Goal: Task Accomplishment & Management: Complete application form

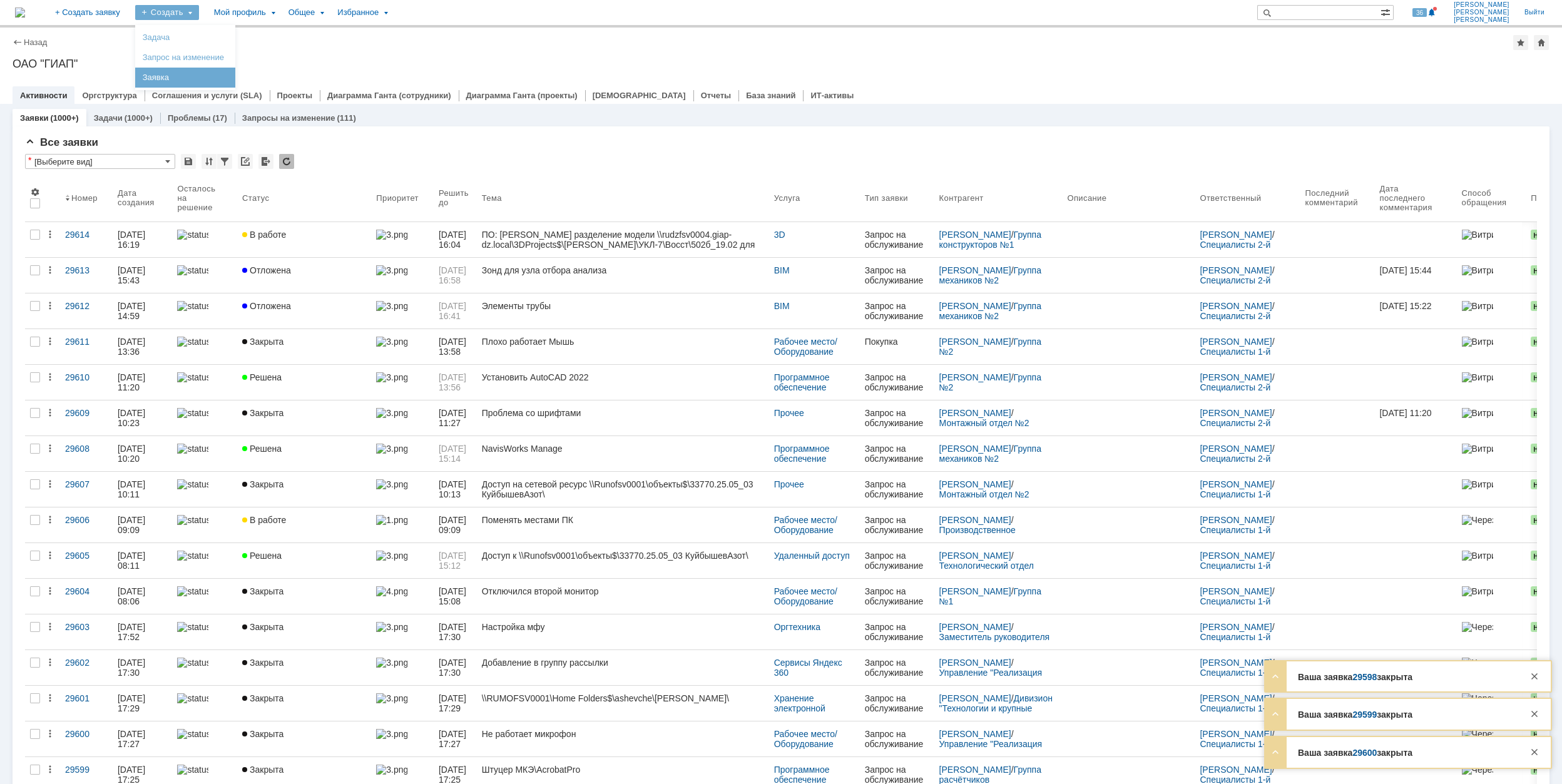
click at [216, 78] on link "Заявка" at bounding box center [185, 78] width 95 height 15
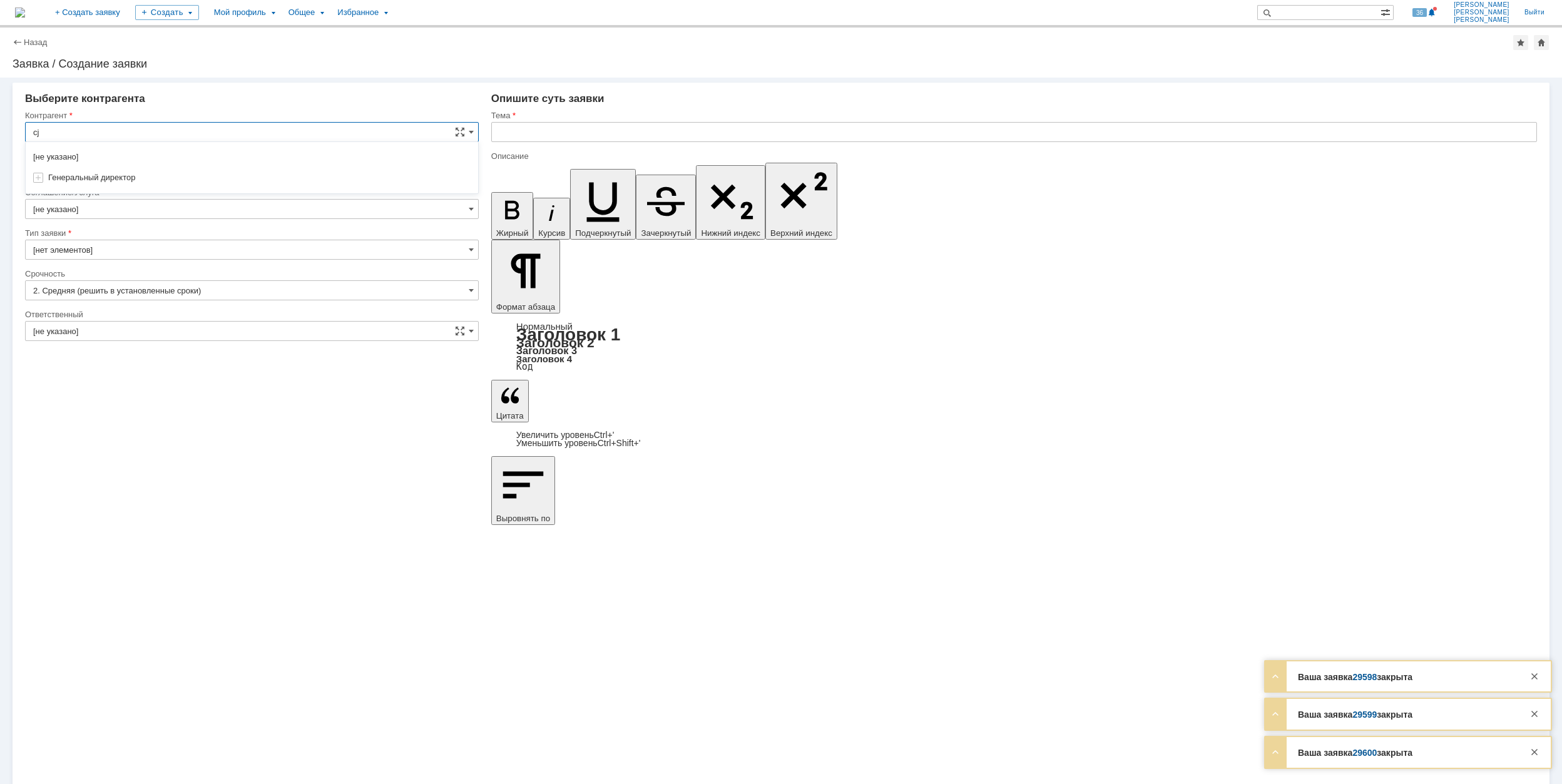
type input "c"
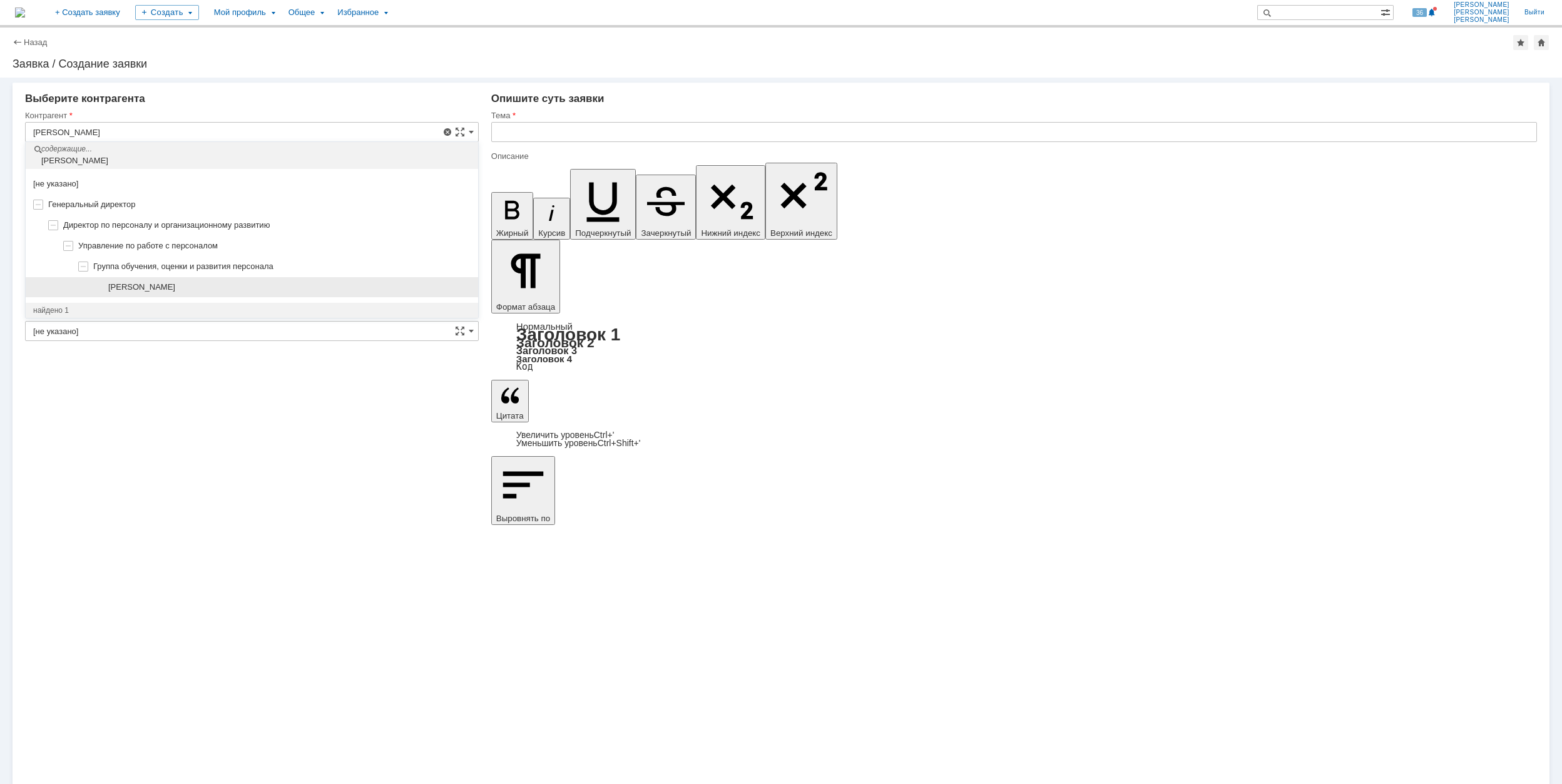
click at [263, 289] on div "[PERSON_NAME]" at bounding box center [289, 287] width 362 height 10
type input "[PERSON_NAME]"
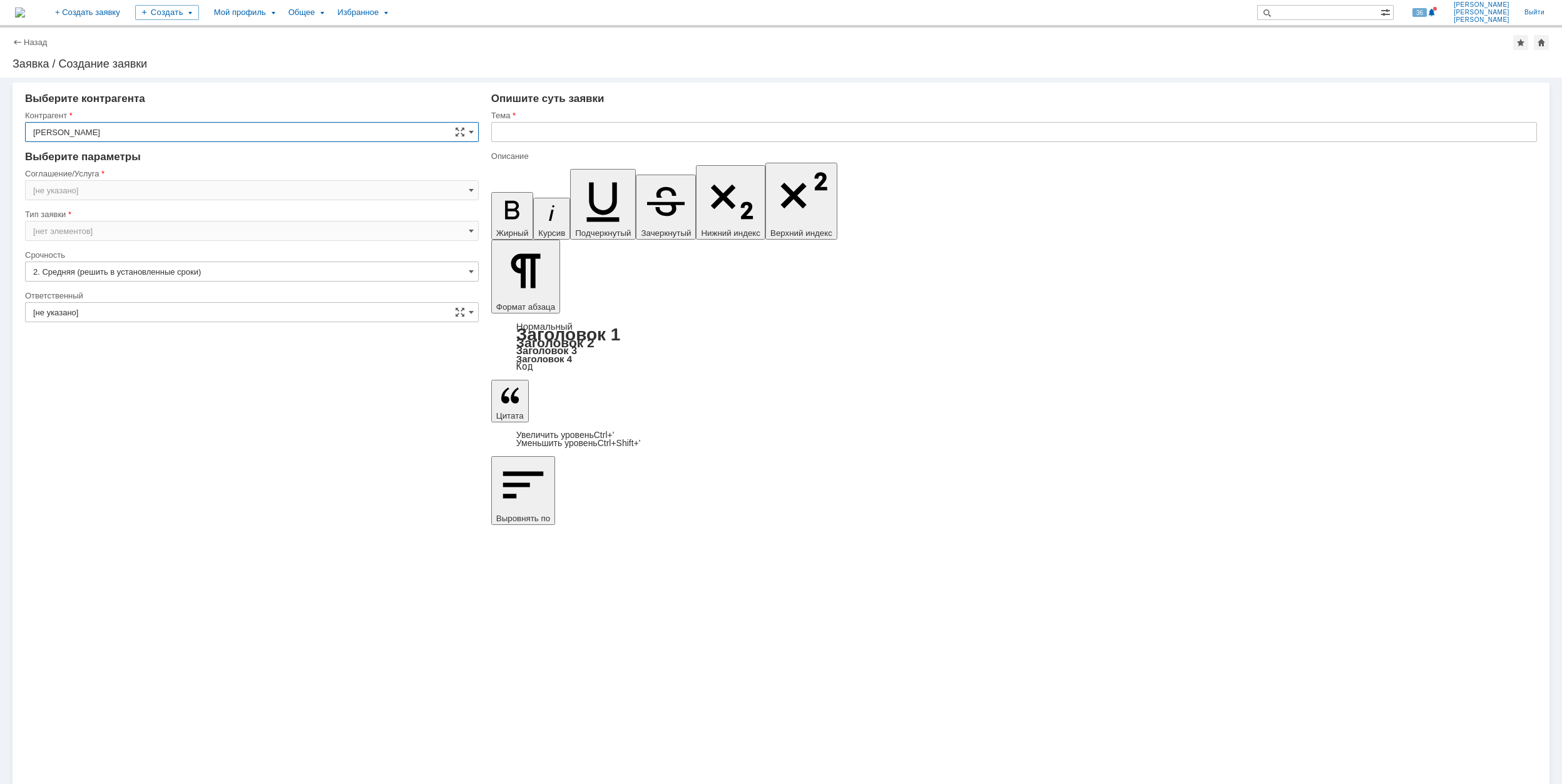
type input "[GEOGRAPHIC_DATA]"
click at [181, 192] on input "[GEOGRAPHIC_DATA]" at bounding box center [252, 190] width 454 height 20
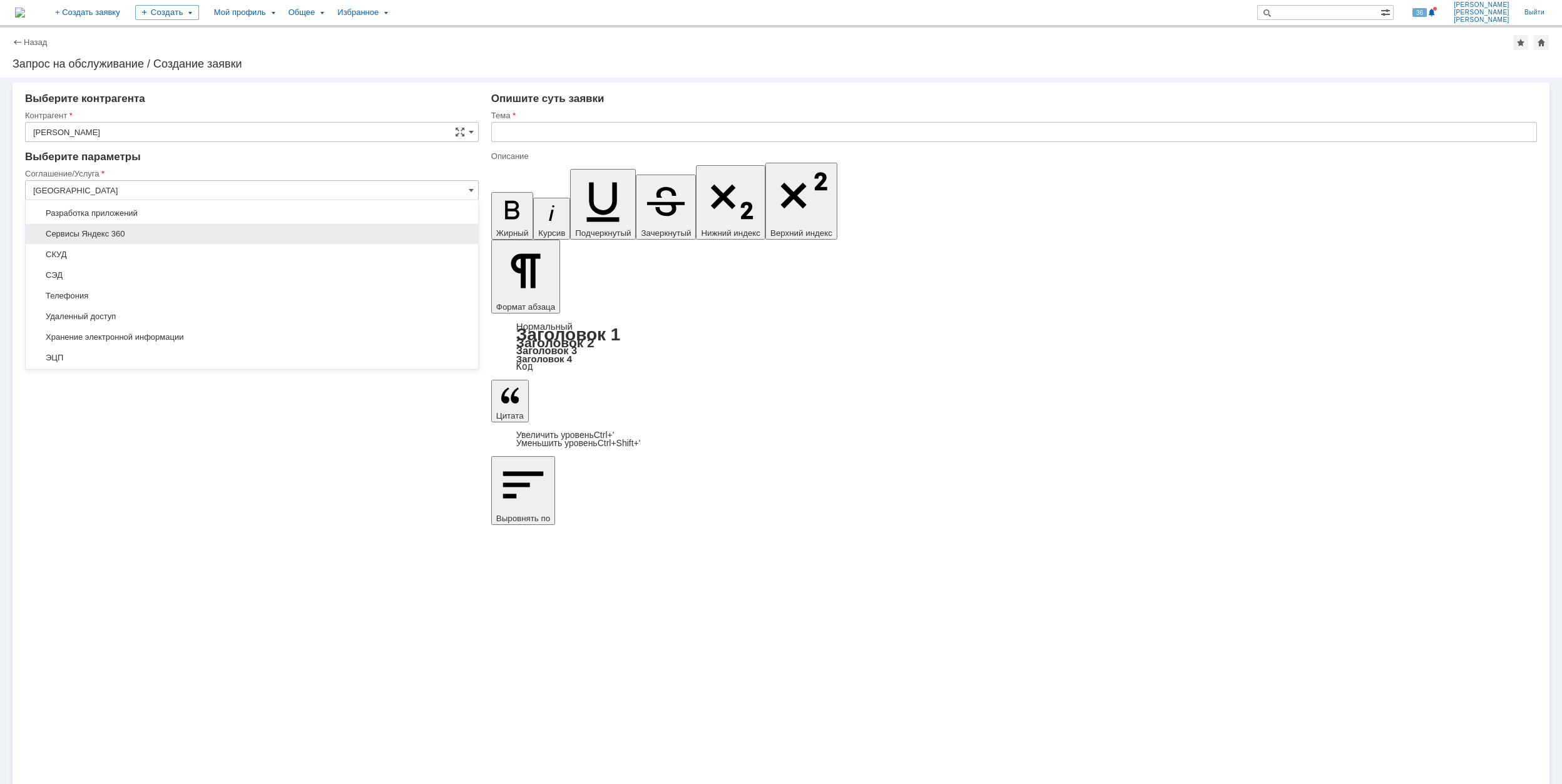
click at [223, 238] on span "Сервисы Яндекс 360" at bounding box center [252, 234] width 437 height 10
type input "Сервисы Яндекс 360"
click at [143, 229] on input "Запрос на обслуживание" at bounding box center [252, 231] width 454 height 20
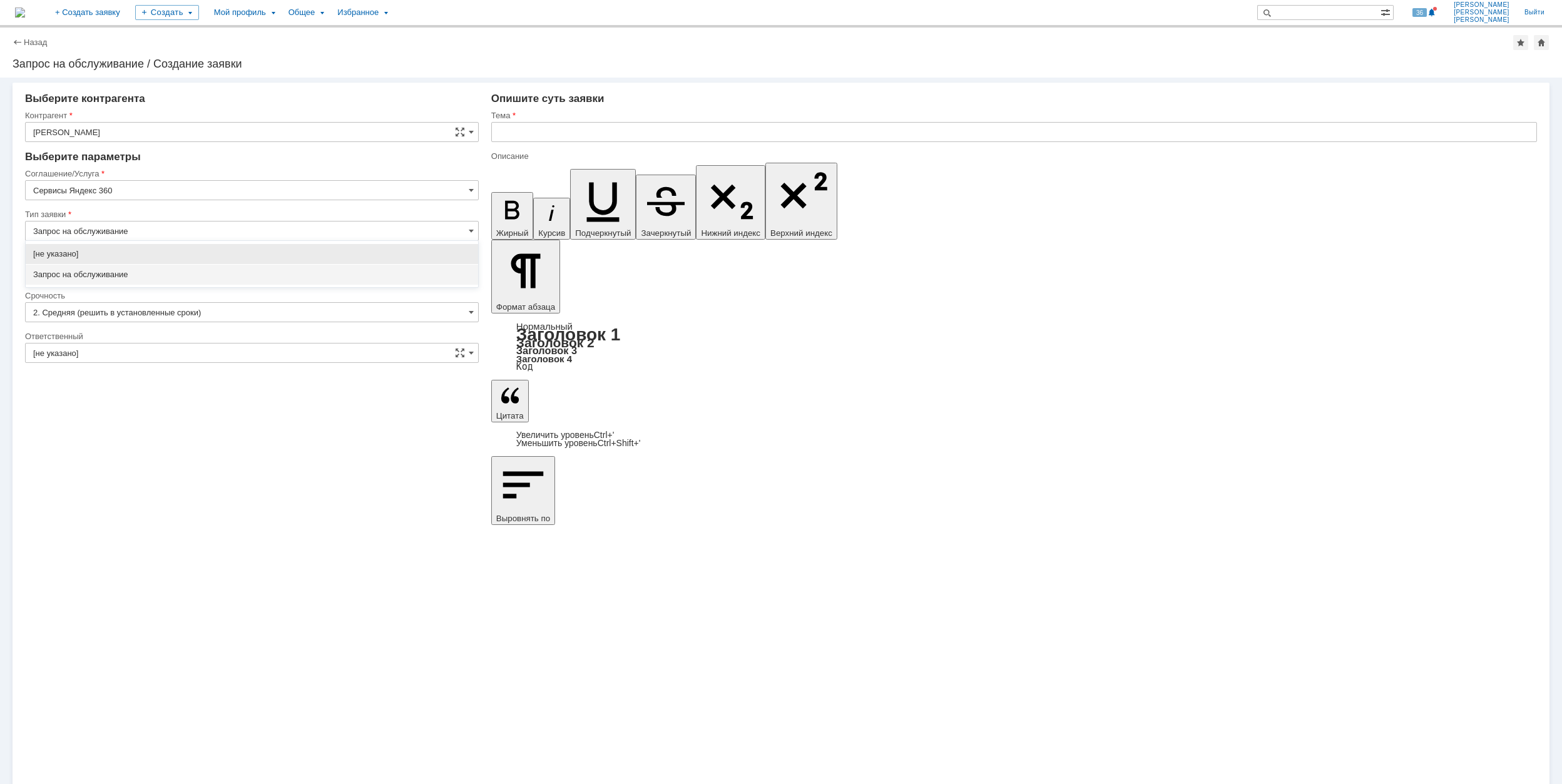
click at [196, 272] on span "Запрос на обслуживание" at bounding box center [252, 275] width 437 height 10
click at [172, 274] on input "[не указано]" at bounding box center [252, 272] width 454 height 20
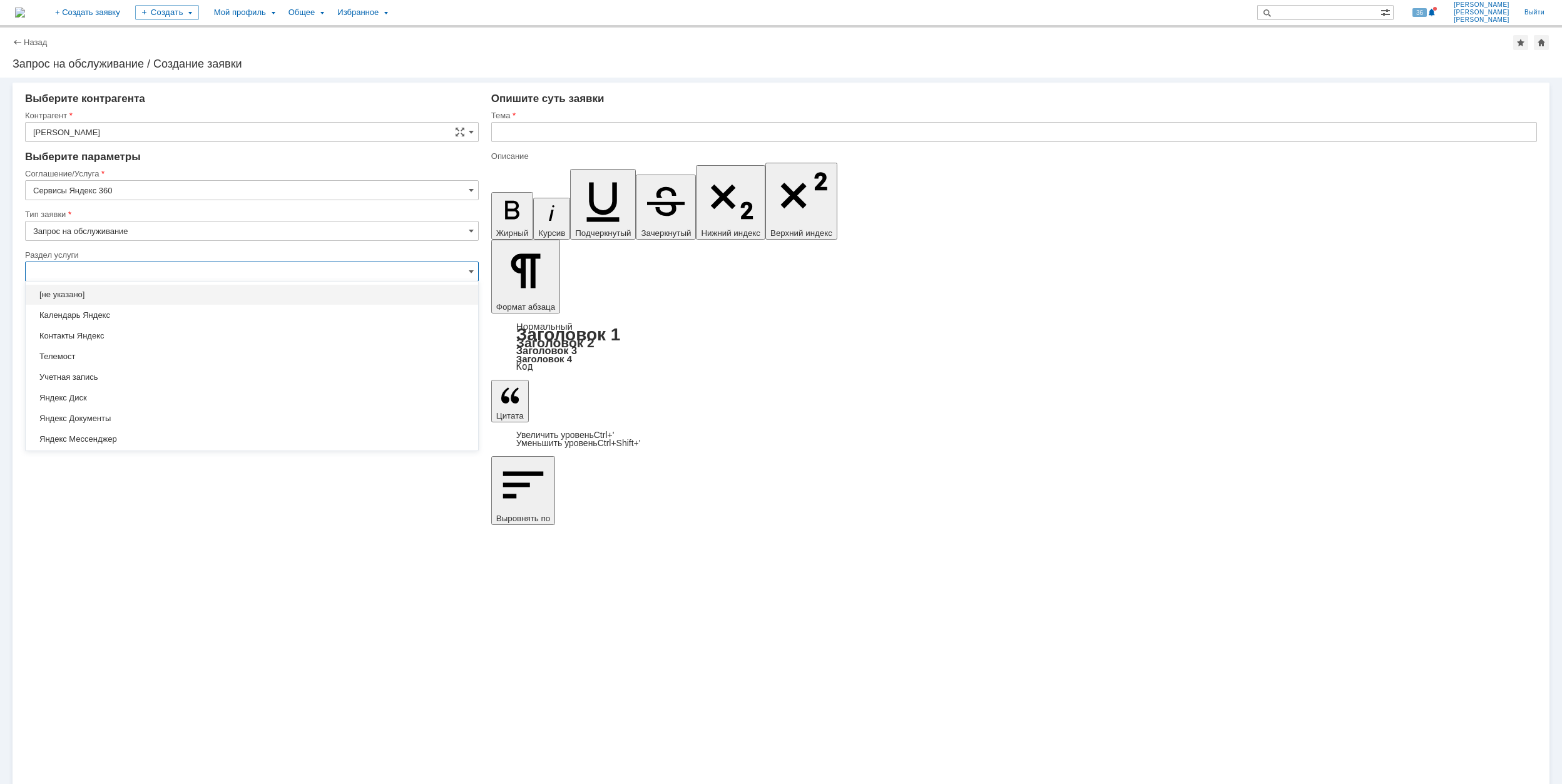
type input "Запрос на обслуживание"
click at [213, 429] on div "Яндекс Почта" at bounding box center [252, 423] width 452 height 20
type input "Яндекс Почта"
click at [139, 313] on input "[не указано]" at bounding box center [252, 312] width 454 height 20
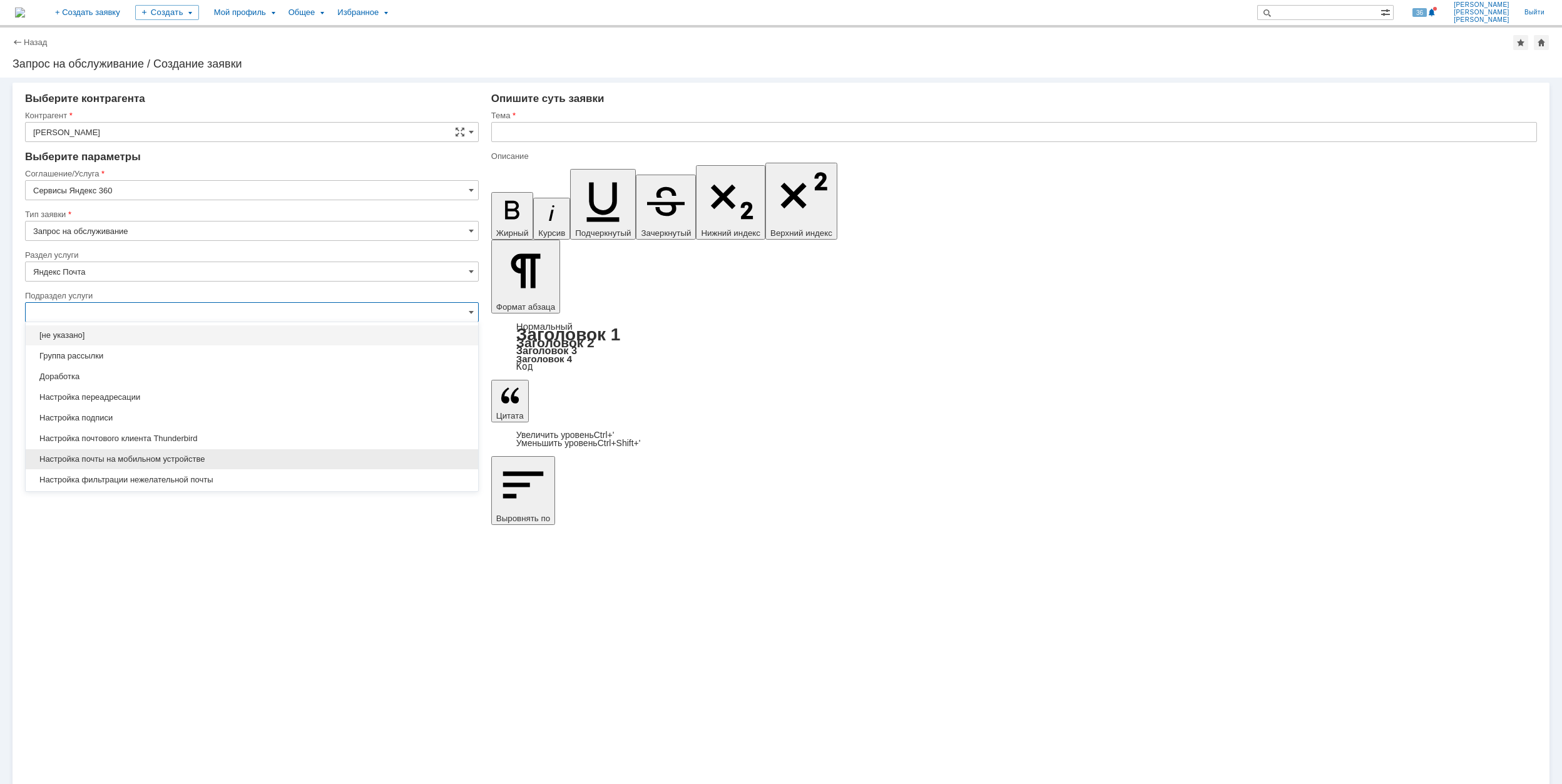
scroll to position [80, 0]
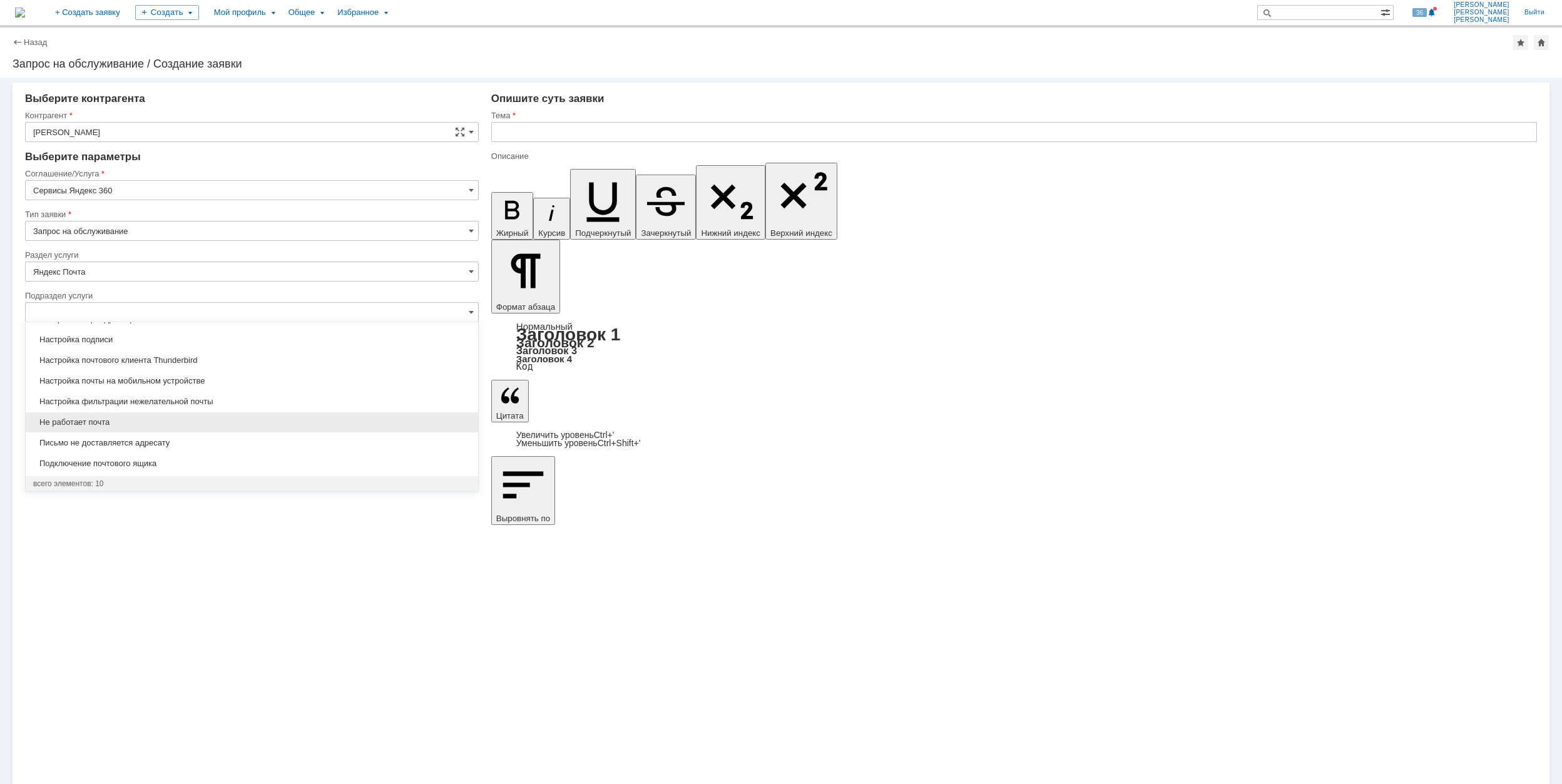
click at [238, 420] on span "Не работает почта" at bounding box center [252, 422] width 437 height 10
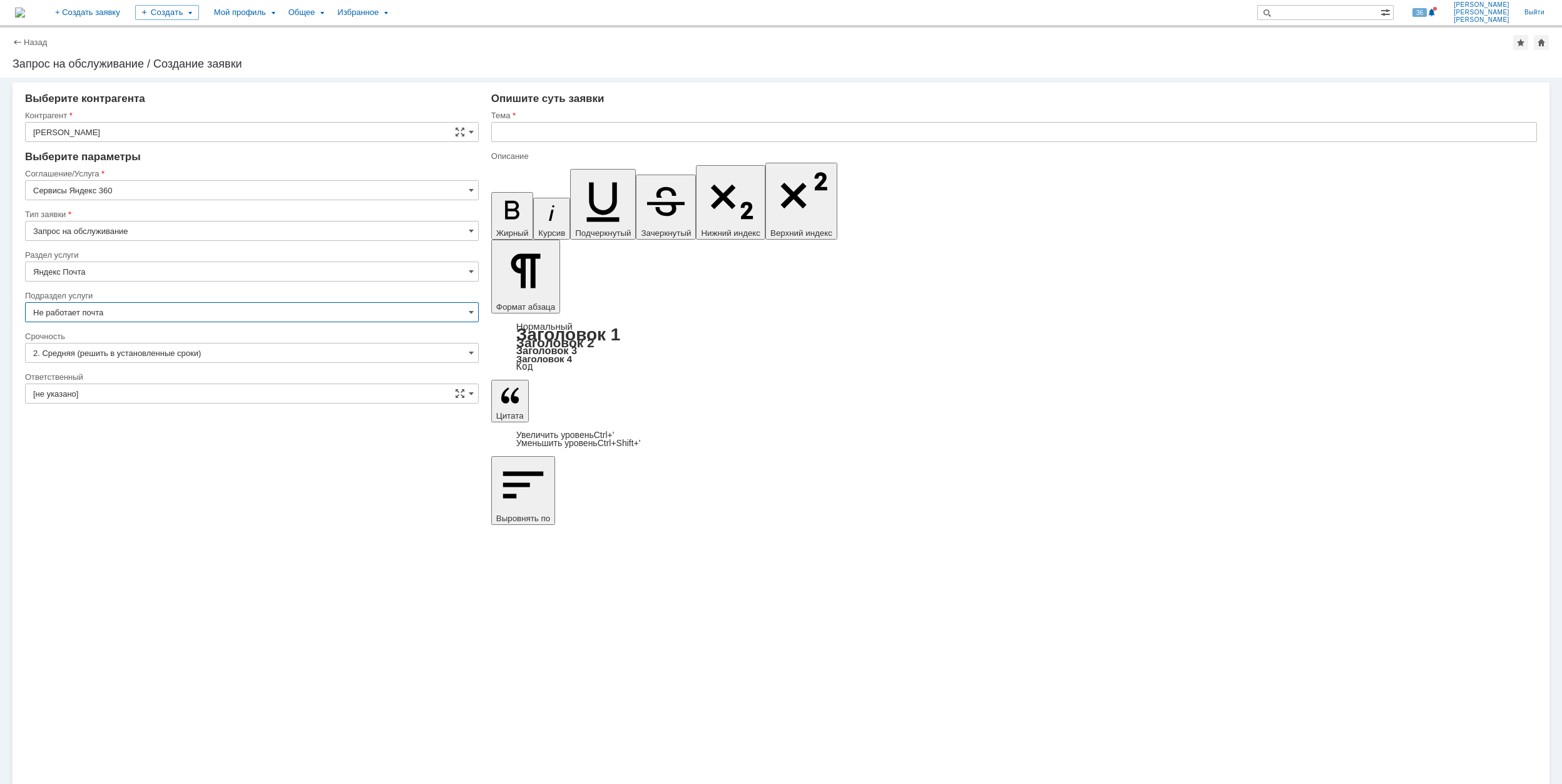
type input "Не работает почта"
click at [186, 393] on input "[не указано]" at bounding box center [252, 394] width 454 height 20
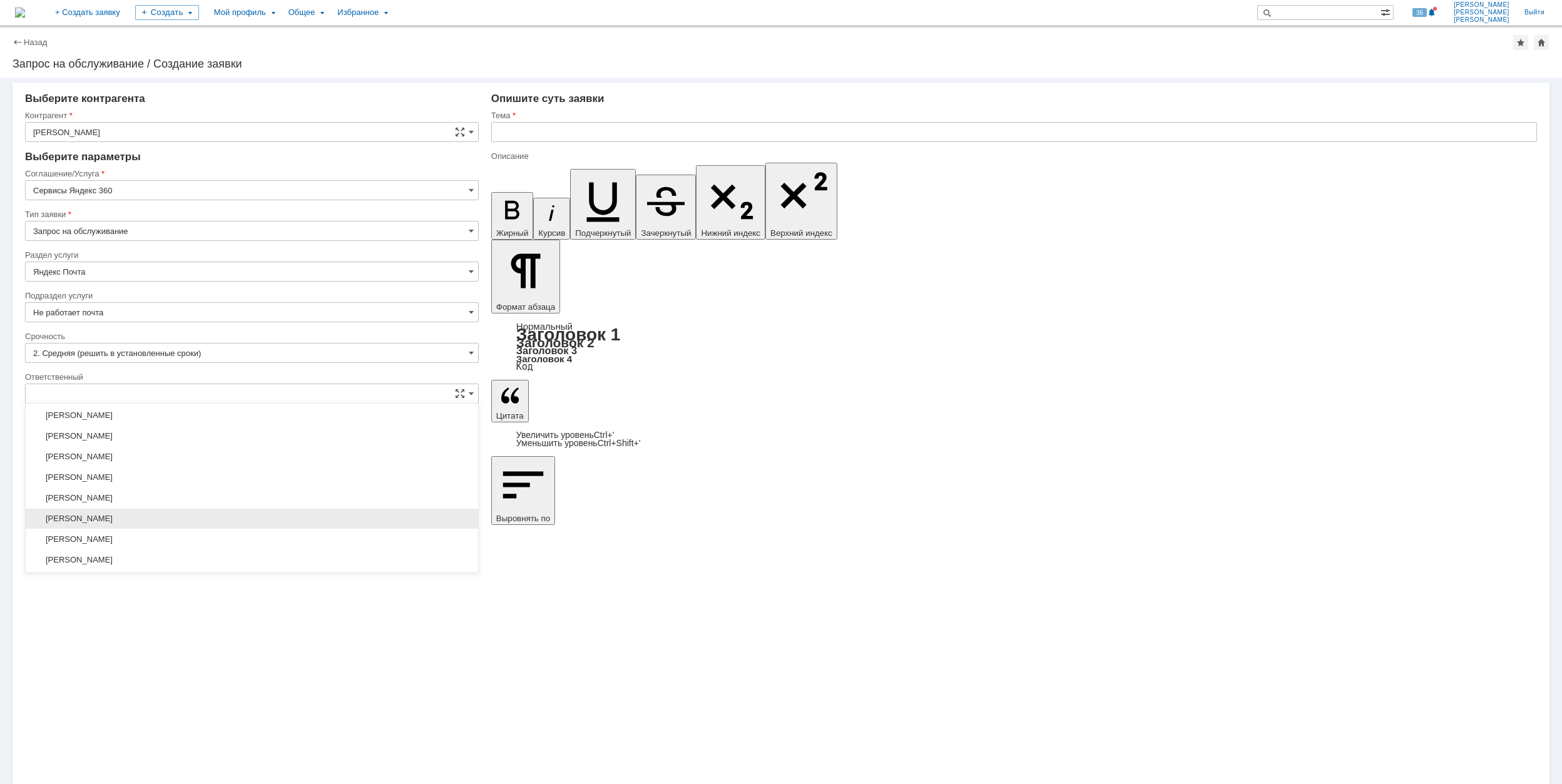
click at [262, 529] on div "[PERSON_NAME]" at bounding box center [252, 519] width 452 height 20
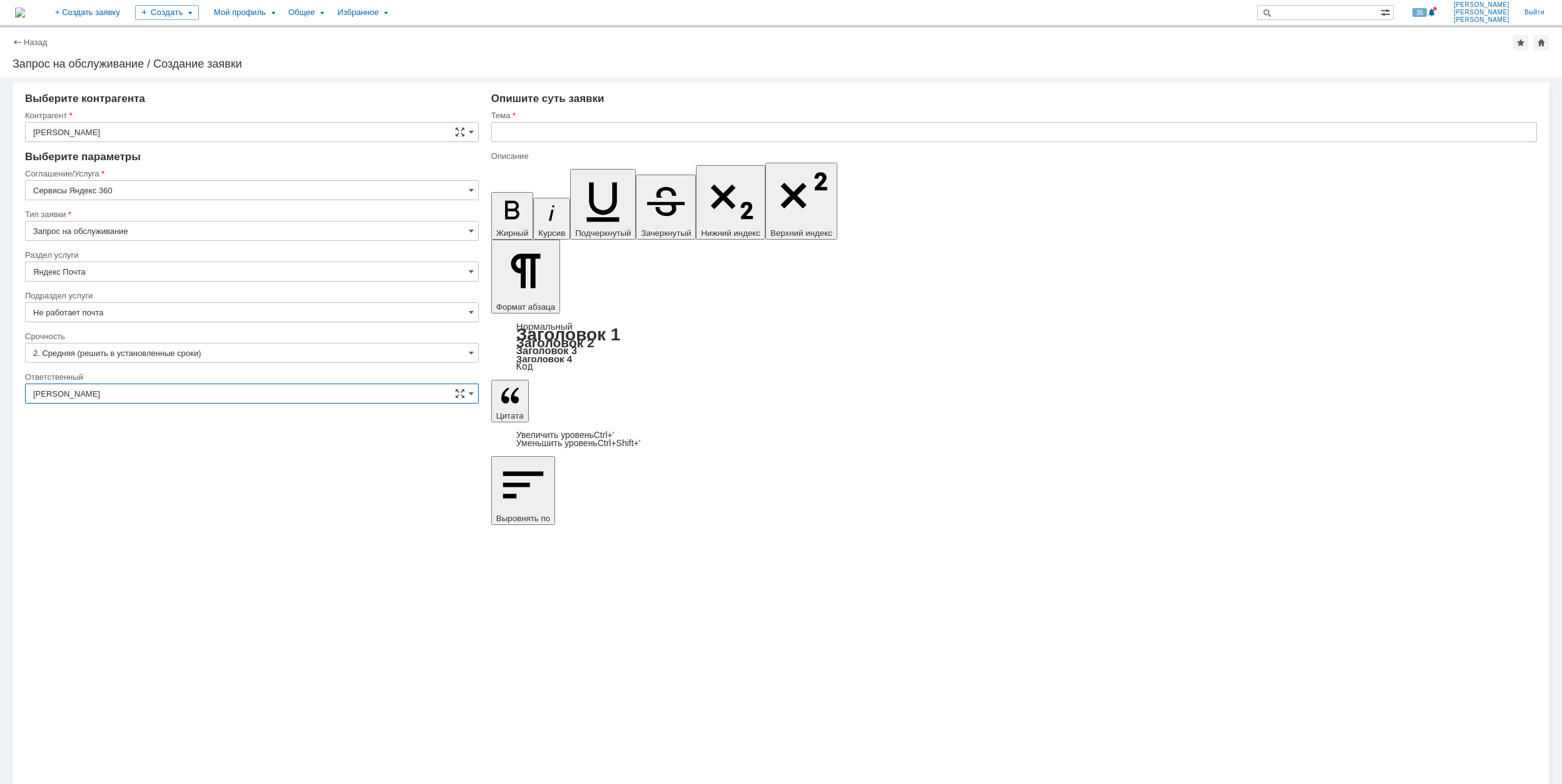
type input "[PERSON_NAME]"
click at [631, 128] on input "text" at bounding box center [1013, 132] width 1046 height 20
drag, startPoint x: 631, startPoint y: 128, endPoint x: 497, endPoint y: 129, distance: 134.0
click at [497, 129] on input "Не открывается почта в браузере" at bounding box center [1013, 132] width 1046 height 20
type input "Не открывается почта в браузере"
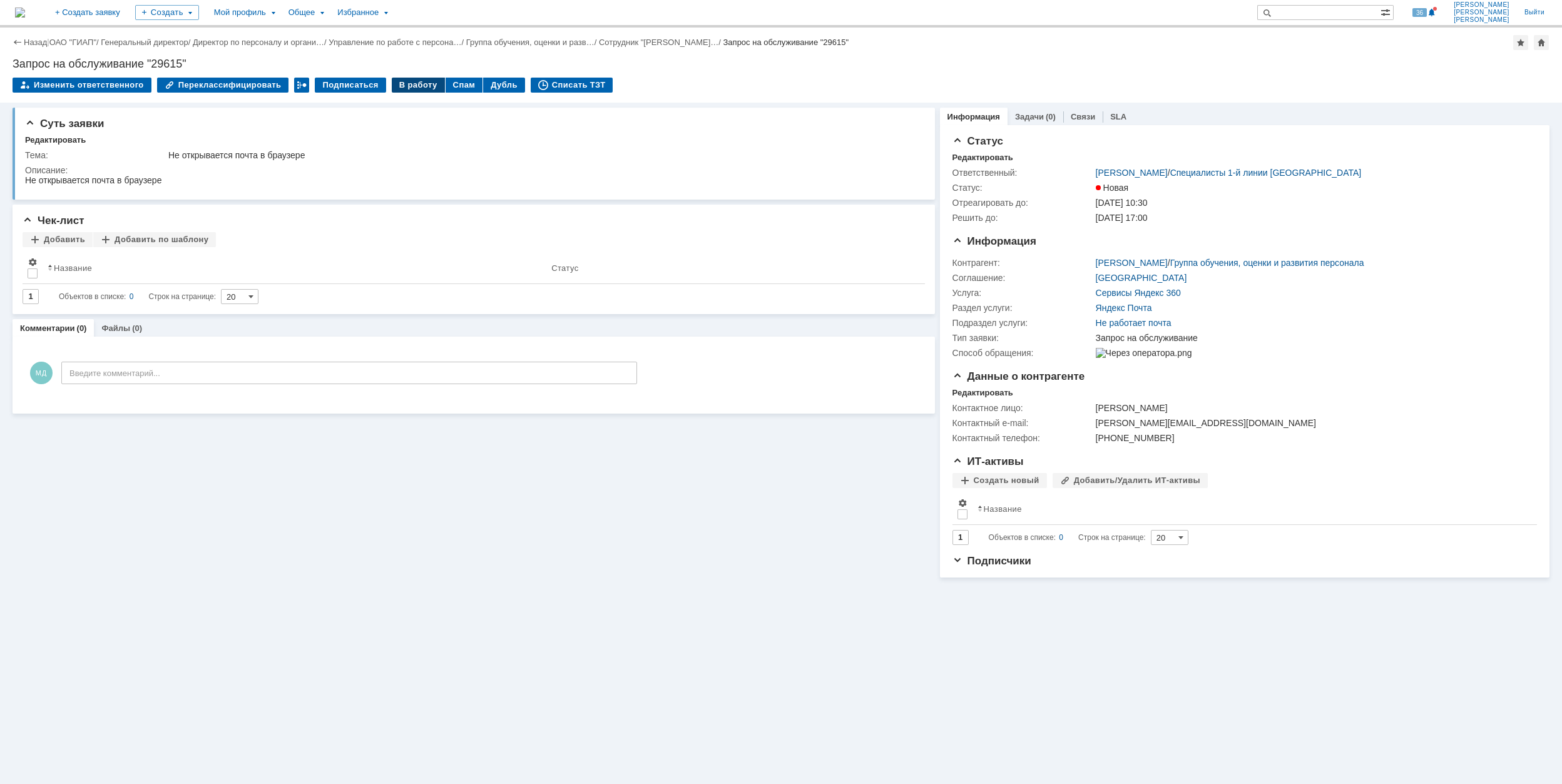
click at [406, 83] on div "В работу" at bounding box center [418, 85] width 53 height 15
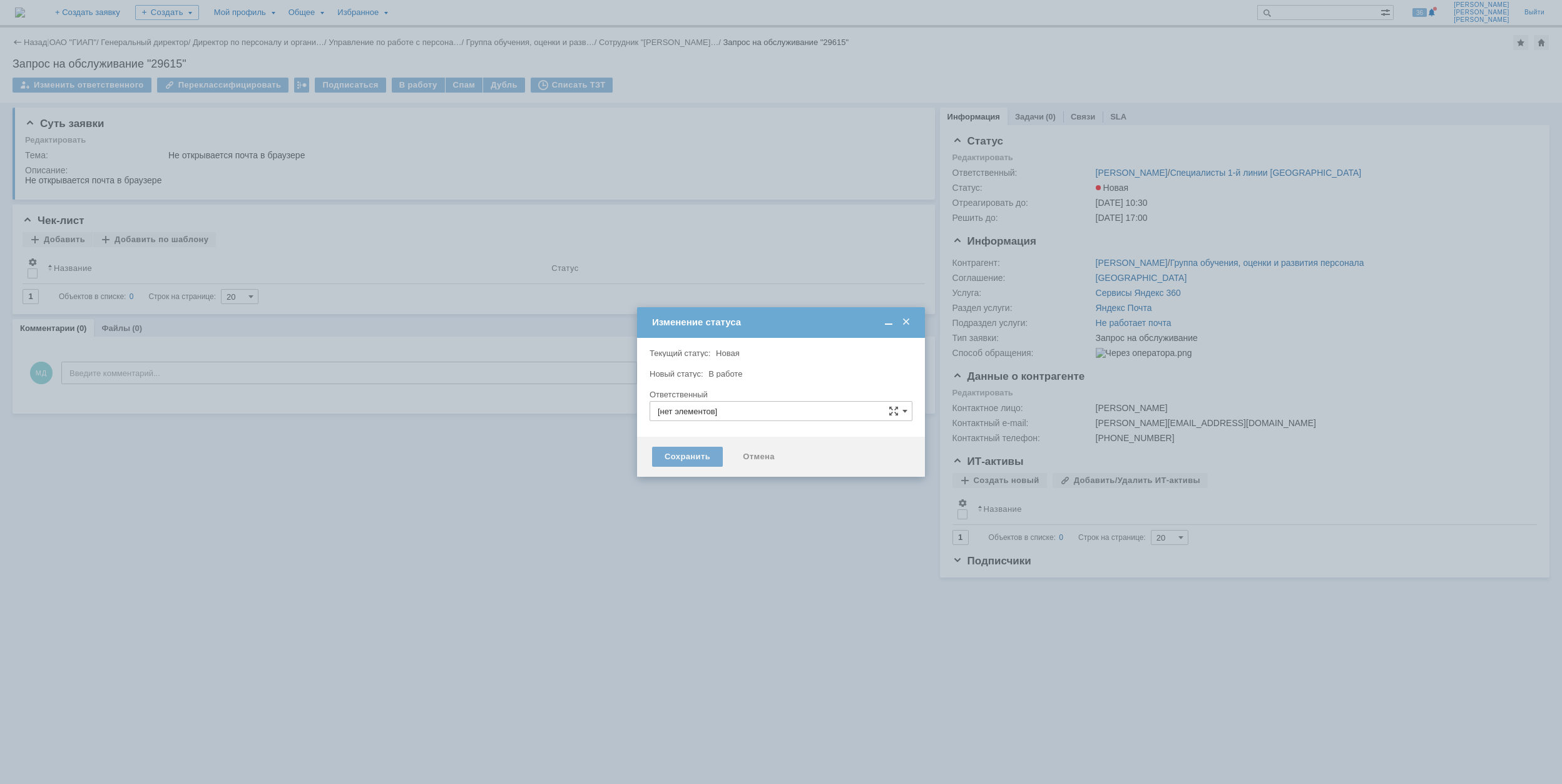
type input "[PERSON_NAME]"
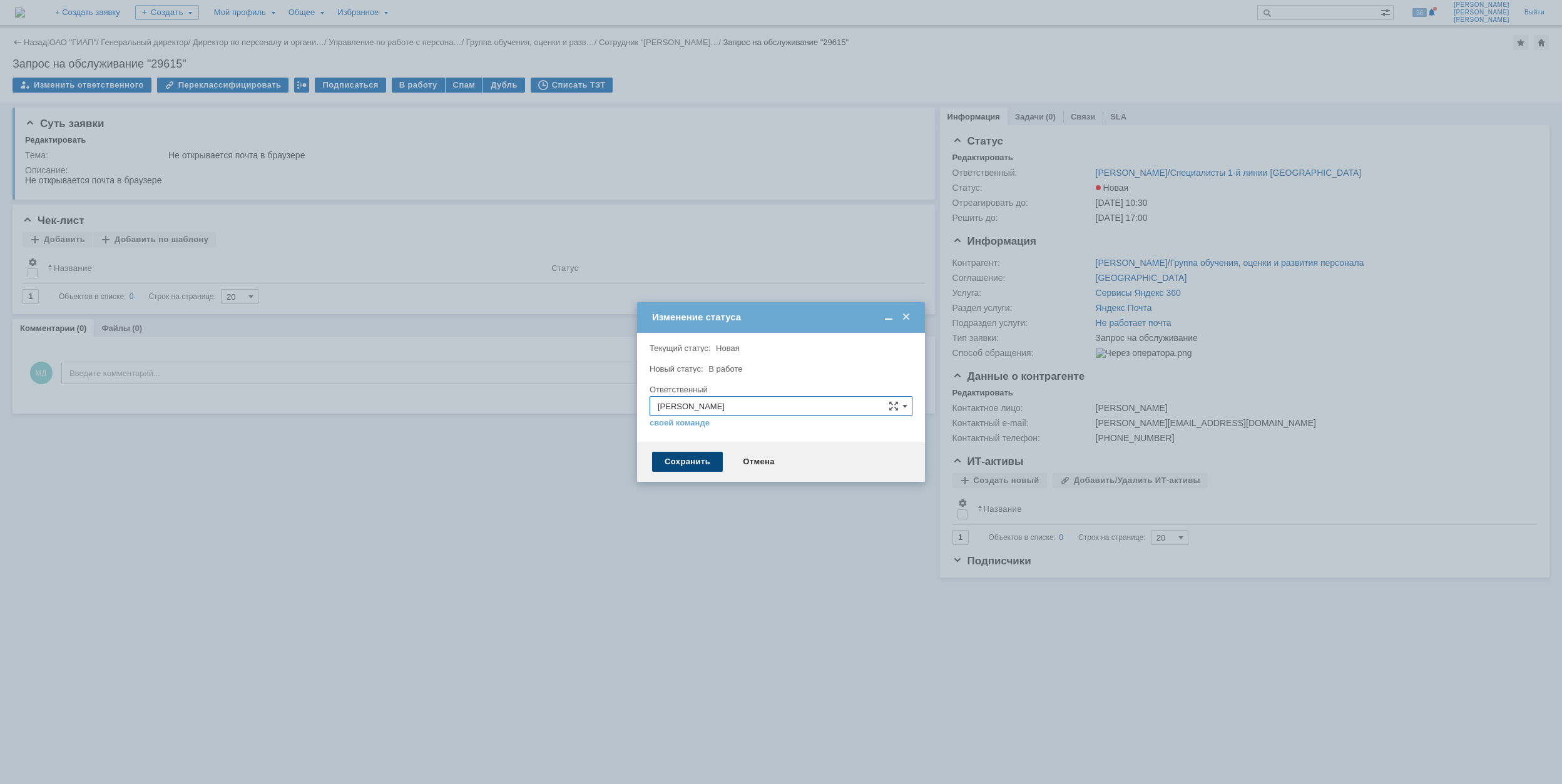
click at [684, 466] on div "Сохранить" at bounding box center [687, 462] width 71 height 20
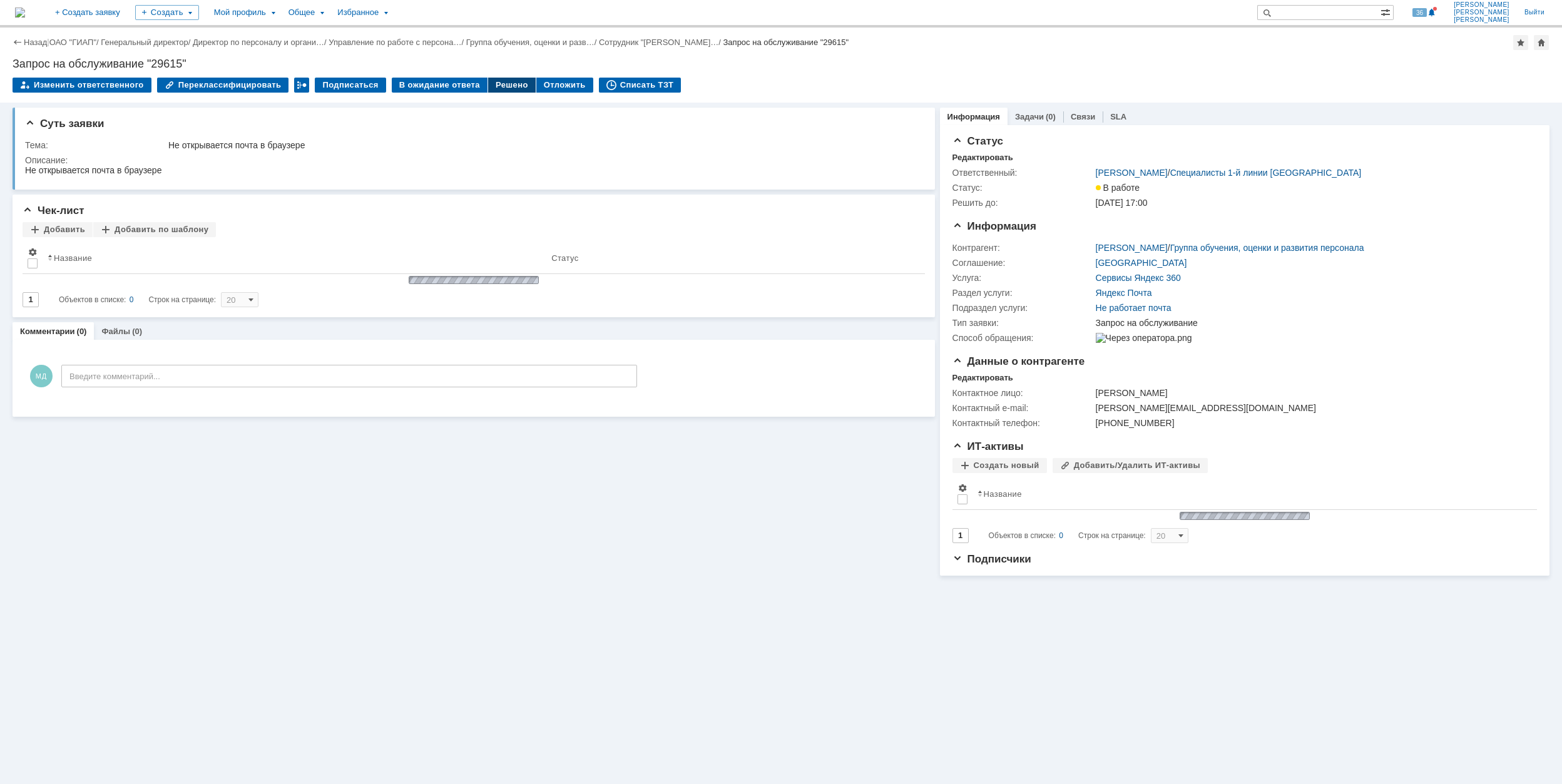
click at [521, 84] on div "Решено" at bounding box center [512, 85] width 48 height 15
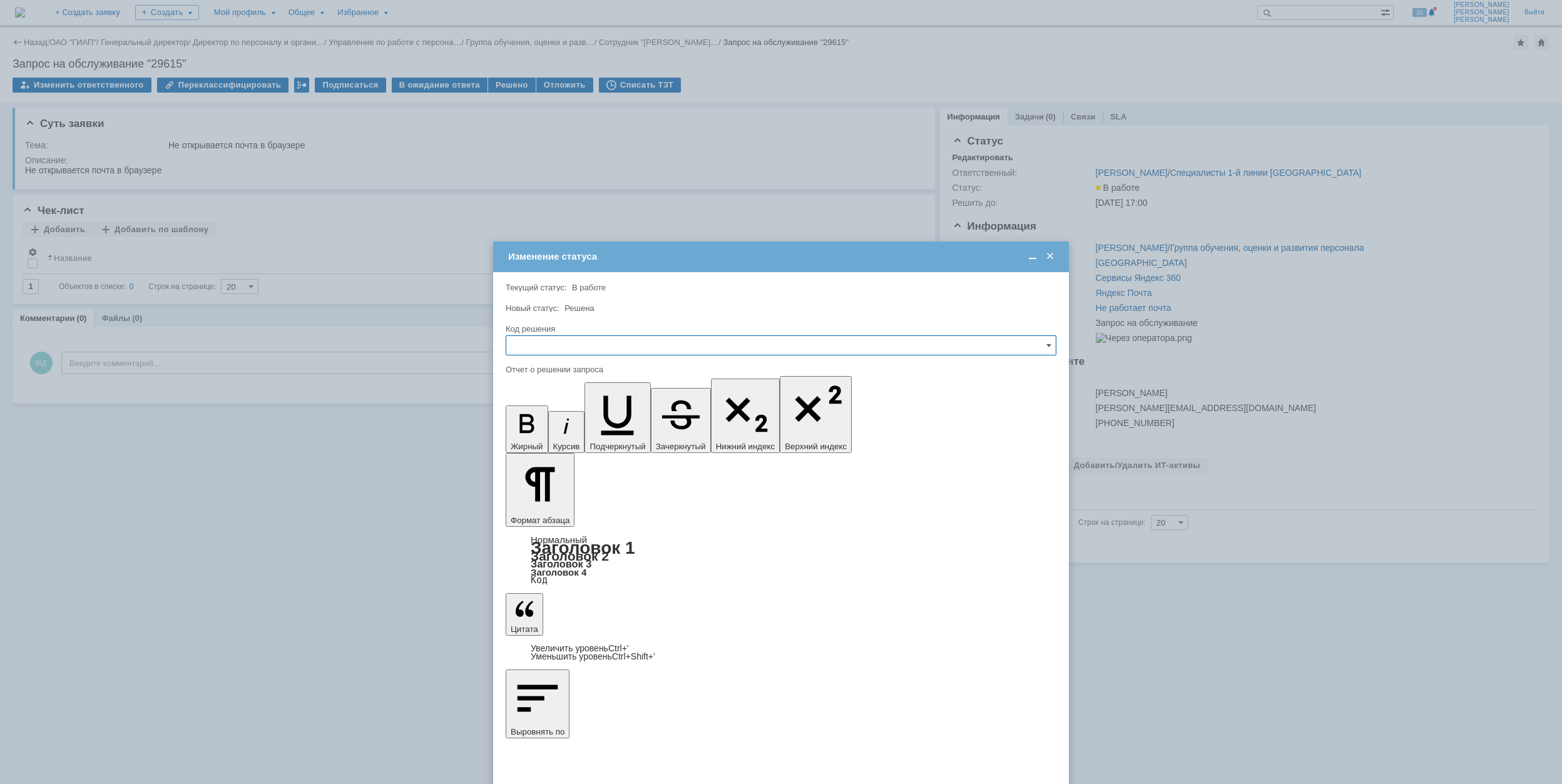
click at [1049, 256] on span at bounding box center [1050, 256] width 12 height 12
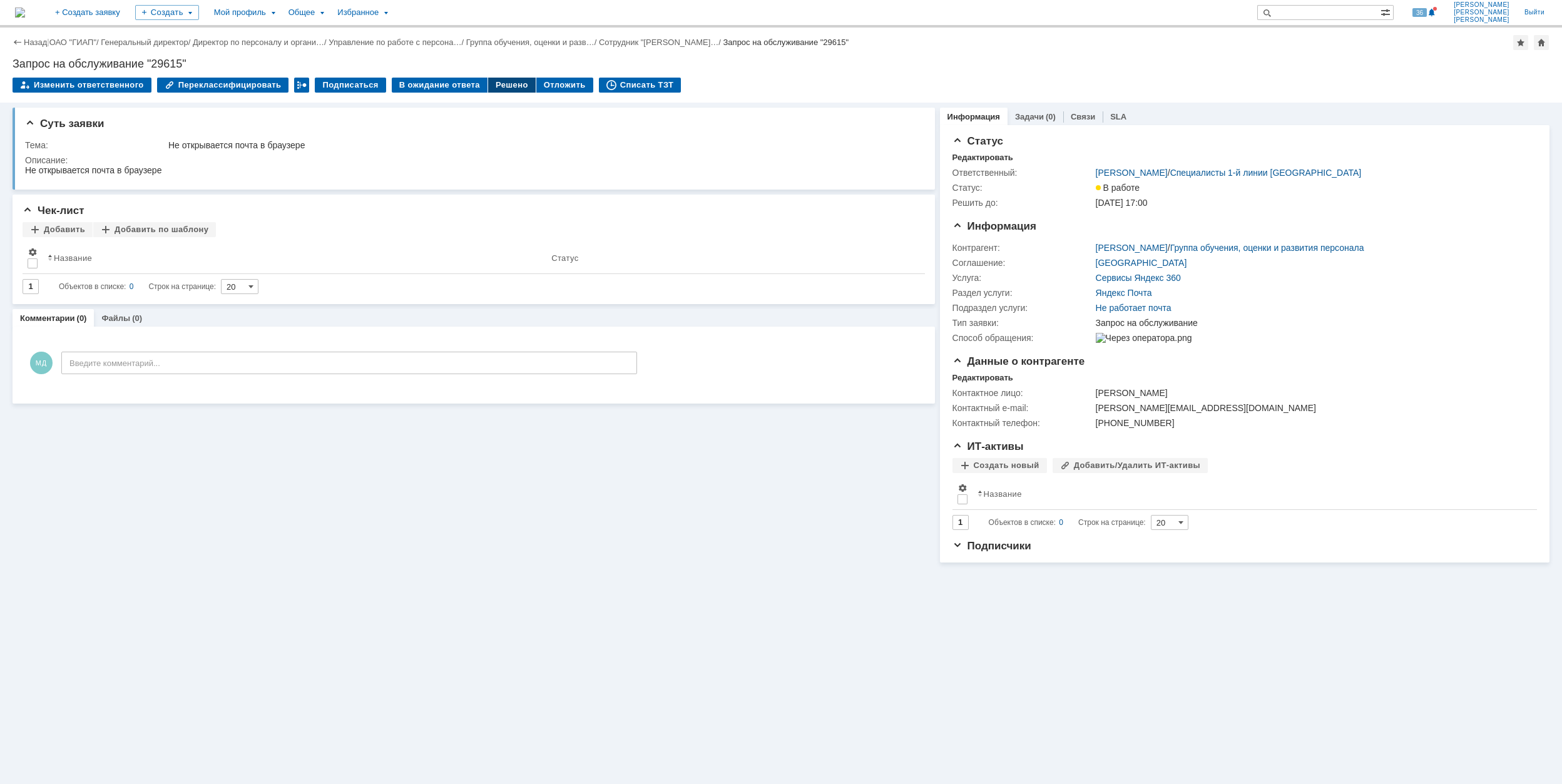
click at [502, 78] on div "Решено" at bounding box center [512, 85] width 48 height 15
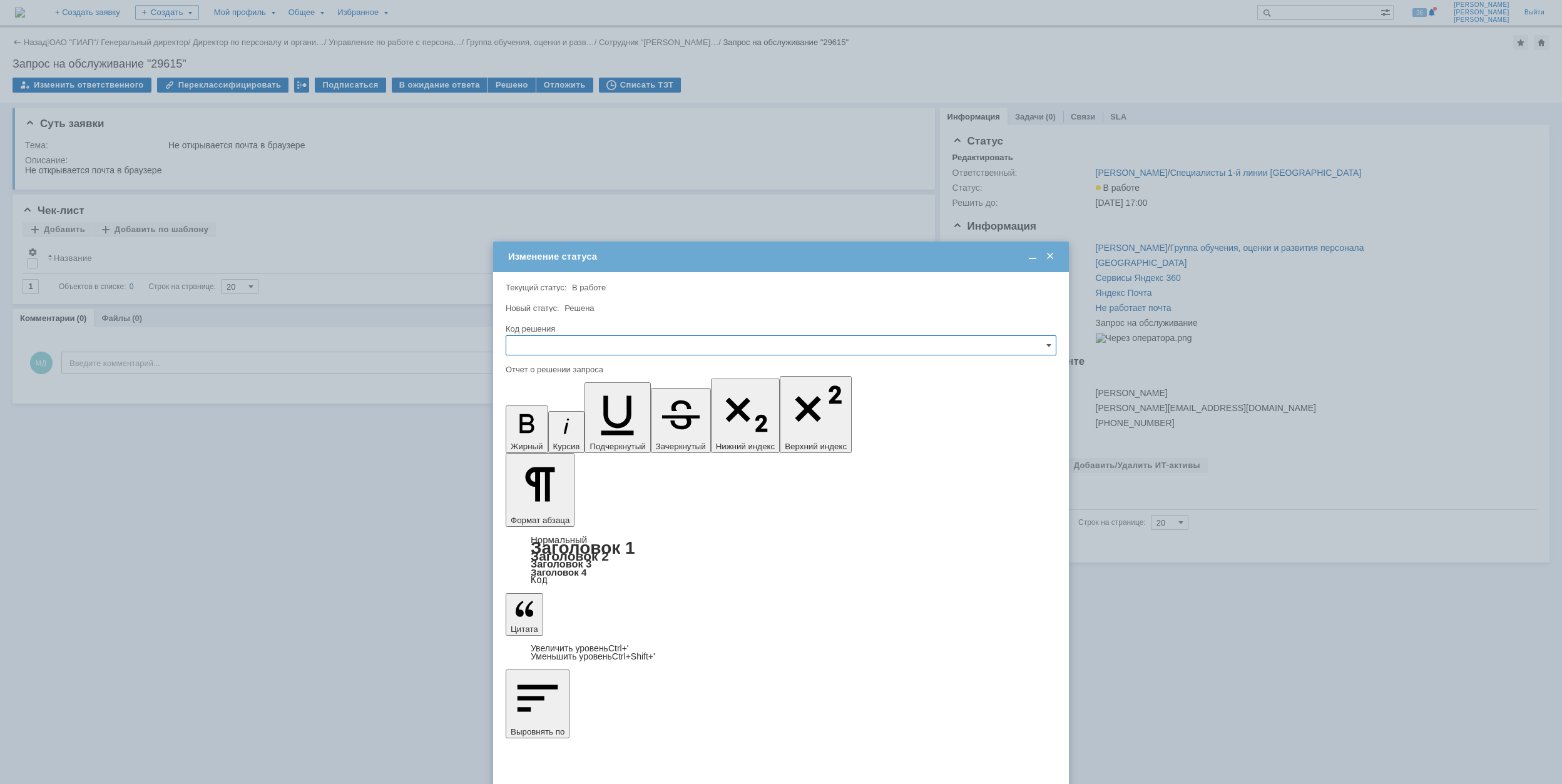
click at [677, 350] on input "text" at bounding box center [781, 345] width 551 height 20
click at [609, 437] on div "Решено" at bounding box center [781, 430] width 549 height 20
type input "Решено"
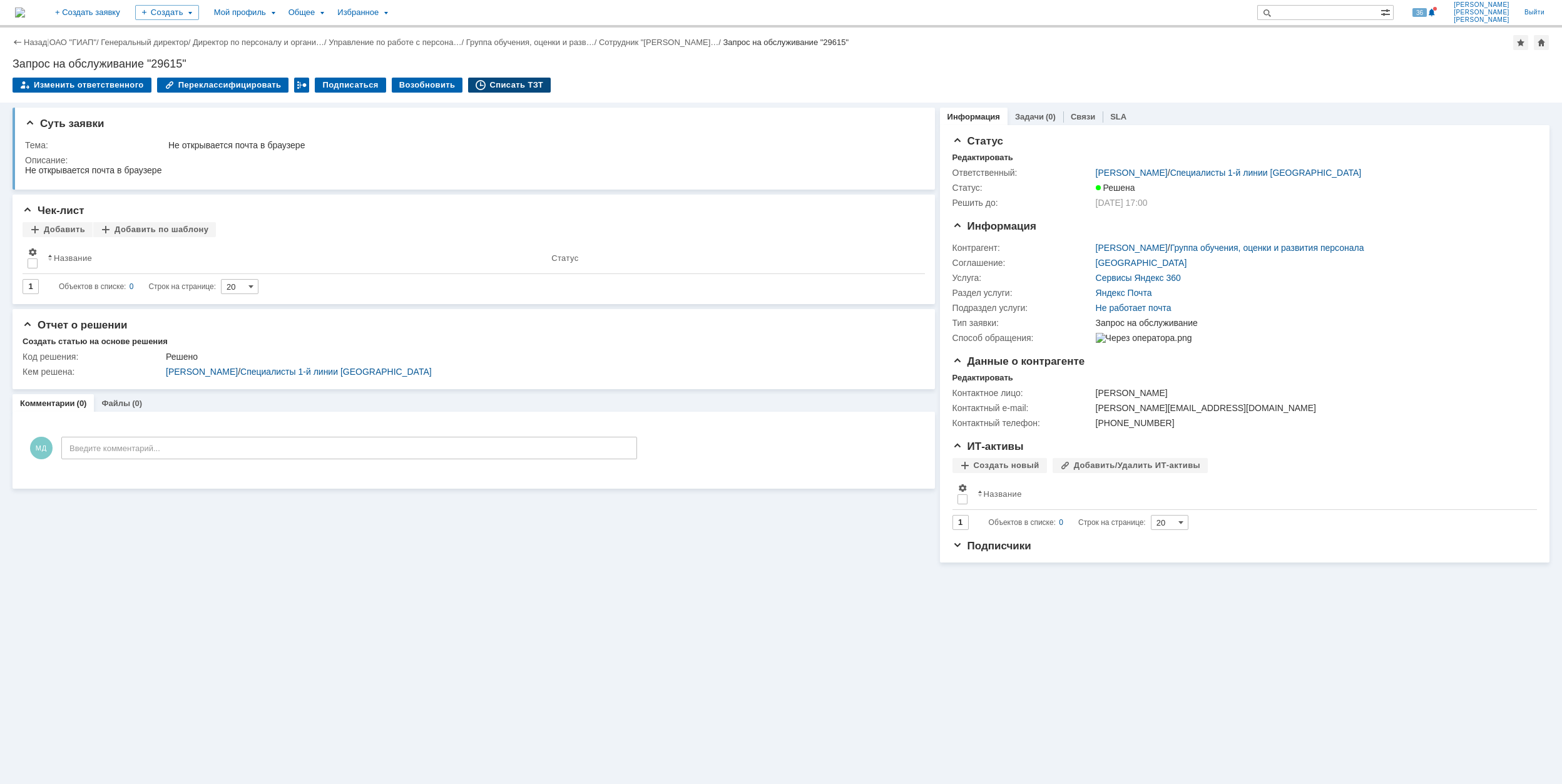
click at [497, 83] on div "Списать ТЗТ" at bounding box center [509, 85] width 82 height 15
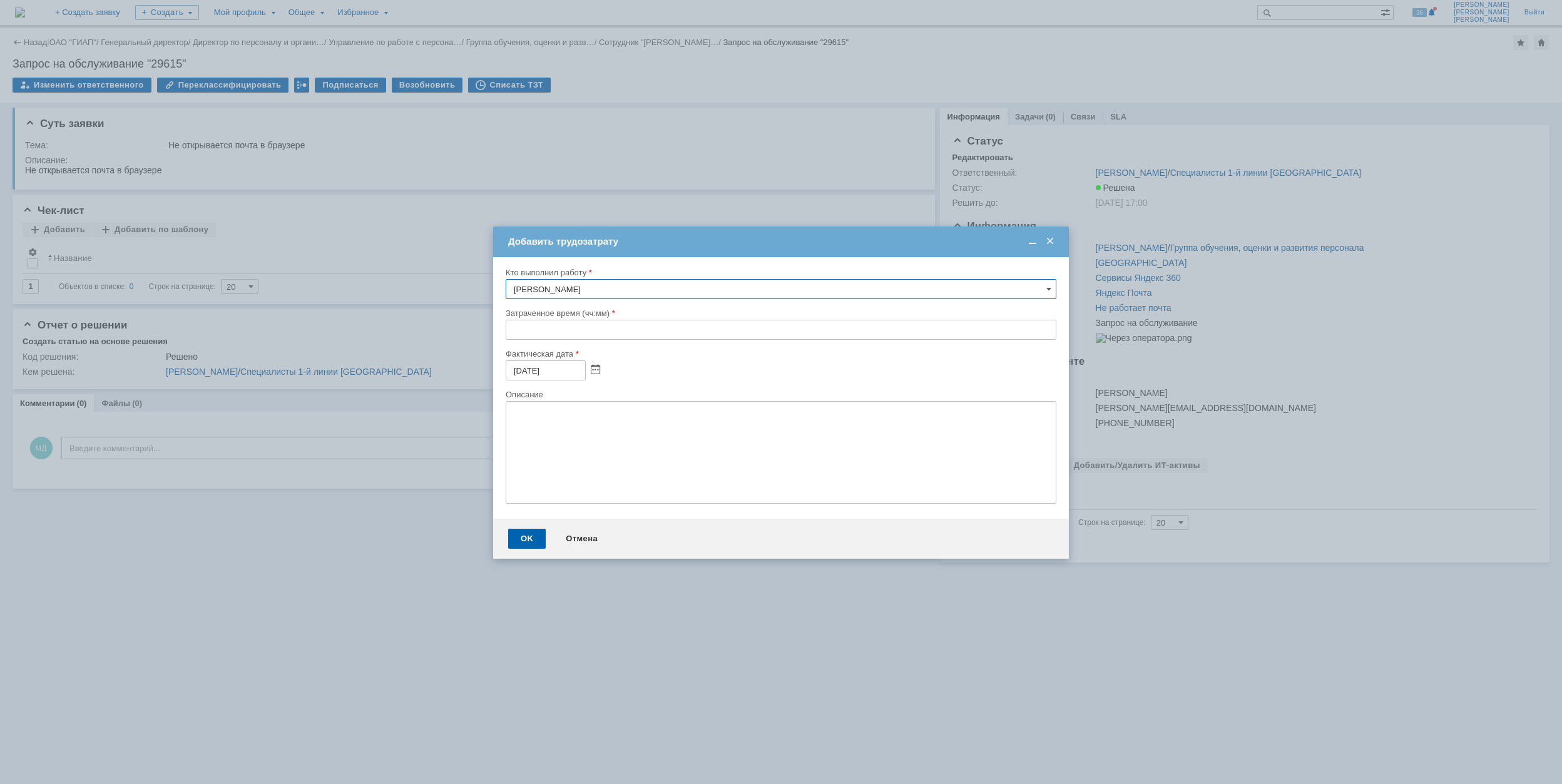
drag, startPoint x: 511, startPoint y: 332, endPoint x: 519, endPoint y: 326, distance: 10.0
click at [511, 330] on input "text" at bounding box center [781, 330] width 551 height 20
type input "00:30"
click at [524, 536] on div "OK" at bounding box center [526, 539] width 38 height 20
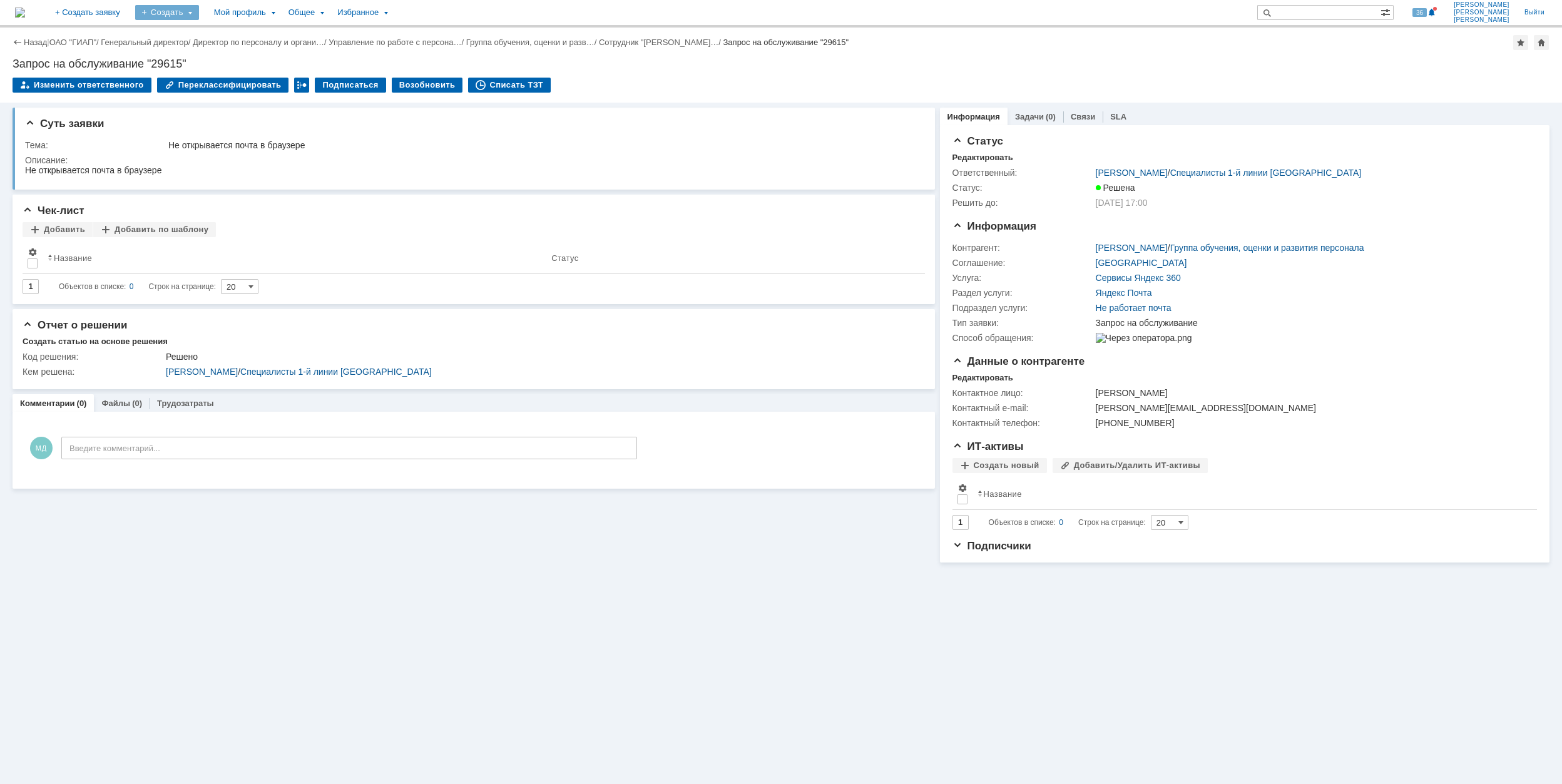
click at [199, 14] on div "Создать" at bounding box center [167, 13] width 64 height 15
click at [233, 78] on link "Заявка" at bounding box center [185, 78] width 95 height 15
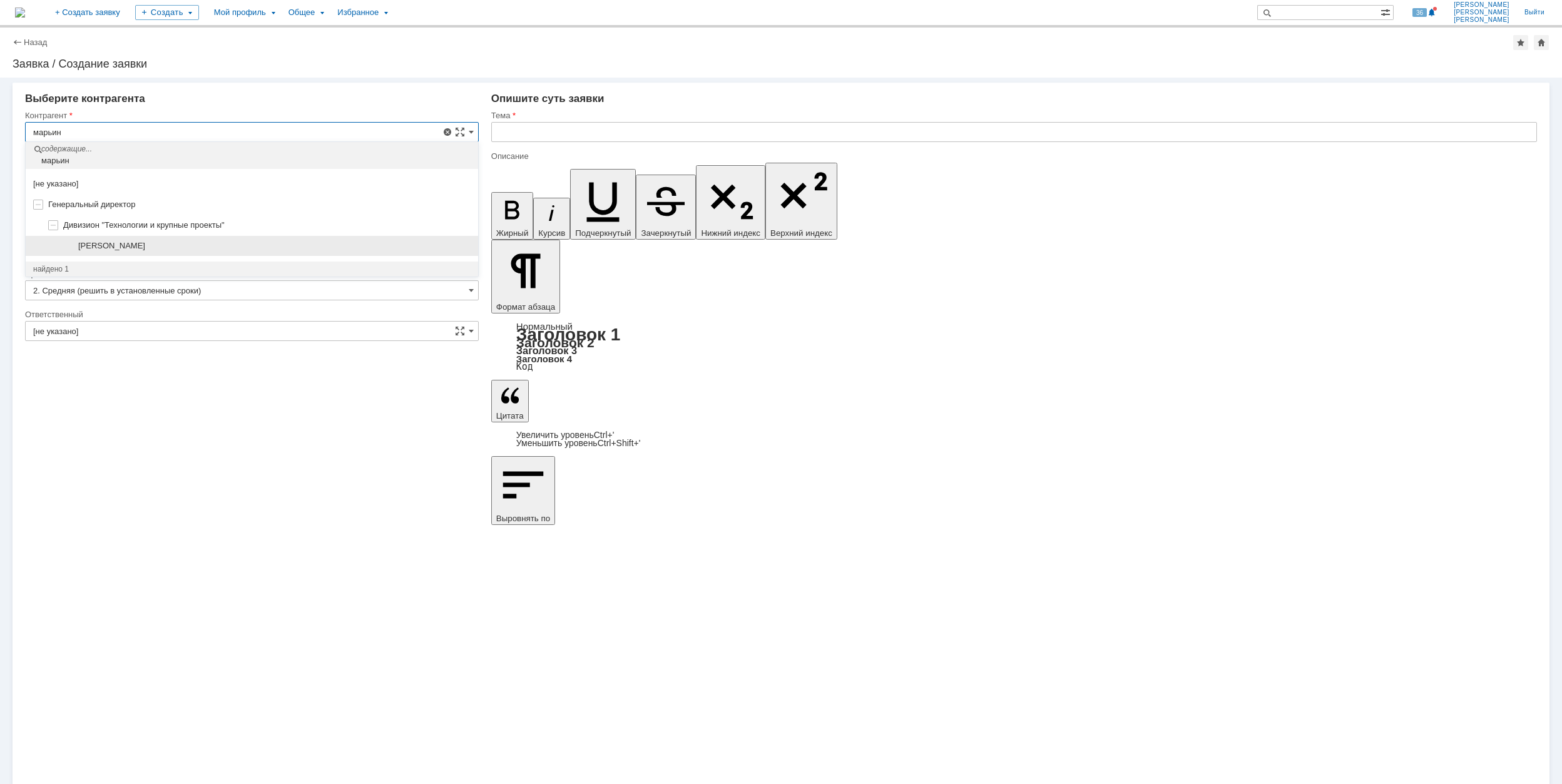
click at [273, 251] on div "[PERSON_NAME]" at bounding box center [275, 245] width 392 height 10
type input "[PERSON_NAME]"
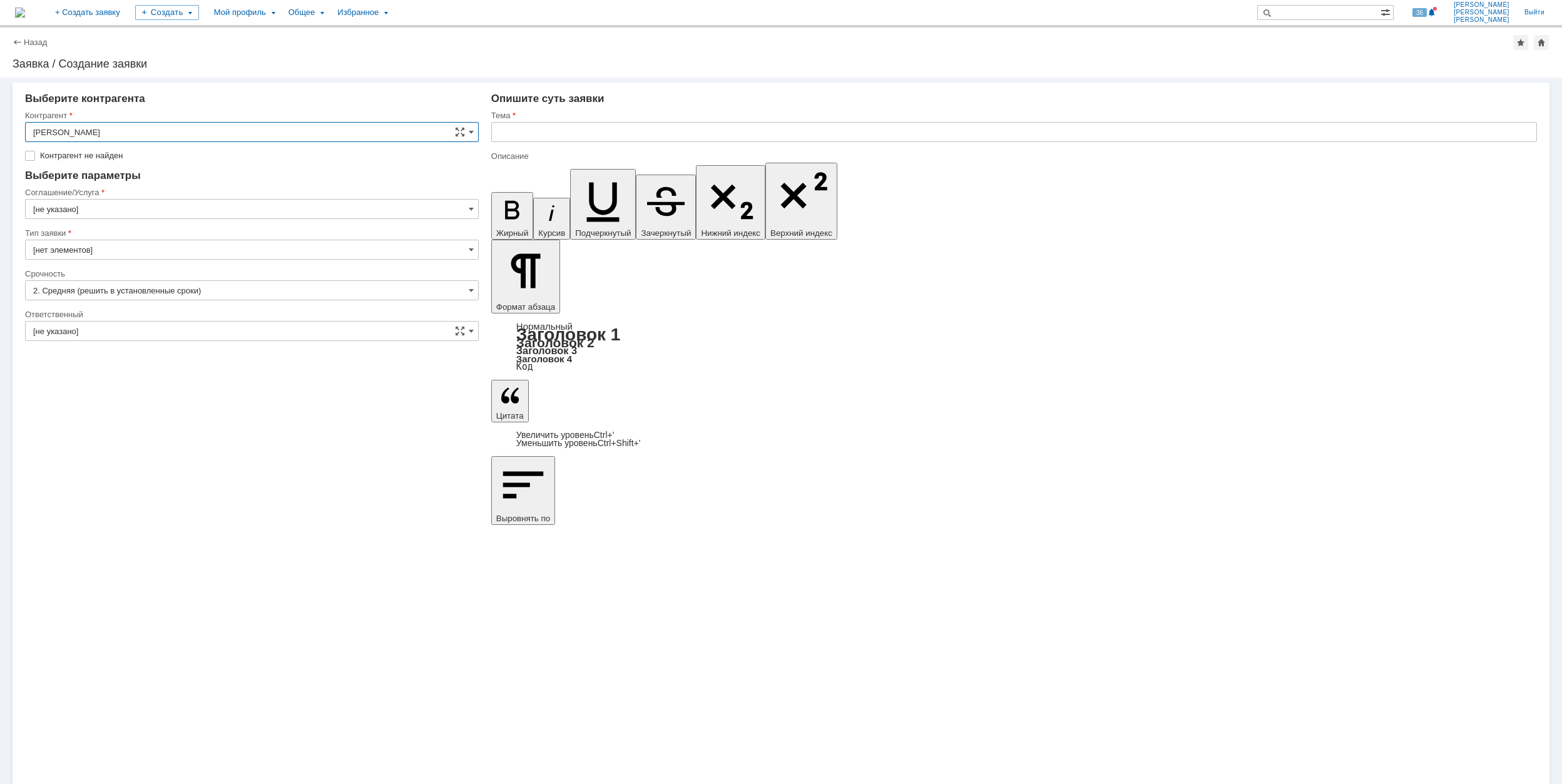
type input "[GEOGRAPHIC_DATA]"
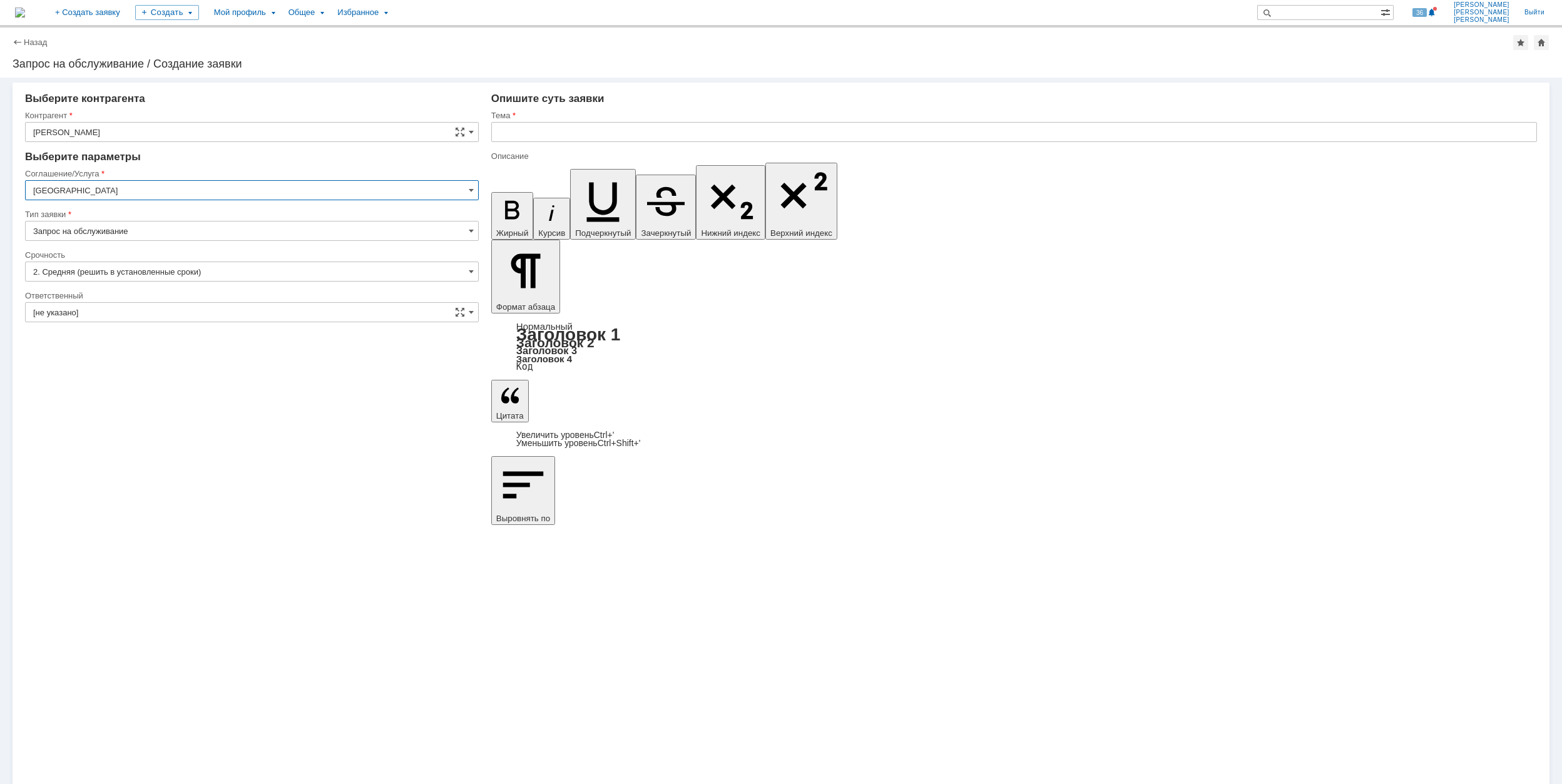
click at [156, 194] on input "[GEOGRAPHIC_DATA]" at bounding box center [252, 190] width 454 height 20
click at [192, 272] on span "Программное обеспечение" at bounding box center [252, 272] width 437 height 10
type input "Программное обеспечение"
click at [155, 275] on input "[не указано]" at bounding box center [252, 272] width 454 height 20
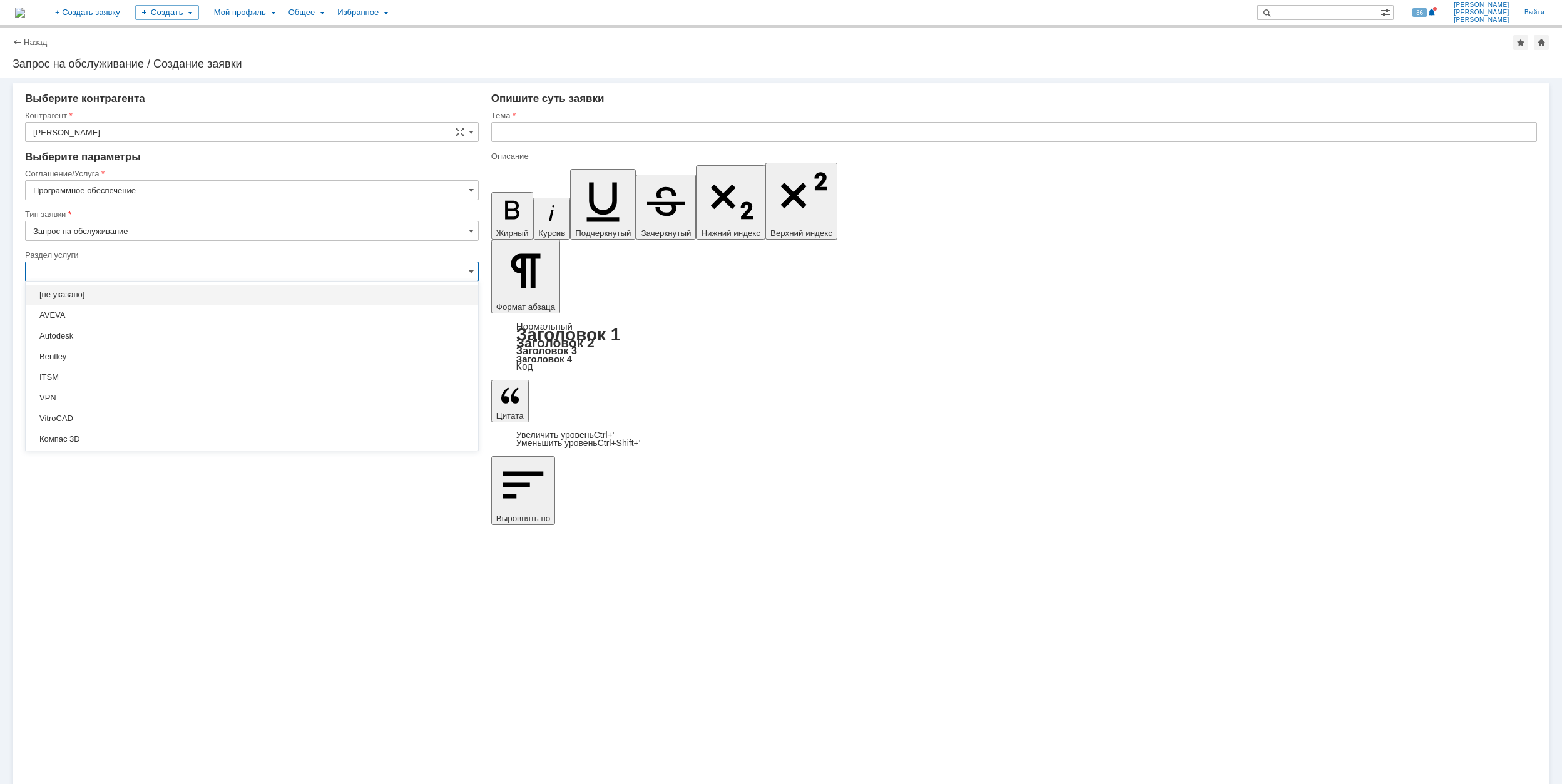
scroll to position [166, 0]
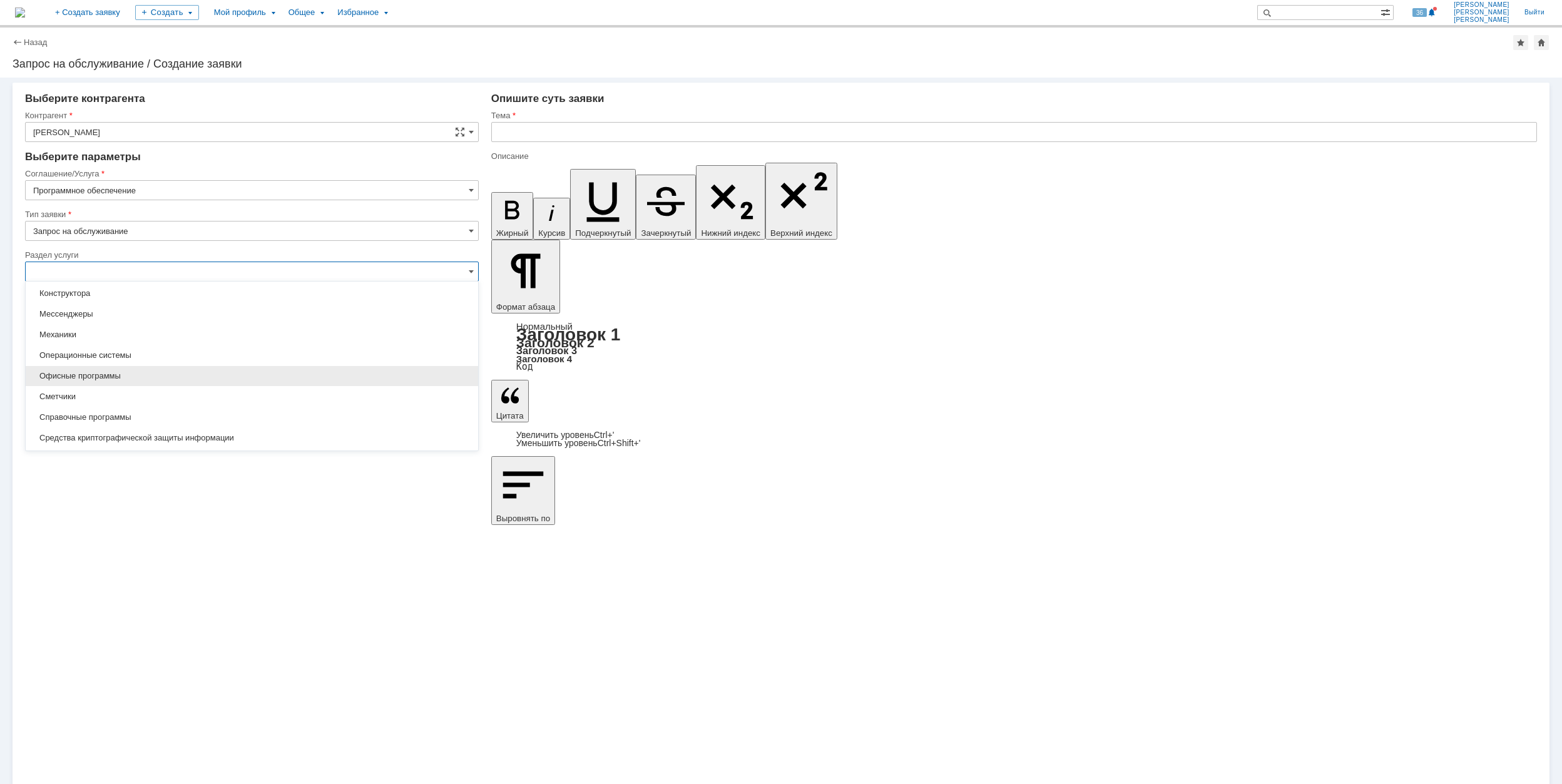
click at [121, 374] on span "Офисные программы" at bounding box center [252, 375] width 437 height 10
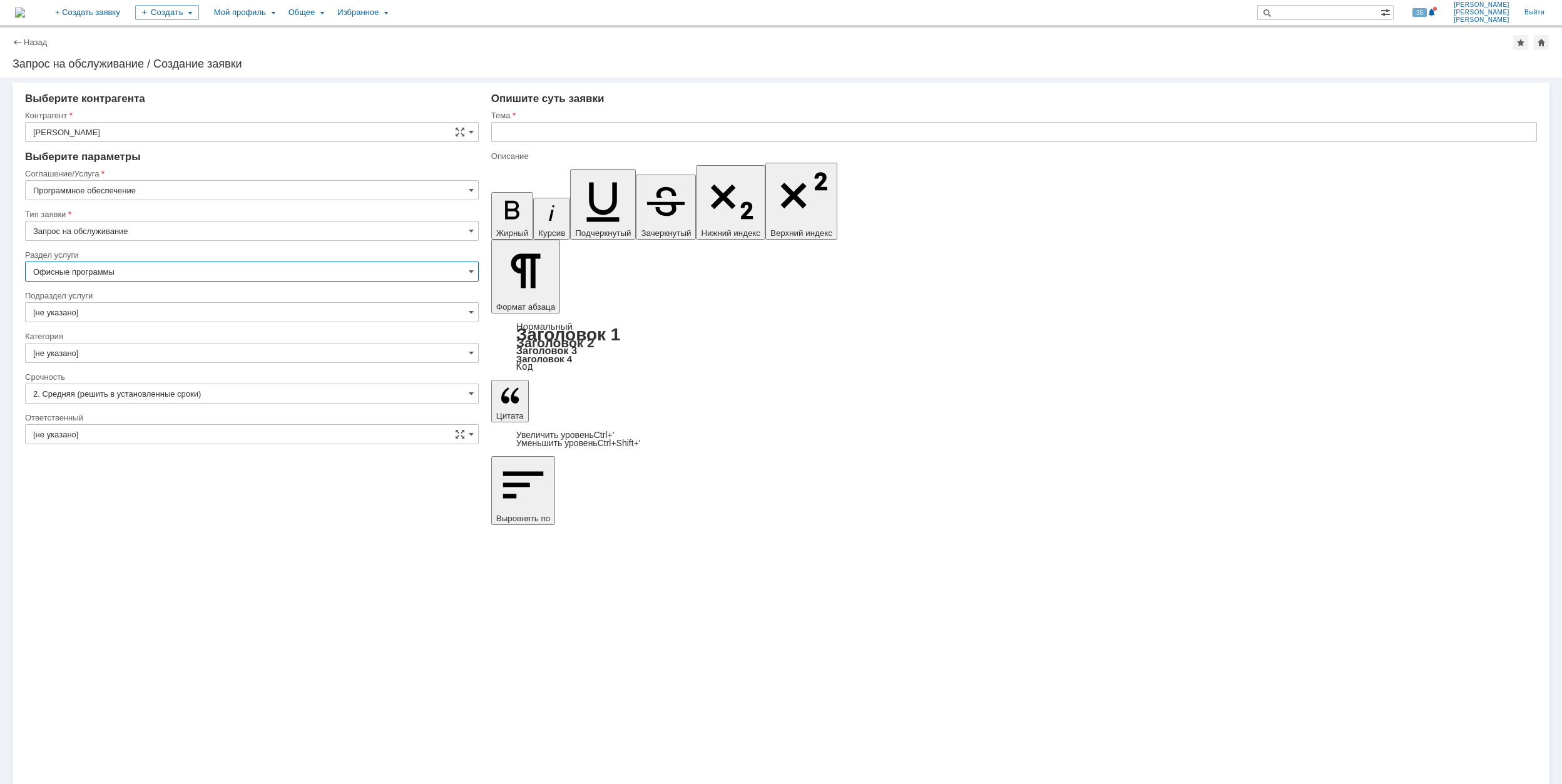
type input "Офисные программы"
click at [122, 347] on input "[не указано]" at bounding box center [252, 353] width 454 height 20
type input "[не указано]"
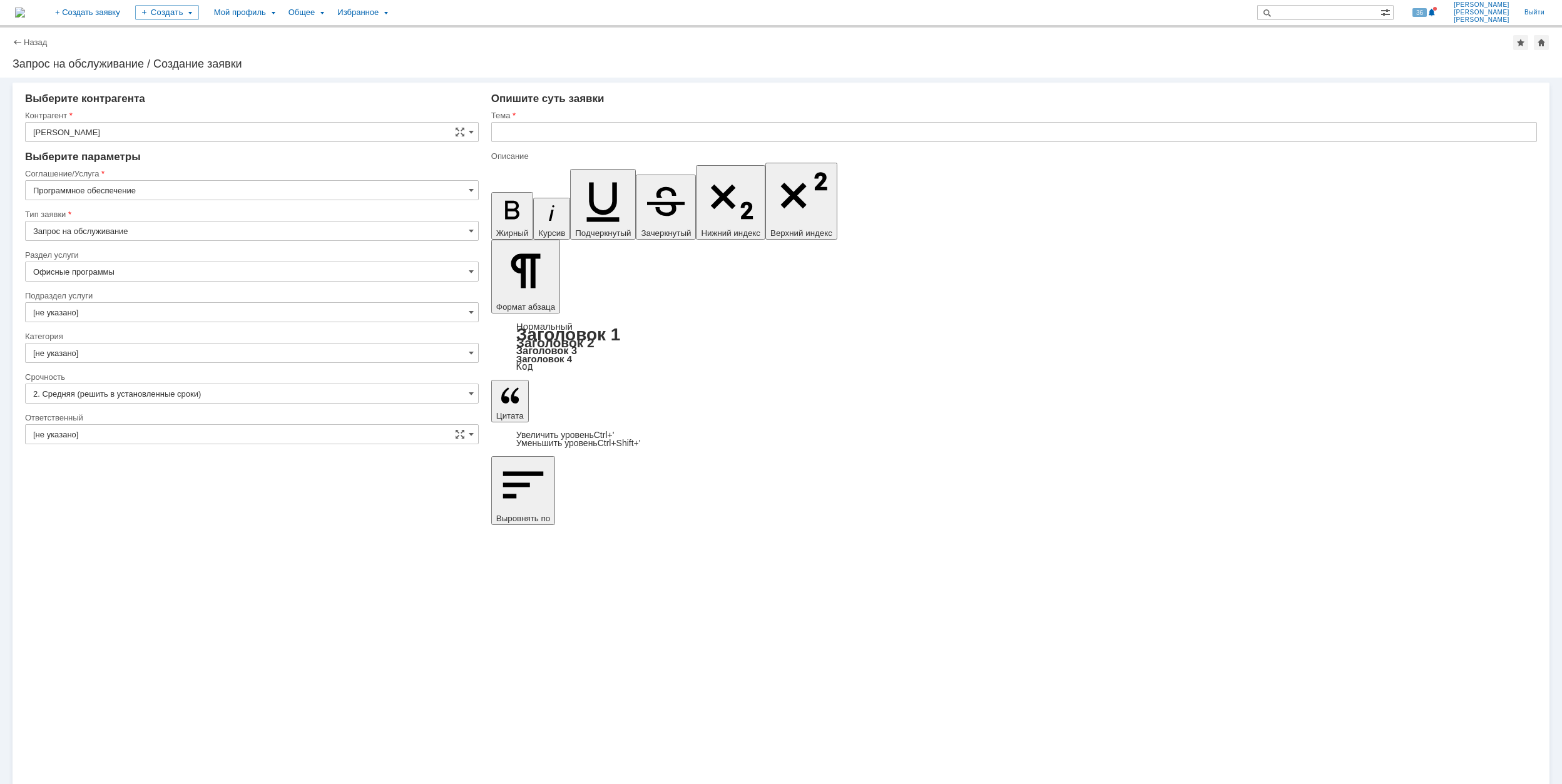
click at [216, 421] on div "Ответственный" at bounding box center [251, 418] width 451 height 8
click at [249, 434] on input "[не указано]" at bounding box center [252, 434] width 454 height 20
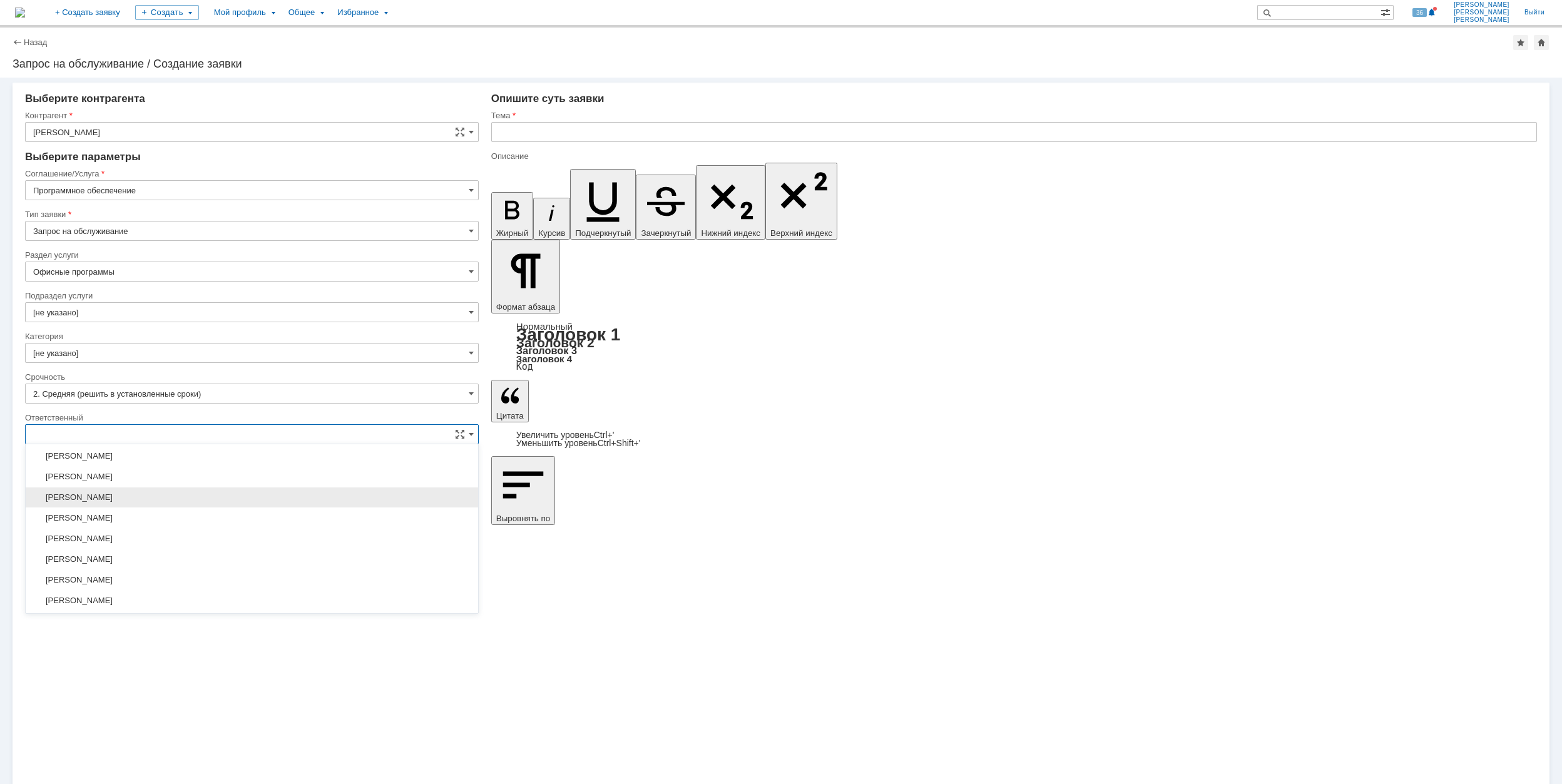
scroll to position [539, 0]
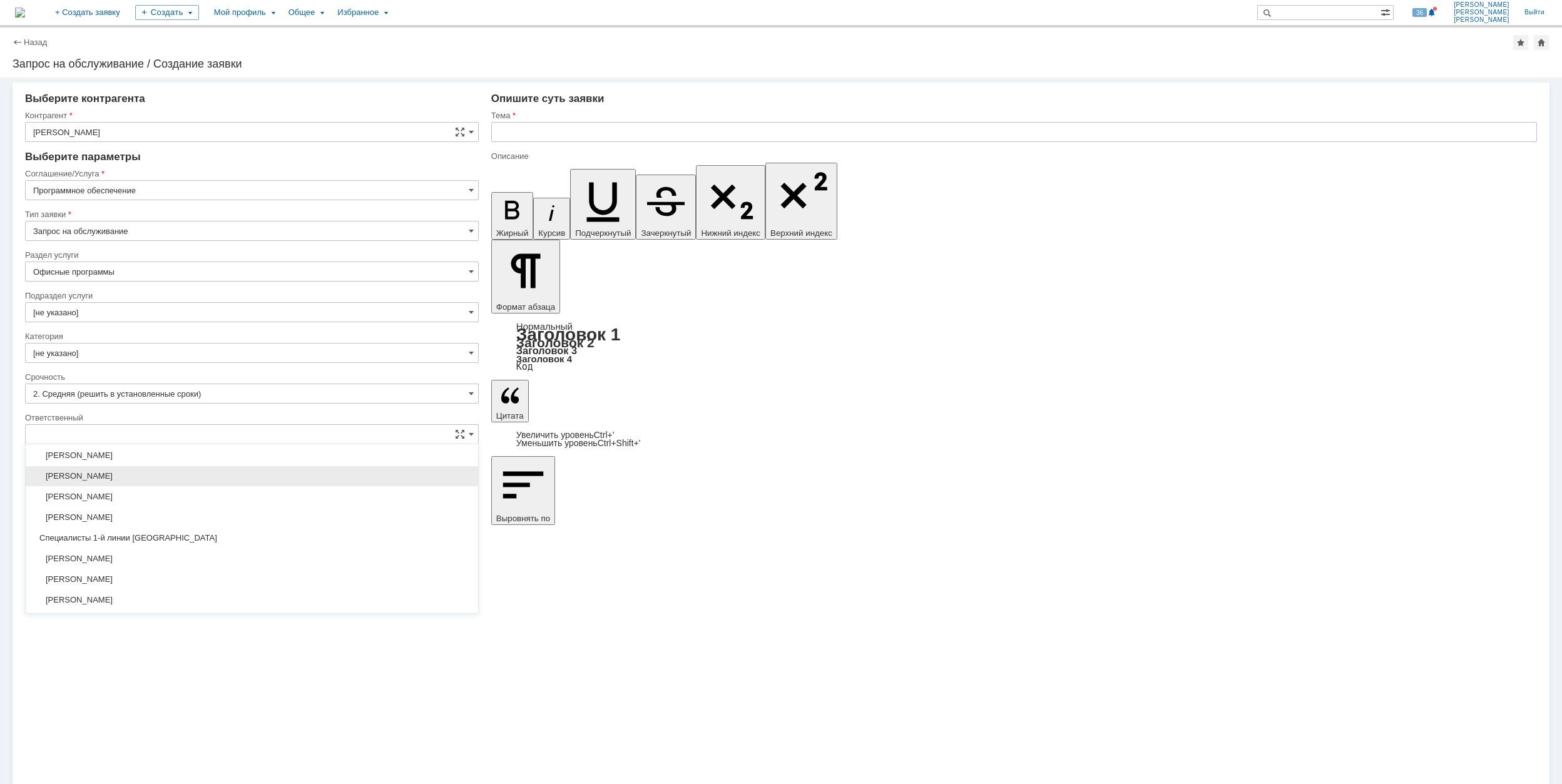
click at [219, 481] on span "[PERSON_NAME]" at bounding box center [252, 475] width 437 height 10
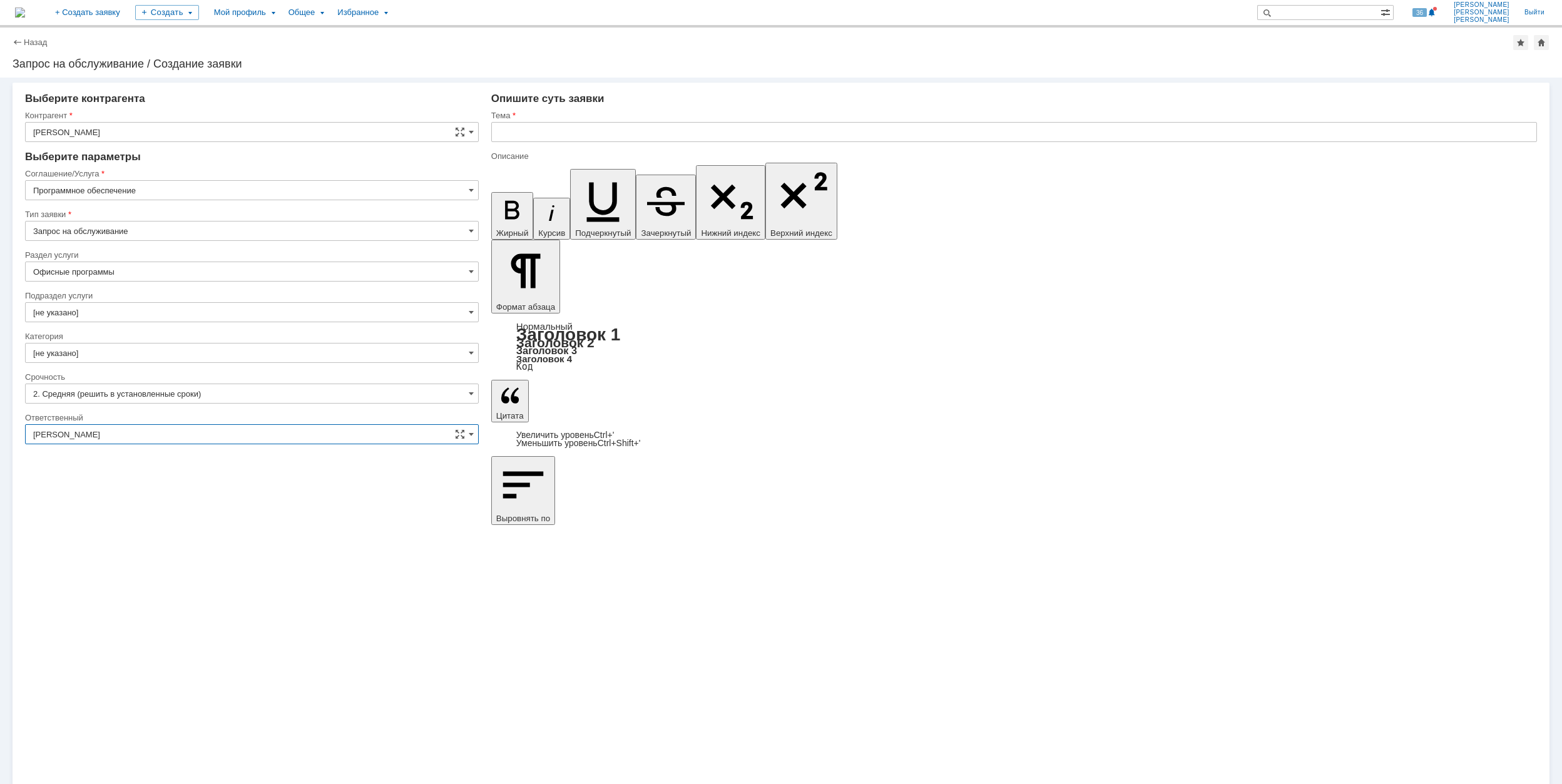
type input "[PERSON_NAME]"
click at [559, 135] on input "text" at bounding box center [1013, 132] width 1046 height 20
paste input "FastStone.Image.Viewer"
type input "FastStone.Image.Viewer"
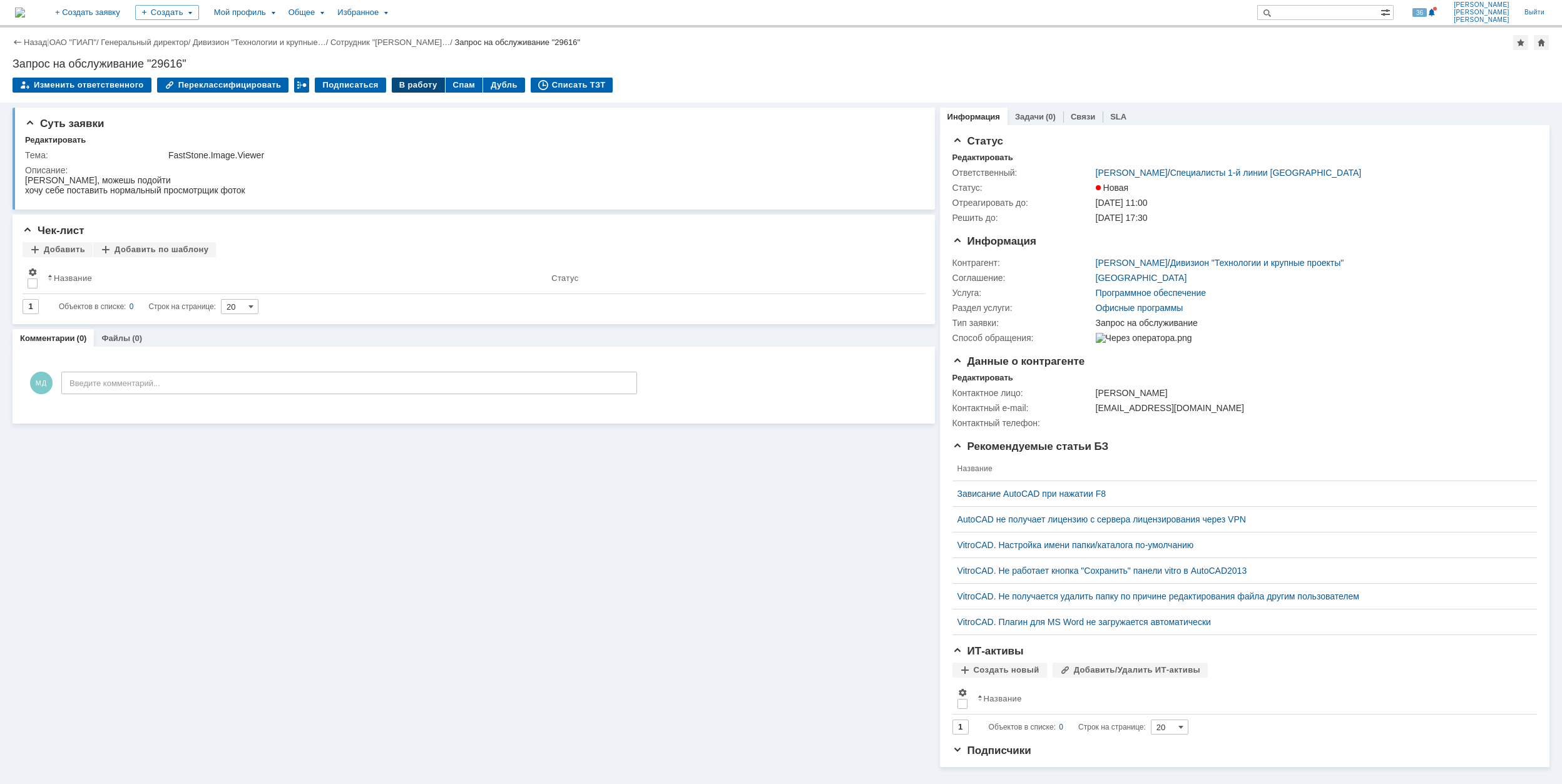
click at [402, 83] on div "В работу" at bounding box center [418, 85] width 53 height 15
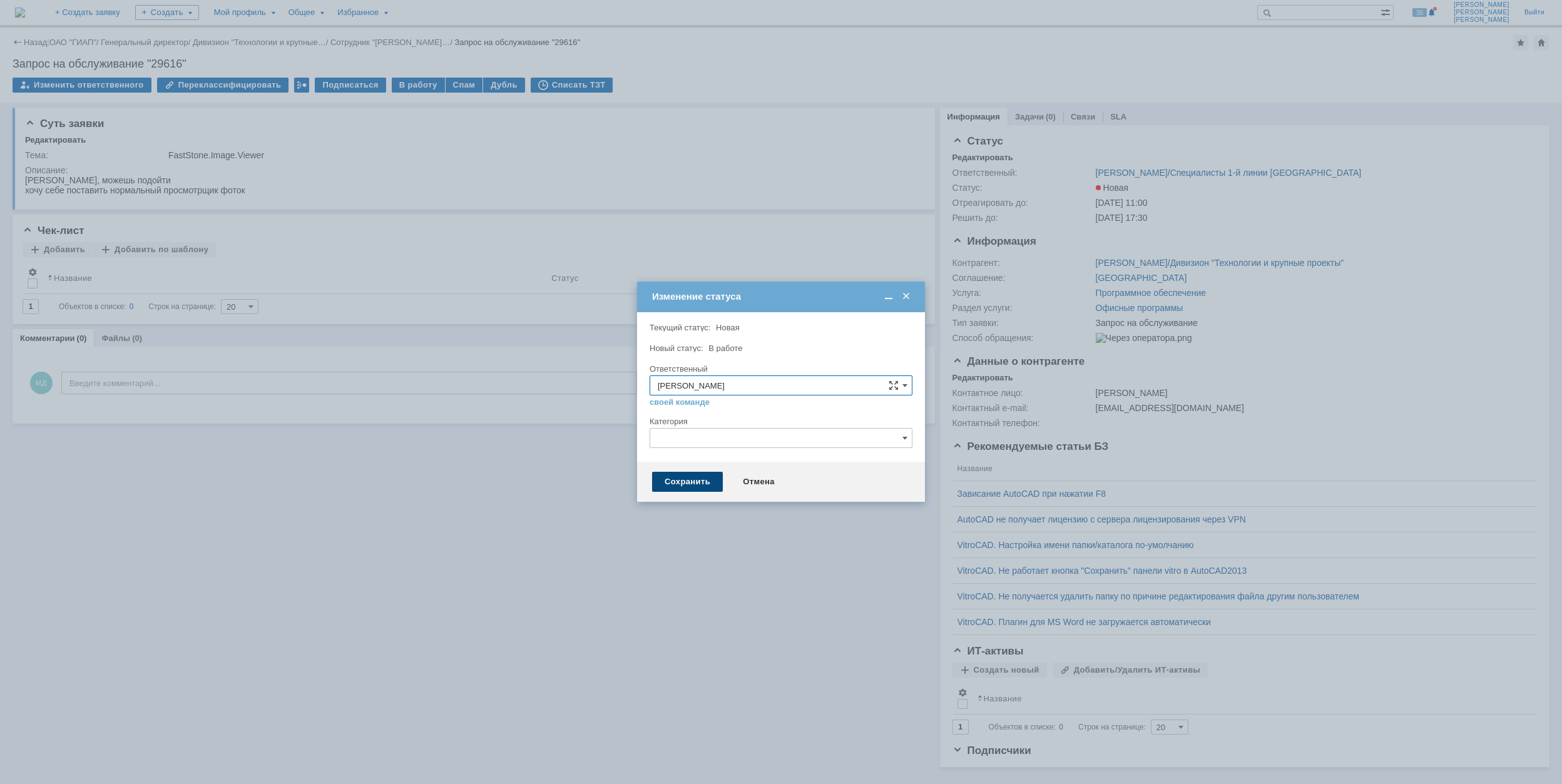
click at [707, 479] on div "Сохранить" at bounding box center [687, 482] width 71 height 20
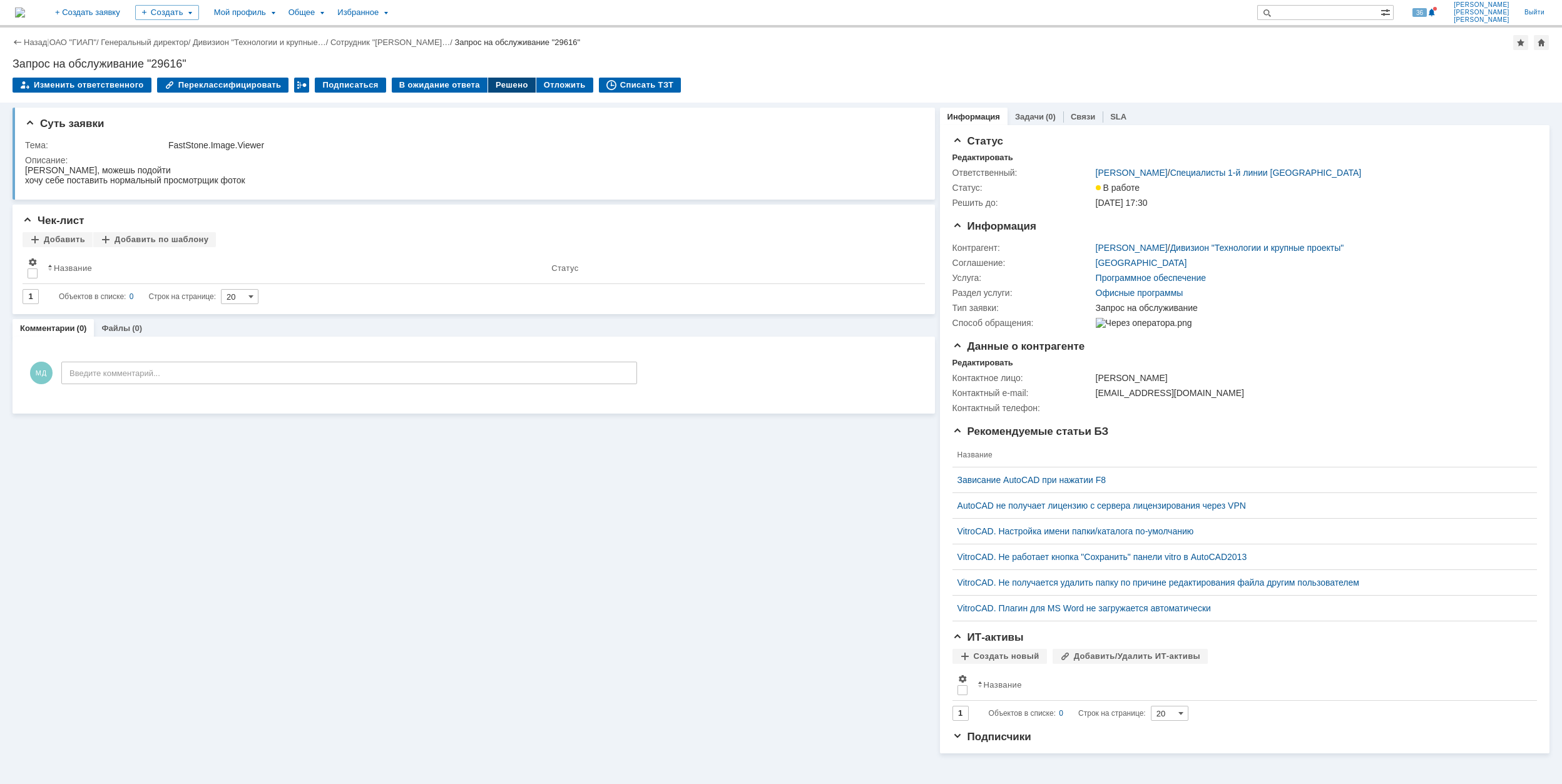
click at [497, 88] on div "Решено" at bounding box center [512, 85] width 48 height 15
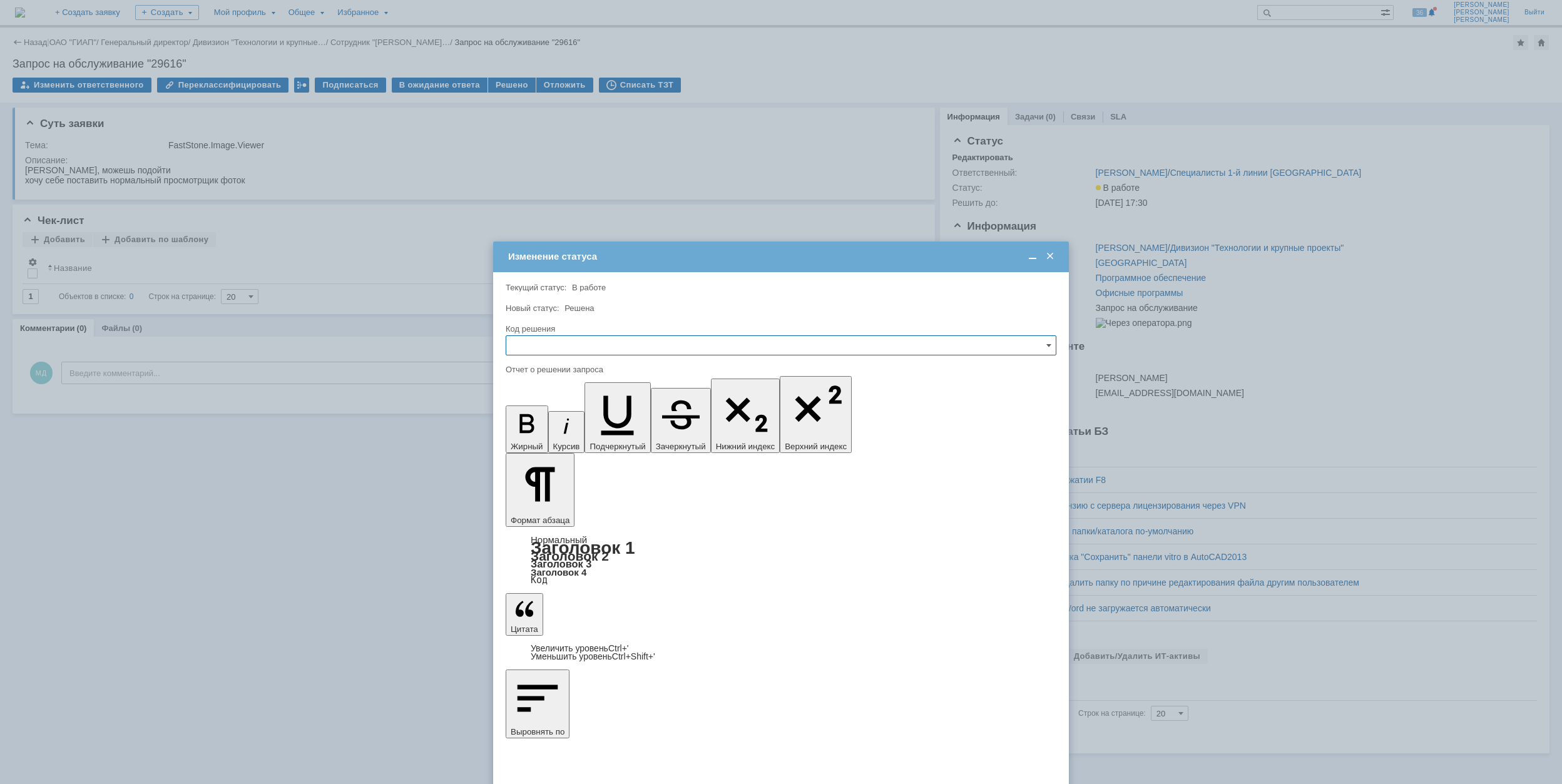
click at [639, 344] on input "text" at bounding box center [781, 345] width 551 height 20
click at [606, 431] on span "Решено" at bounding box center [781, 430] width 535 height 10
type input "Решено"
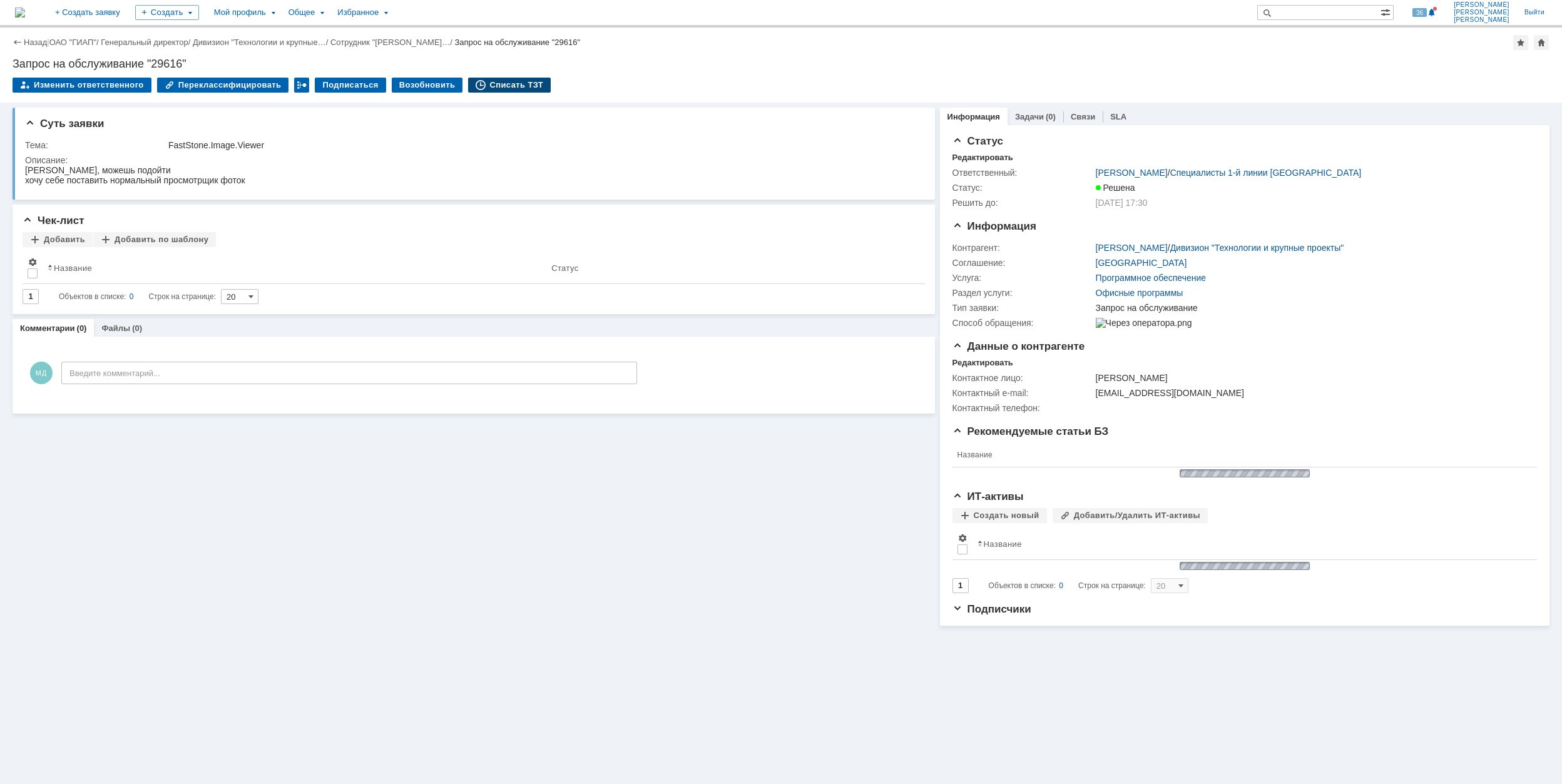
click at [509, 83] on div "Списать ТЗТ" at bounding box center [509, 85] width 82 height 15
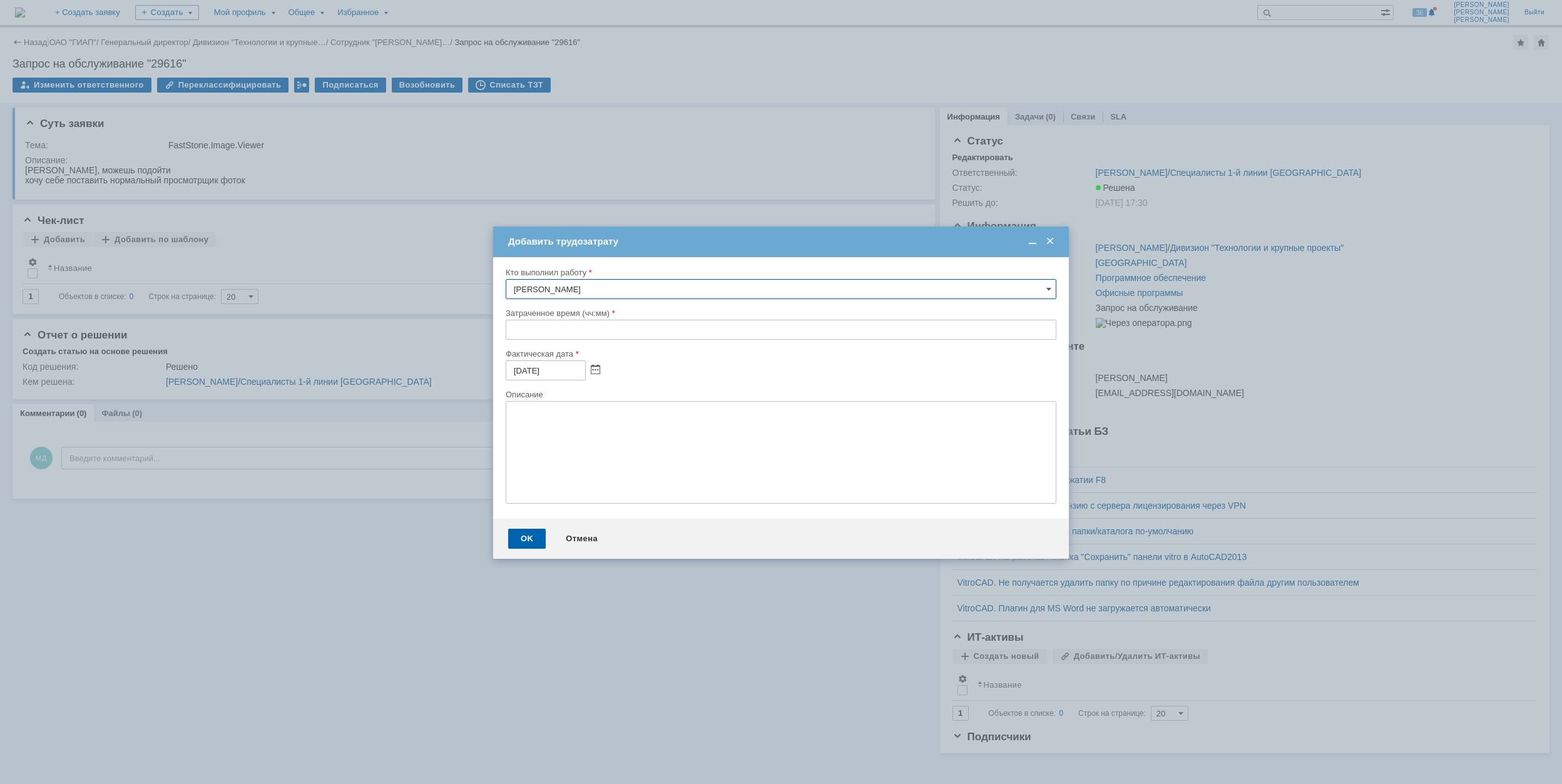
click at [511, 334] on input "text" at bounding box center [781, 330] width 551 height 20
type input "00:30"
click at [527, 544] on div "OK" at bounding box center [526, 539] width 38 height 20
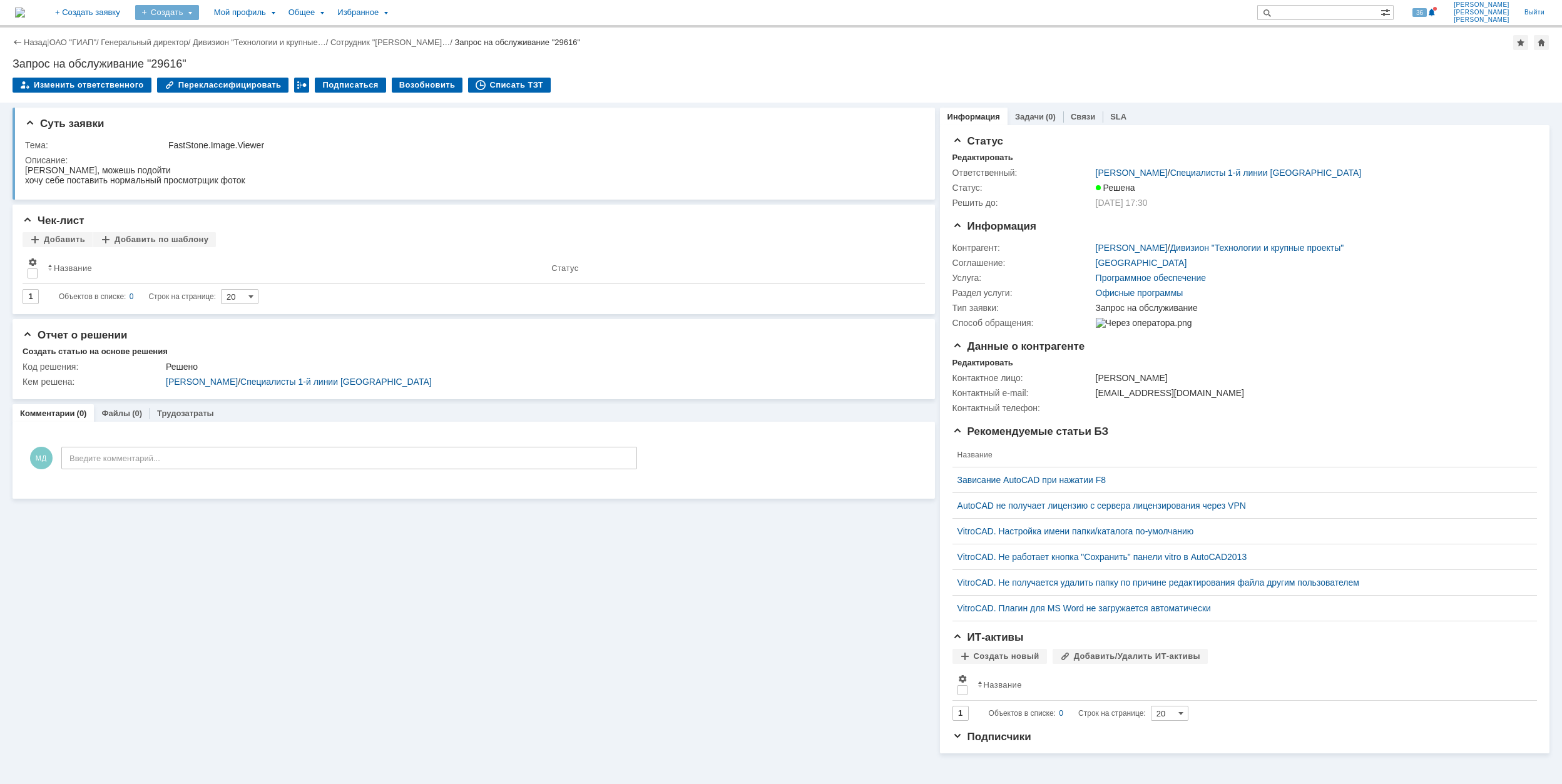
click at [199, 15] on div "Создать" at bounding box center [167, 13] width 64 height 15
click at [233, 82] on link "Заявка" at bounding box center [185, 78] width 95 height 15
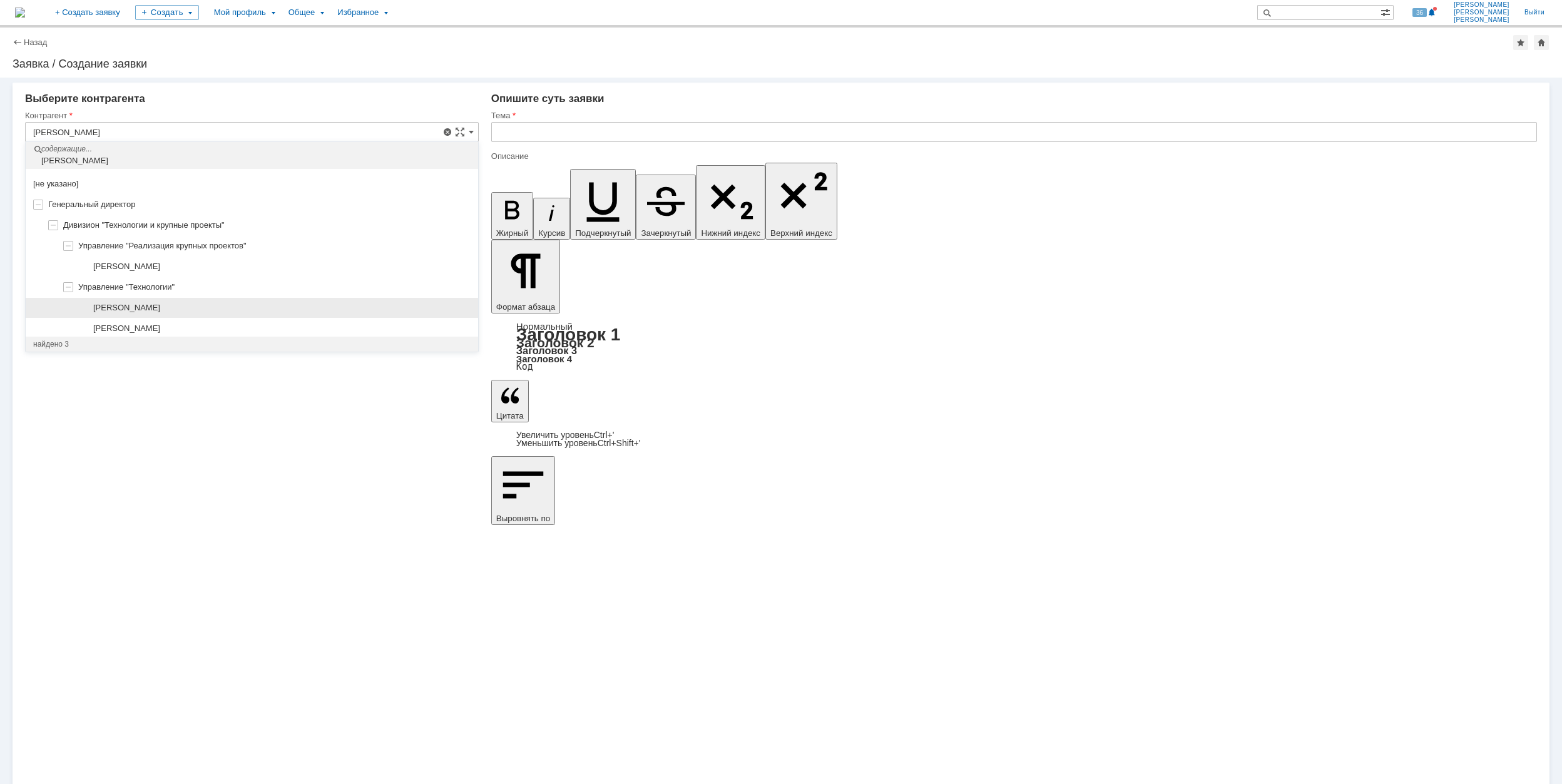
click at [238, 306] on div "[PERSON_NAME]" at bounding box center [282, 308] width 377 height 10
type input "[PERSON_NAME]"
type input "[GEOGRAPHIC_DATA]"
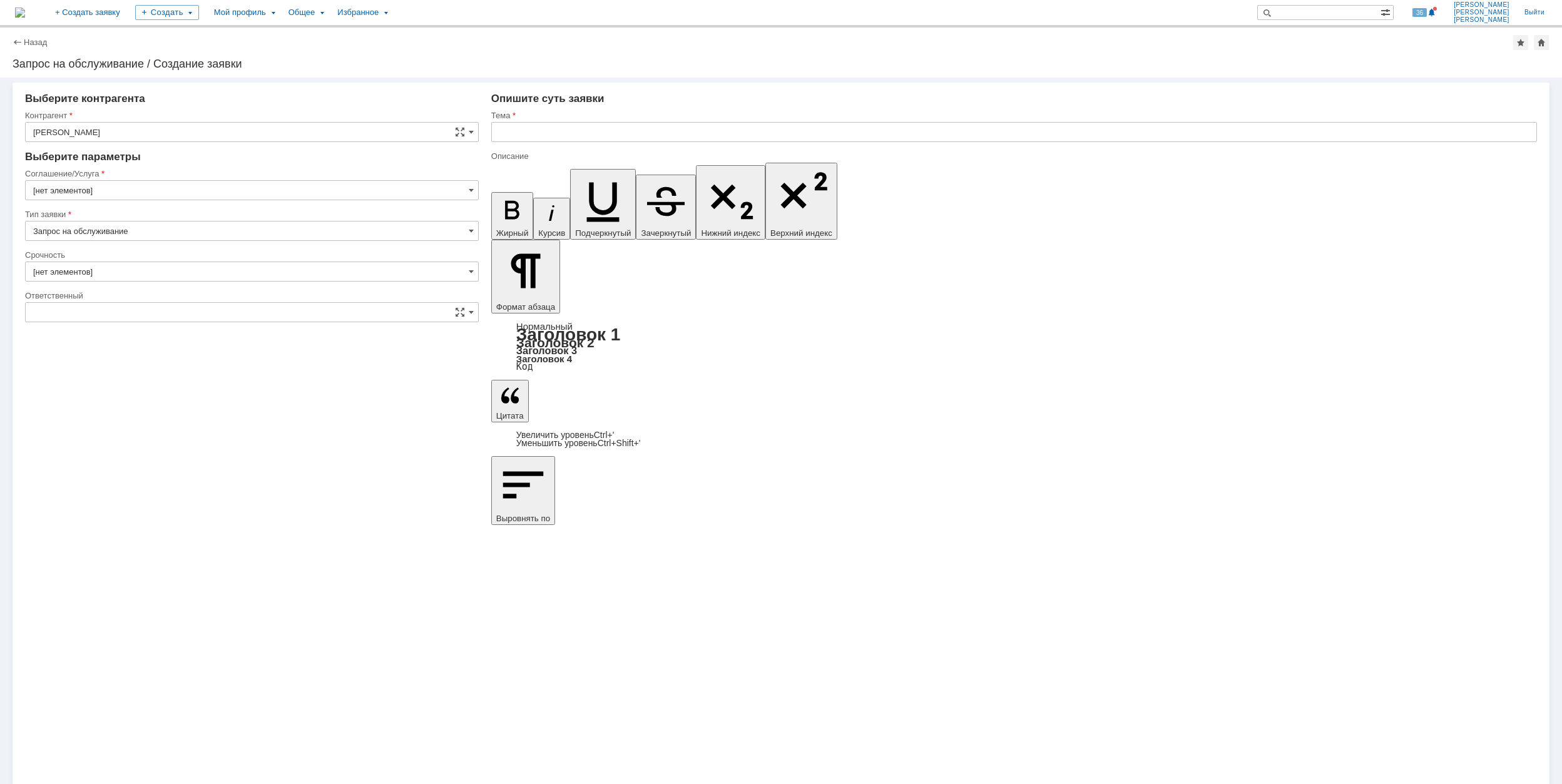
type input "2. Средняя (решить в установленные сроки)"
type input "[не указано]"
type input "[GEOGRAPHIC_DATA]"
type input "[нет элементов]"
click at [149, 193] on input "[GEOGRAPHIC_DATA]" at bounding box center [252, 190] width 454 height 20
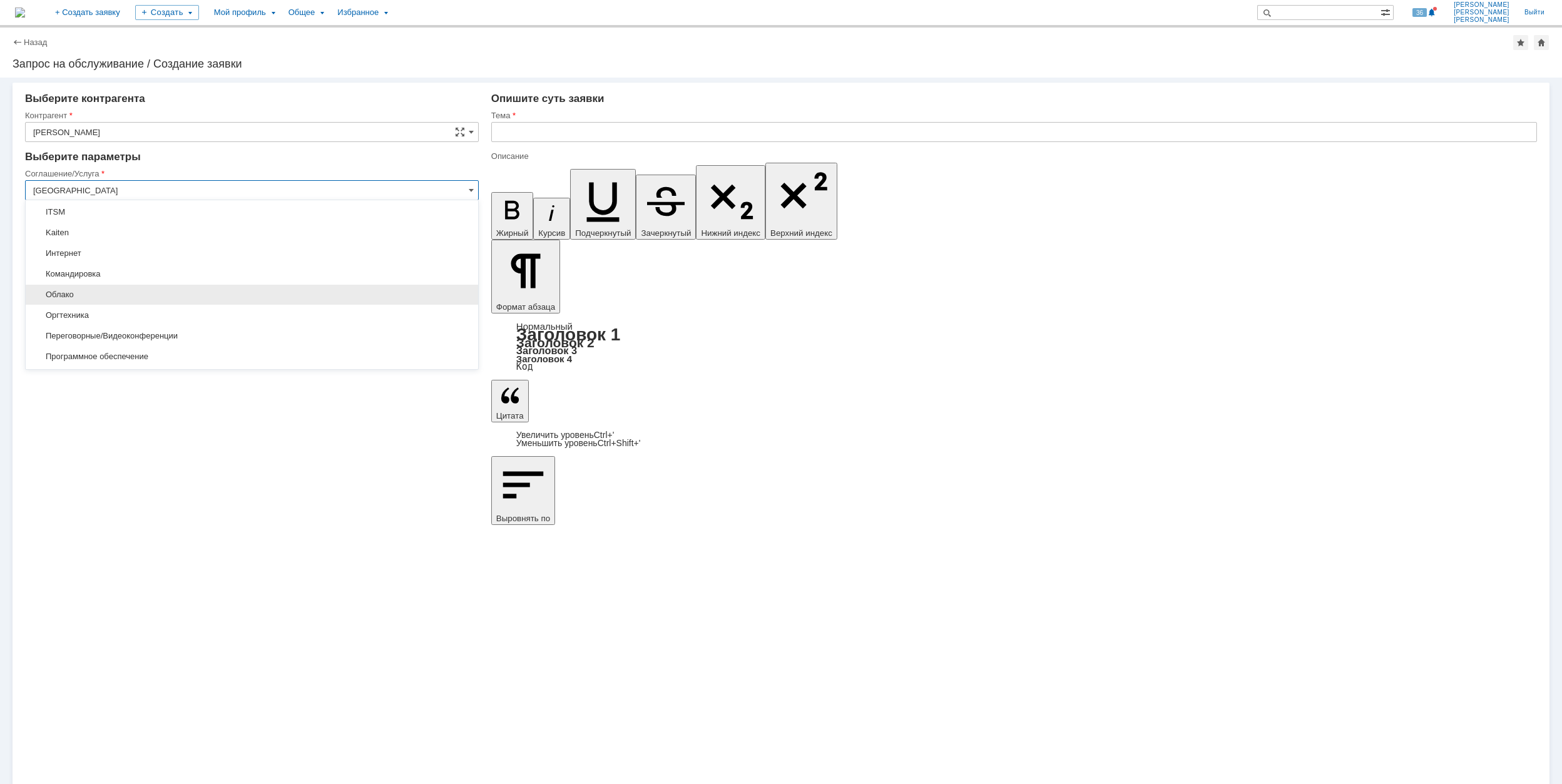
scroll to position [250, 0]
click at [206, 317] on span "Рабочее место/Оборудование" at bounding box center [252, 314] width 437 height 10
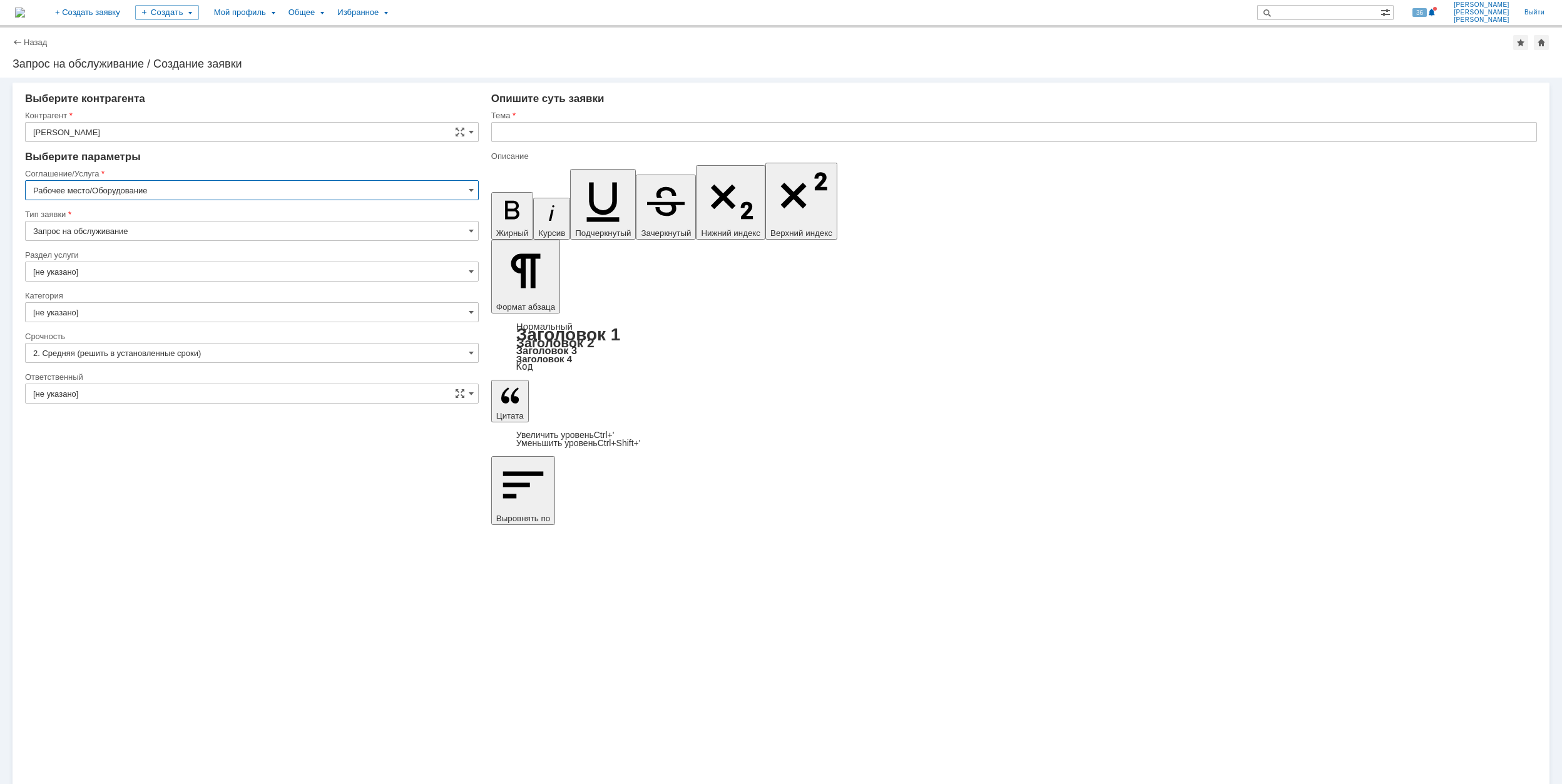
type input "Рабочее место/Оборудование"
click at [130, 273] on input "[не указано]" at bounding box center [252, 272] width 454 height 20
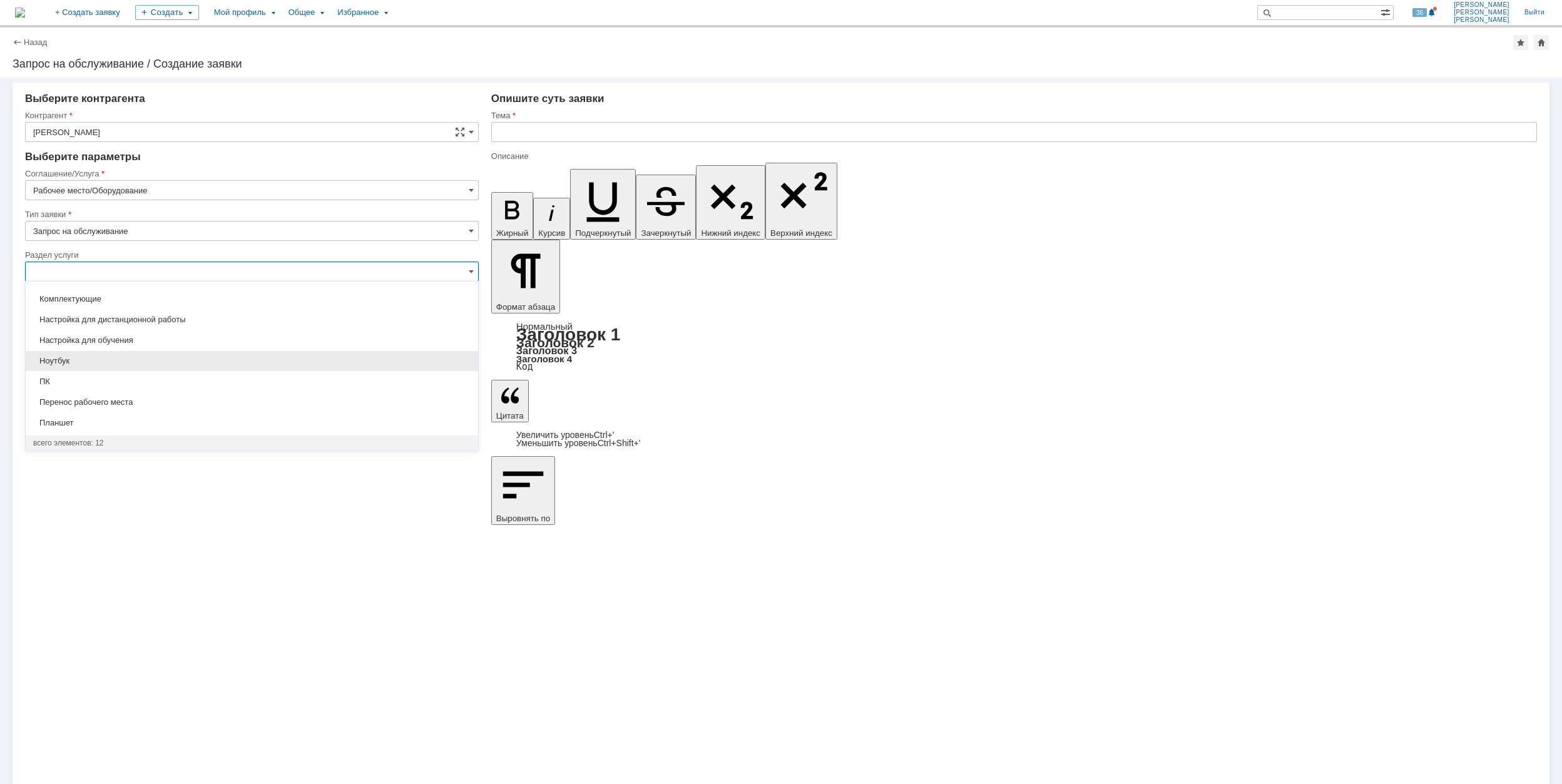
scroll to position [38, 0]
click at [196, 384] on span "Комплектующие" at bounding box center [252, 380] width 437 height 10
type input "Комплектующие"
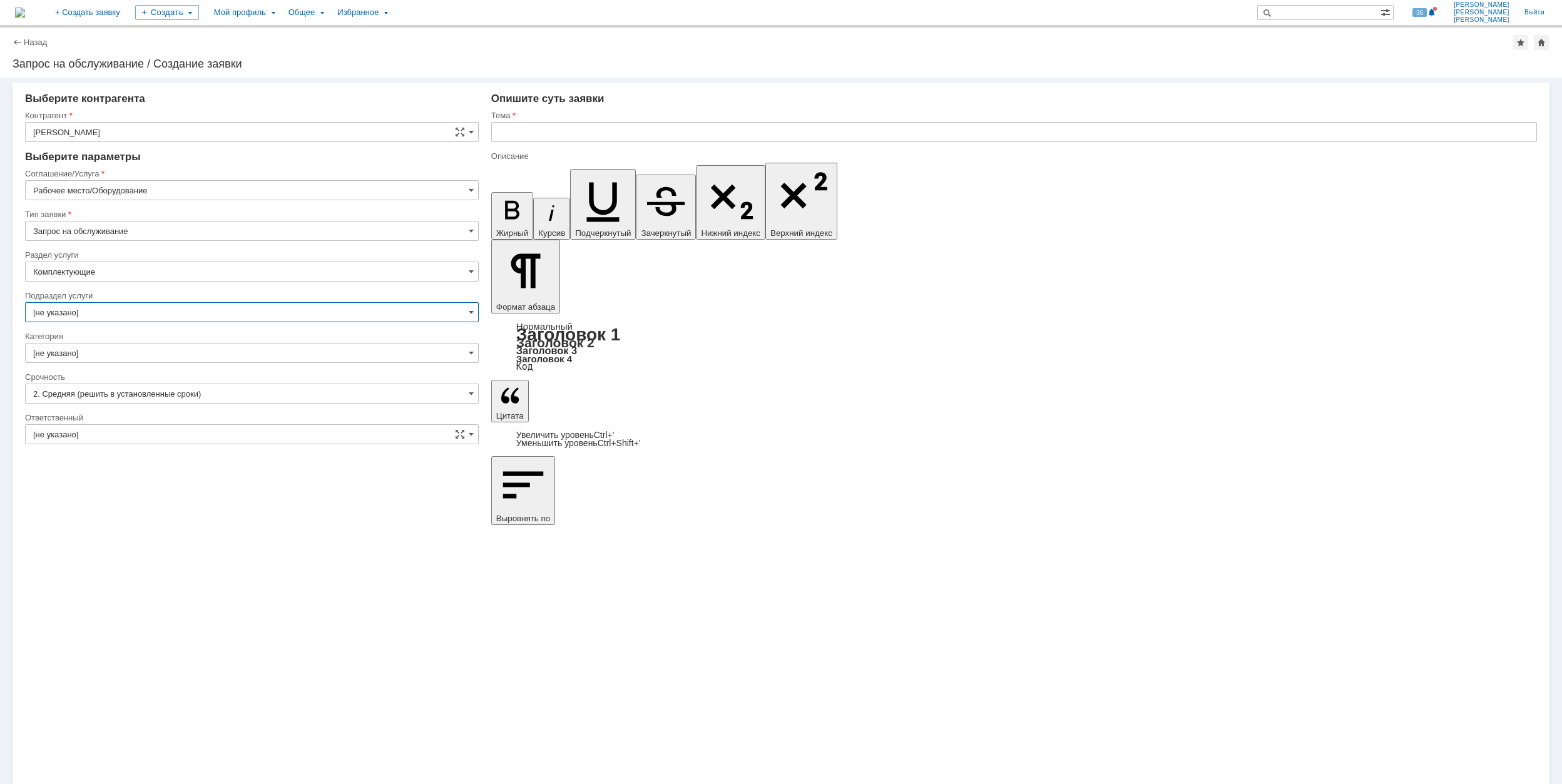
click at [130, 309] on input "[не указано]" at bounding box center [252, 312] width 454 height 20
click at [245, 443] on span "Гарнитура" at bounding box center [252, 439] width 437 height 10
click at [220, 372] on div "Срочность" at bounding box center [252, 377] width 454 height 12
type input "Гарнитура"
click at [216, 365] on div at bounding box center [252, 367] width 454 height 8
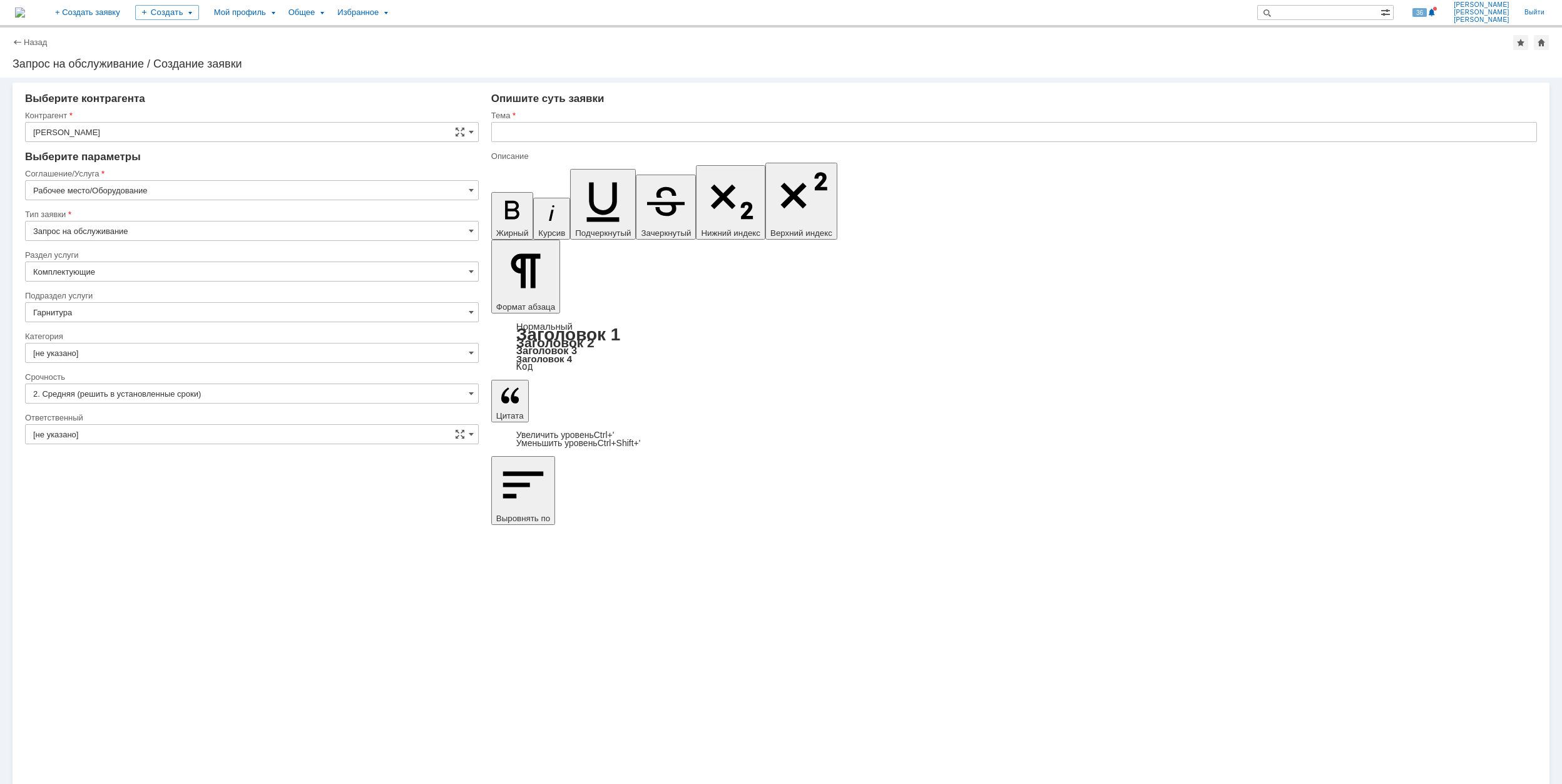
click at [216, 356] on input "[не указано]" at bounding box center [252, 353] width 454 height 20
click at [176, 418] on span "Гарнитура" at bounding box center [252, 419] width 437 height 10
type input "Гарнитура"
drag, startPoint x: 154, startPoint y: 429, endPoint x: 190, endPoint y: 400, distance: 46.2
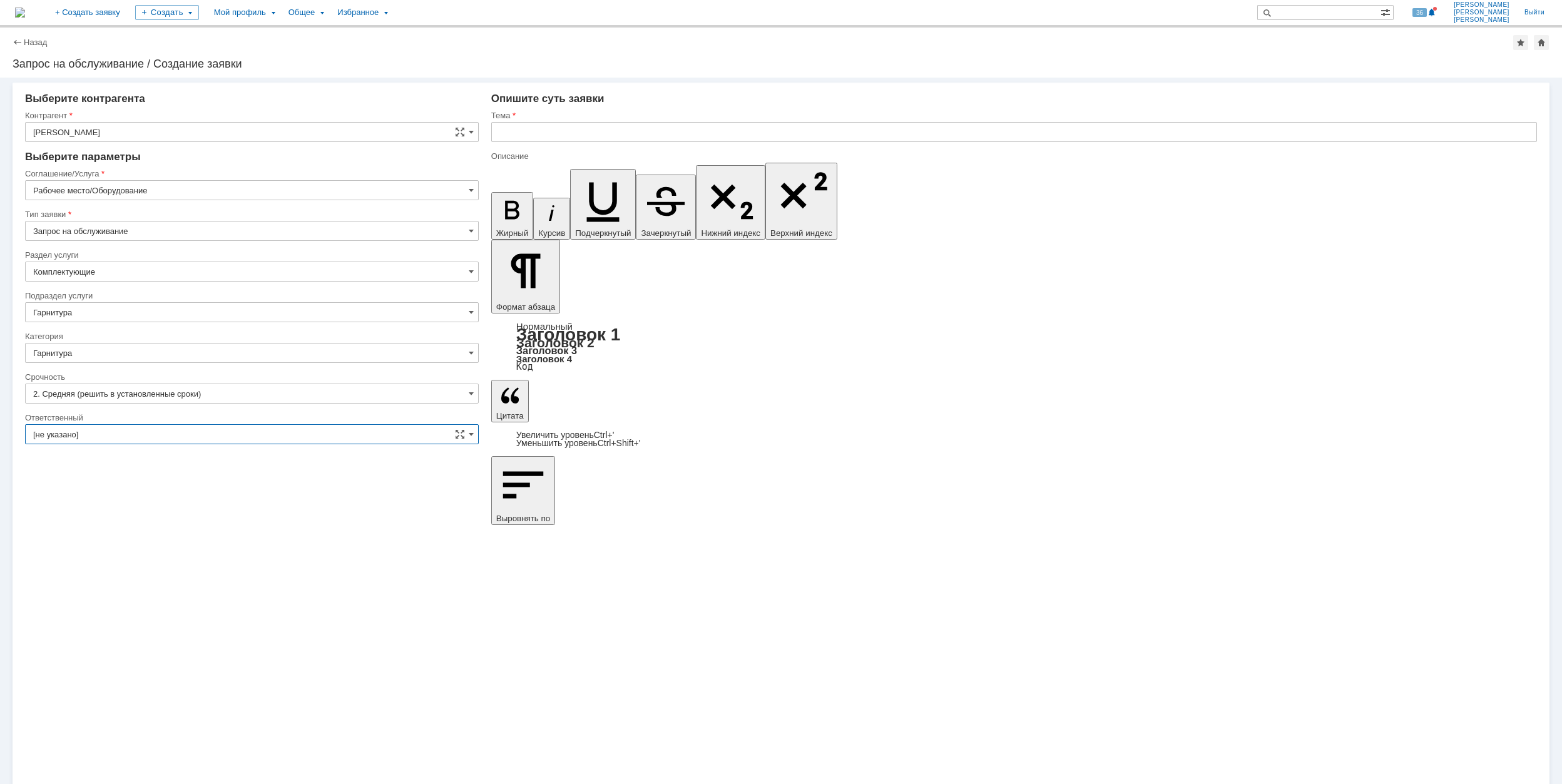
click at [154, 428] on input "[не указано]" at bounding box center [252, 434] width 454 height 20
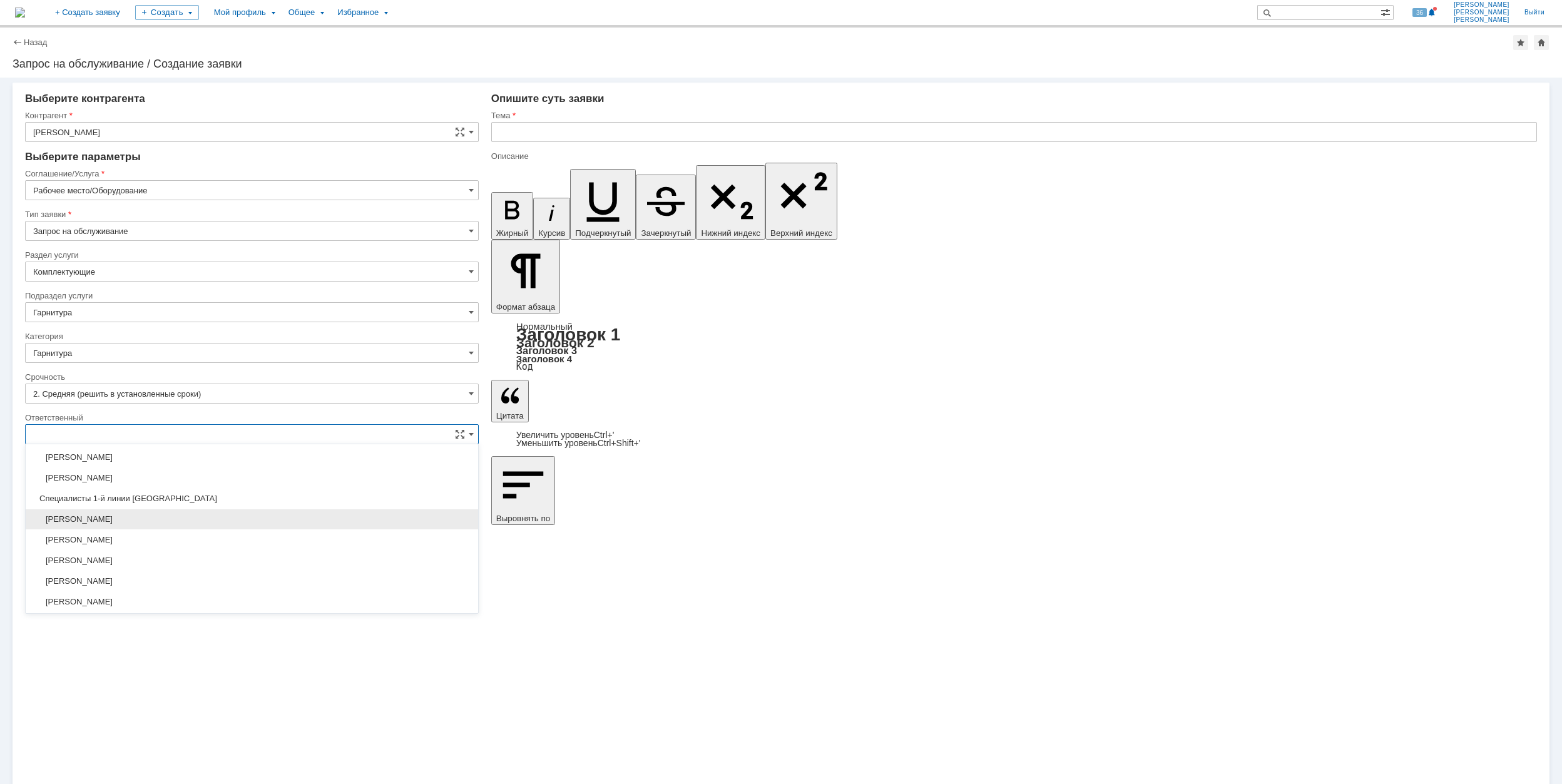
scroll to position [455, 0]
click at [209, 569] on div "[PERSON_NAME]" at bounding box center [252, 559] width 452 height 20
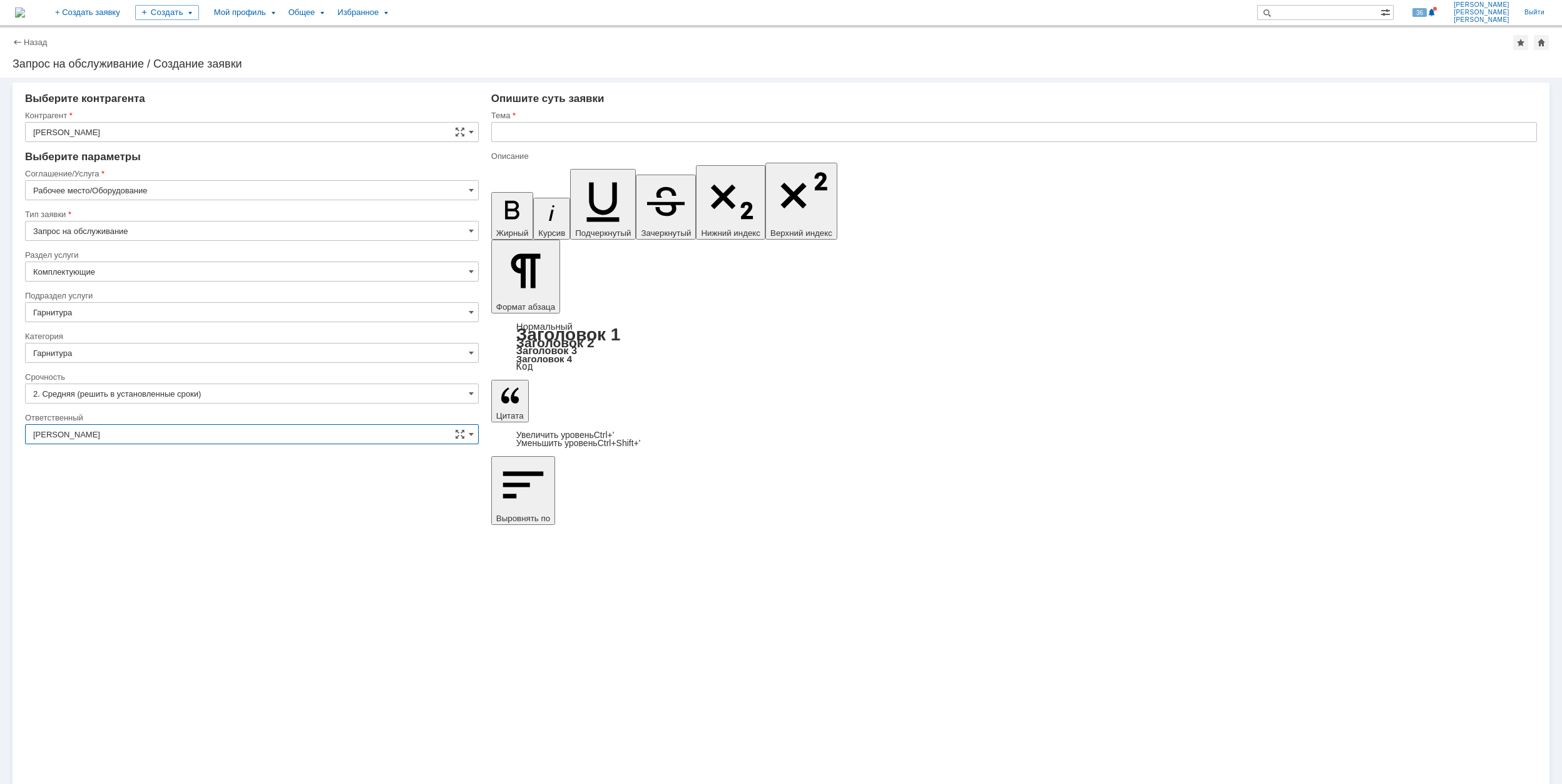
type input "[PERSON_NAME]"
click at [571, 136] on input "text" at bounding box center [1013, 132] width 1046 height 20
type input "Замена гарнитуры"
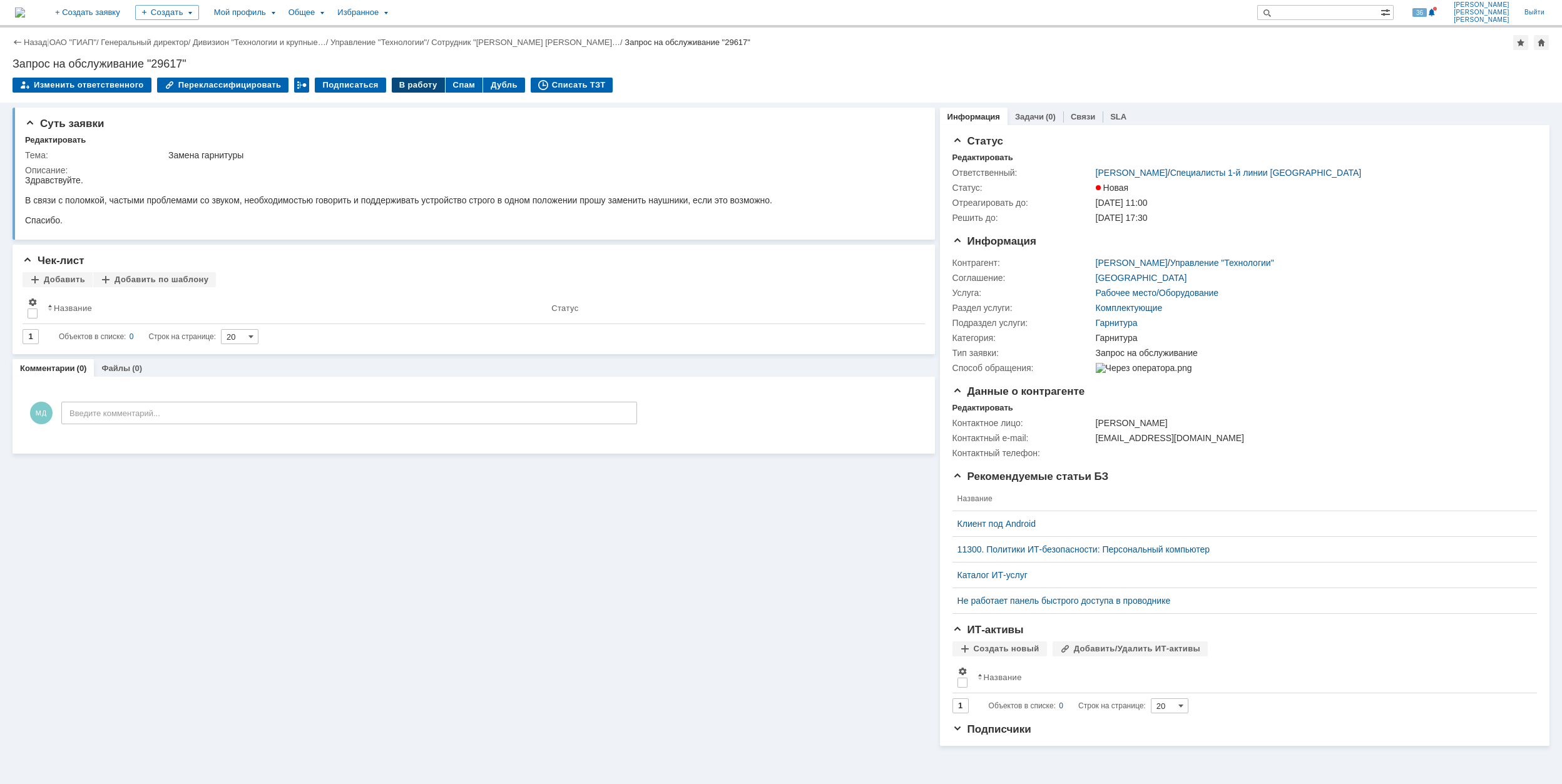
click at [400, 82] on div "В работу" at bounding box center [418, 85] width 53 height 15
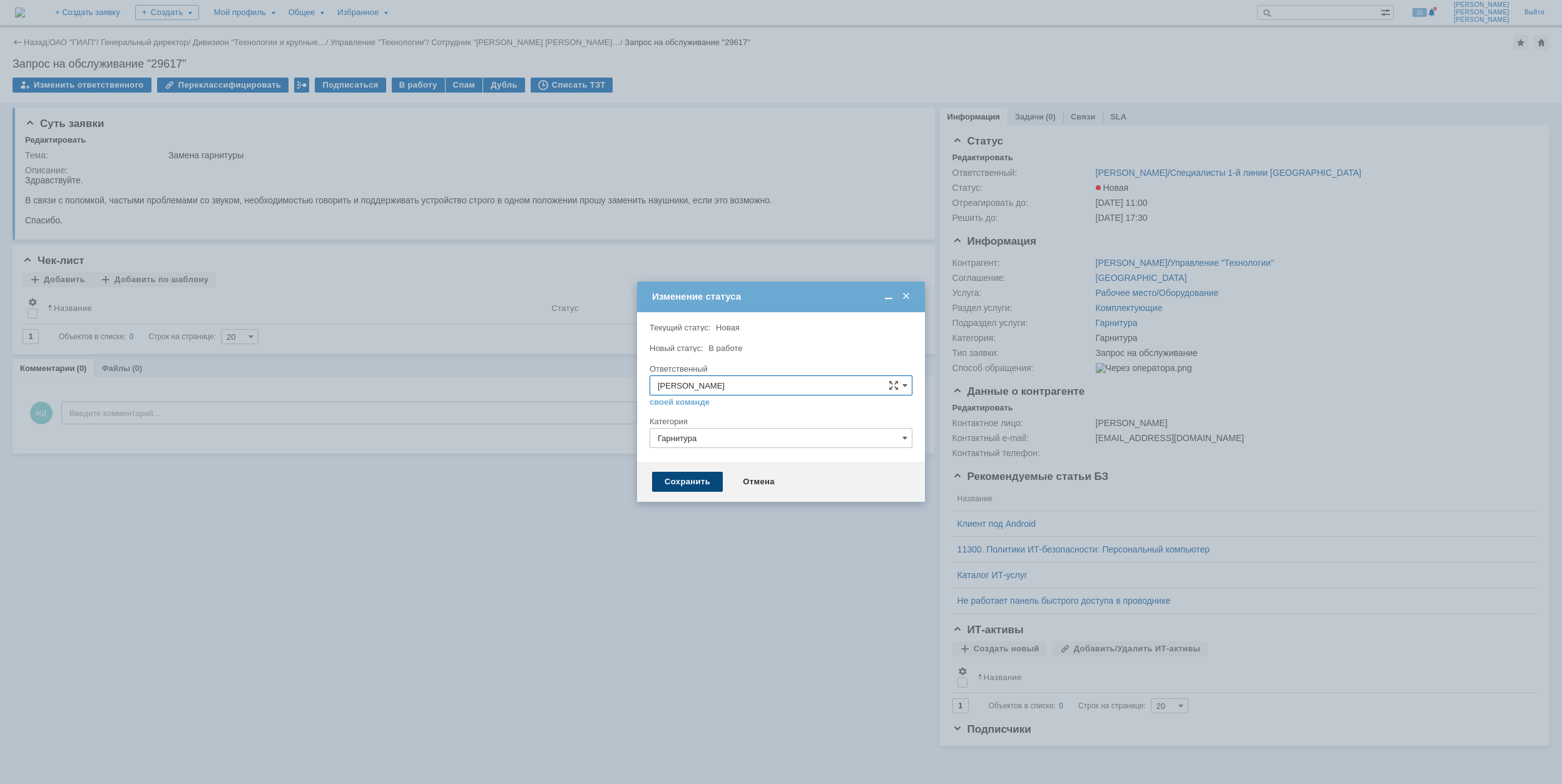
click at [703, 483] on div "Сохранить" at bounding box center [687, 482] width 71 height 20
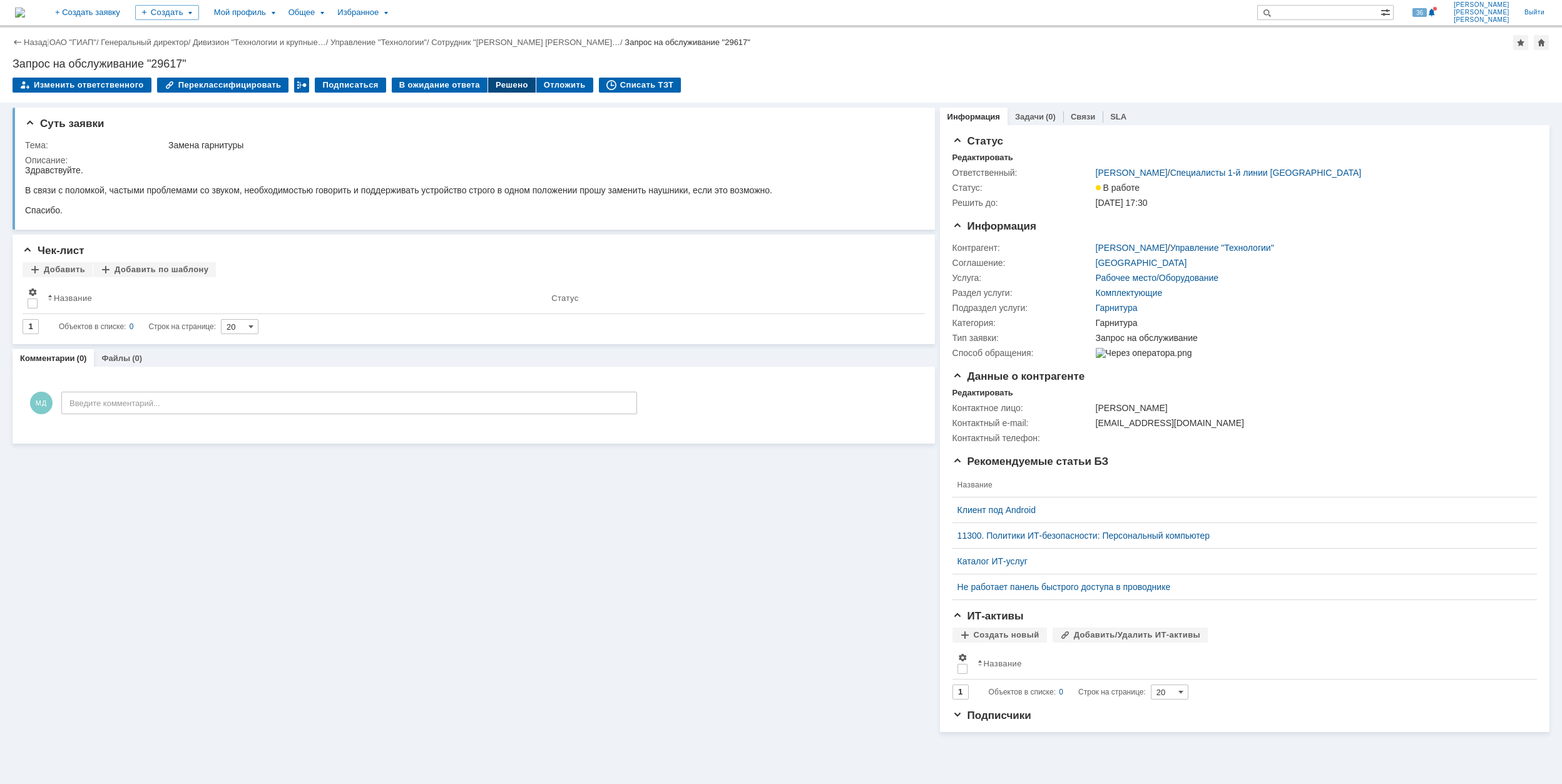
click at [499, 82] on div "Решено" at bounding box center [512, 85] width 48 height 15
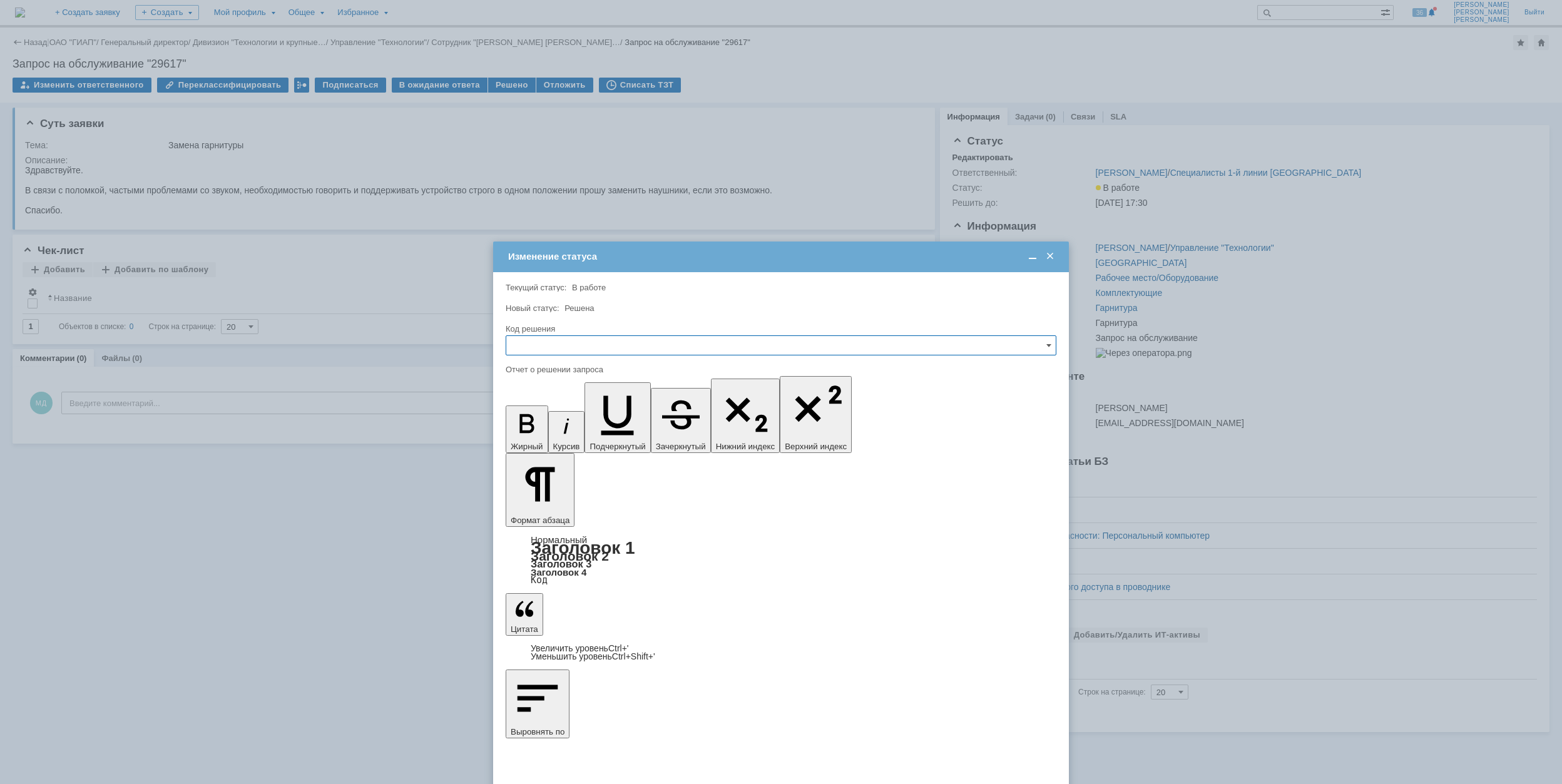
click at [666, 339] on input "text" at bounding box center [781, 345] width 551 height 20
click at [558, 428] on span "Решено" at bounding box center [781, 430] width 535 height 10
type input "Решено"
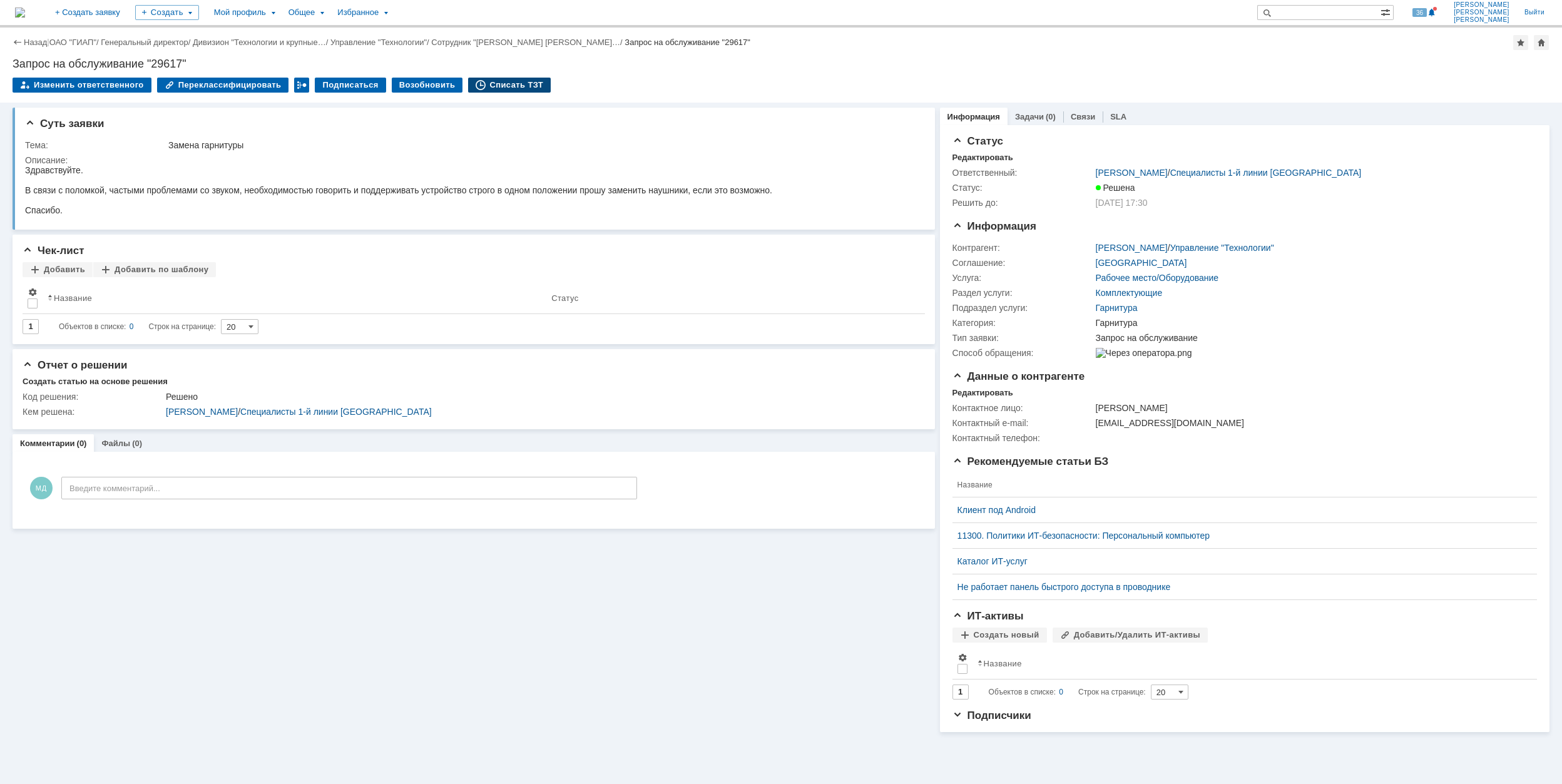
click at [499, 91] on div "Списать ТЗТ" at bounding box center [509, 85] width 82 height 15
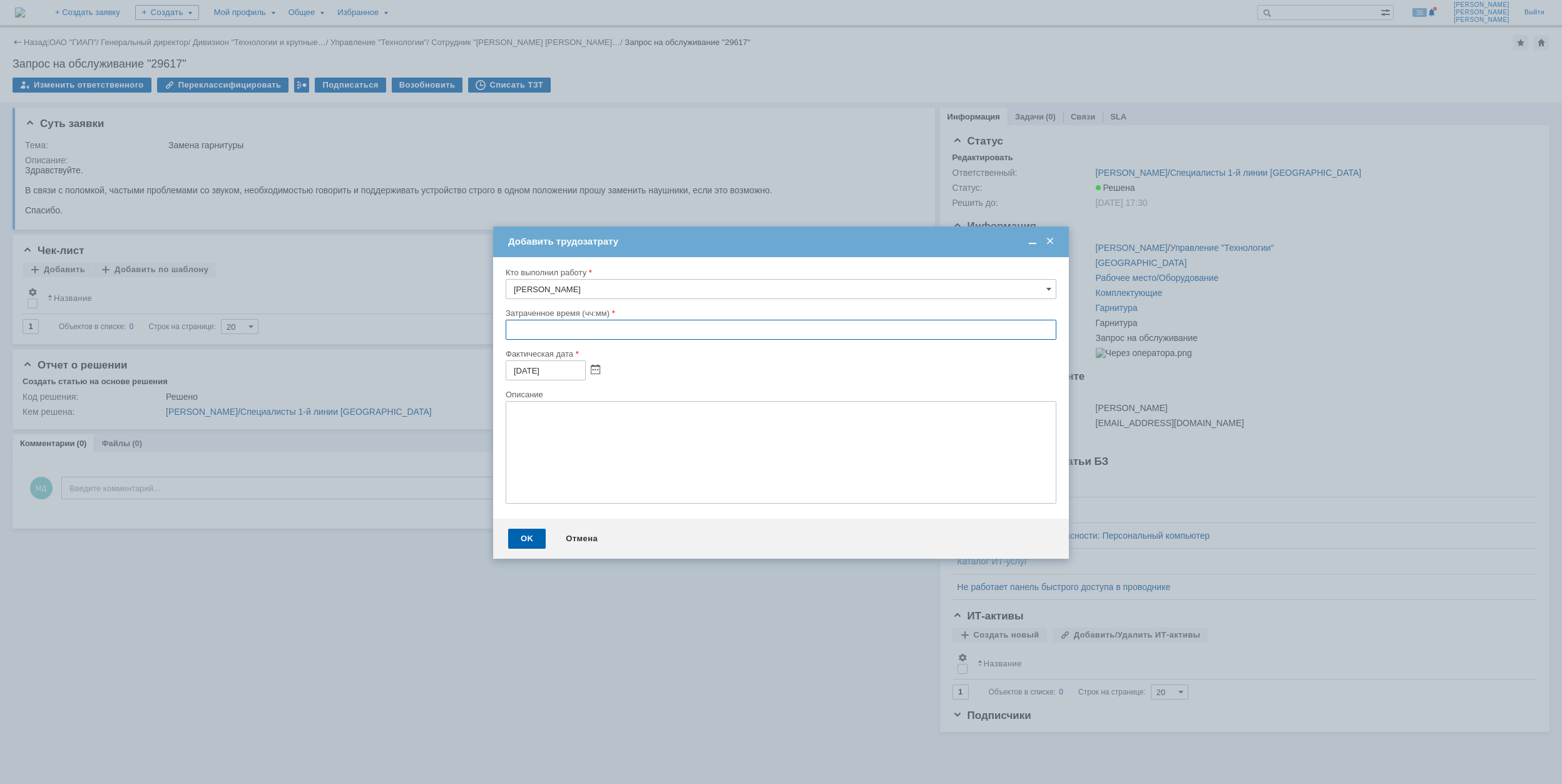
click at [508, 333] on input "text" at bounding box center [781, 330] width 551 height 20
type input "00:30"
click at [522, 532] on div "OK" at bounding box center [526, 539] width 38 height 20
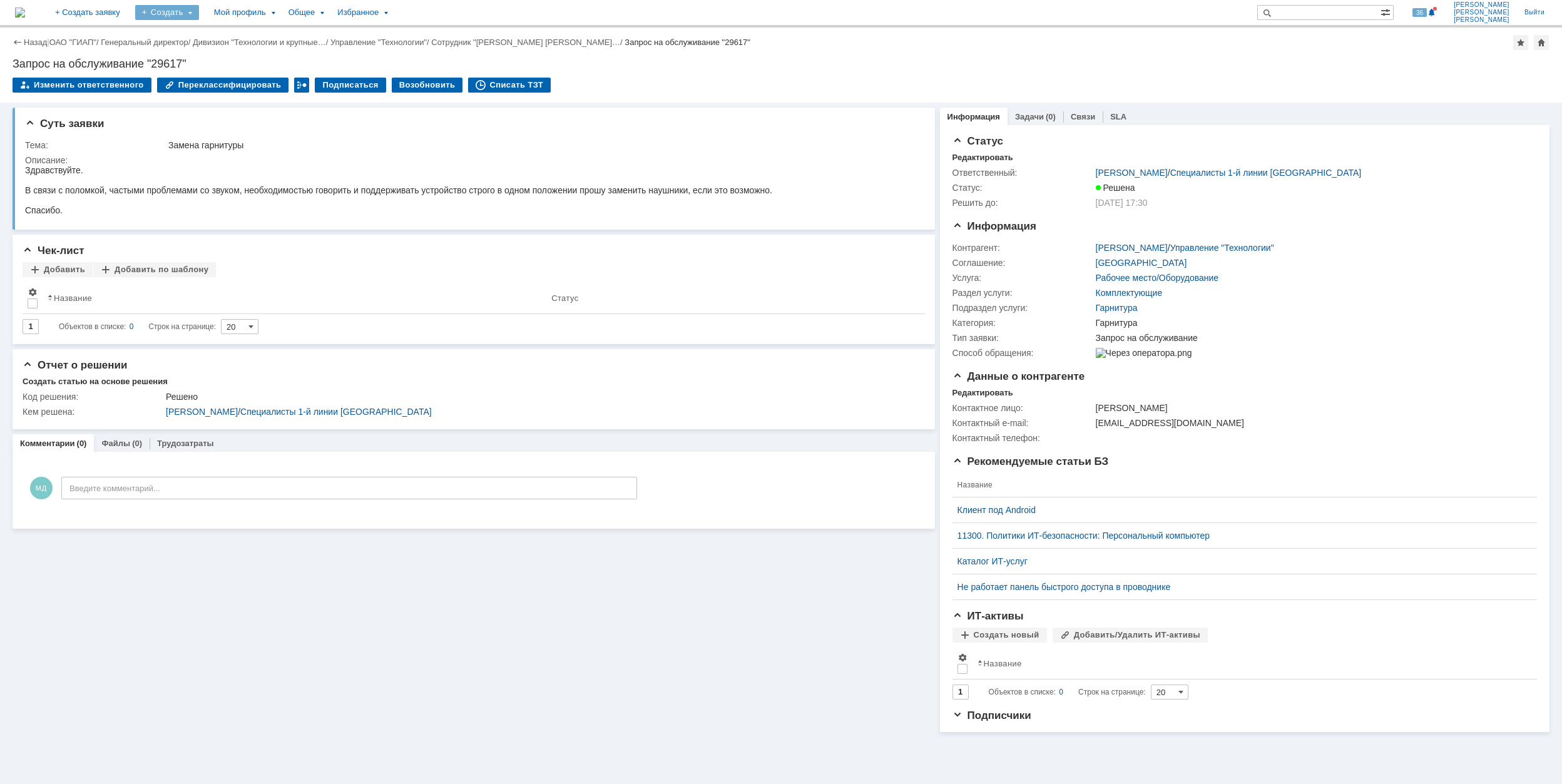
click at [199, 13] on div "Создать" at bounding box center [167, 13] width 64 height 15
click at [232, 76] on link "Заявка" at bounding box center [185, 78] width 95 height 15
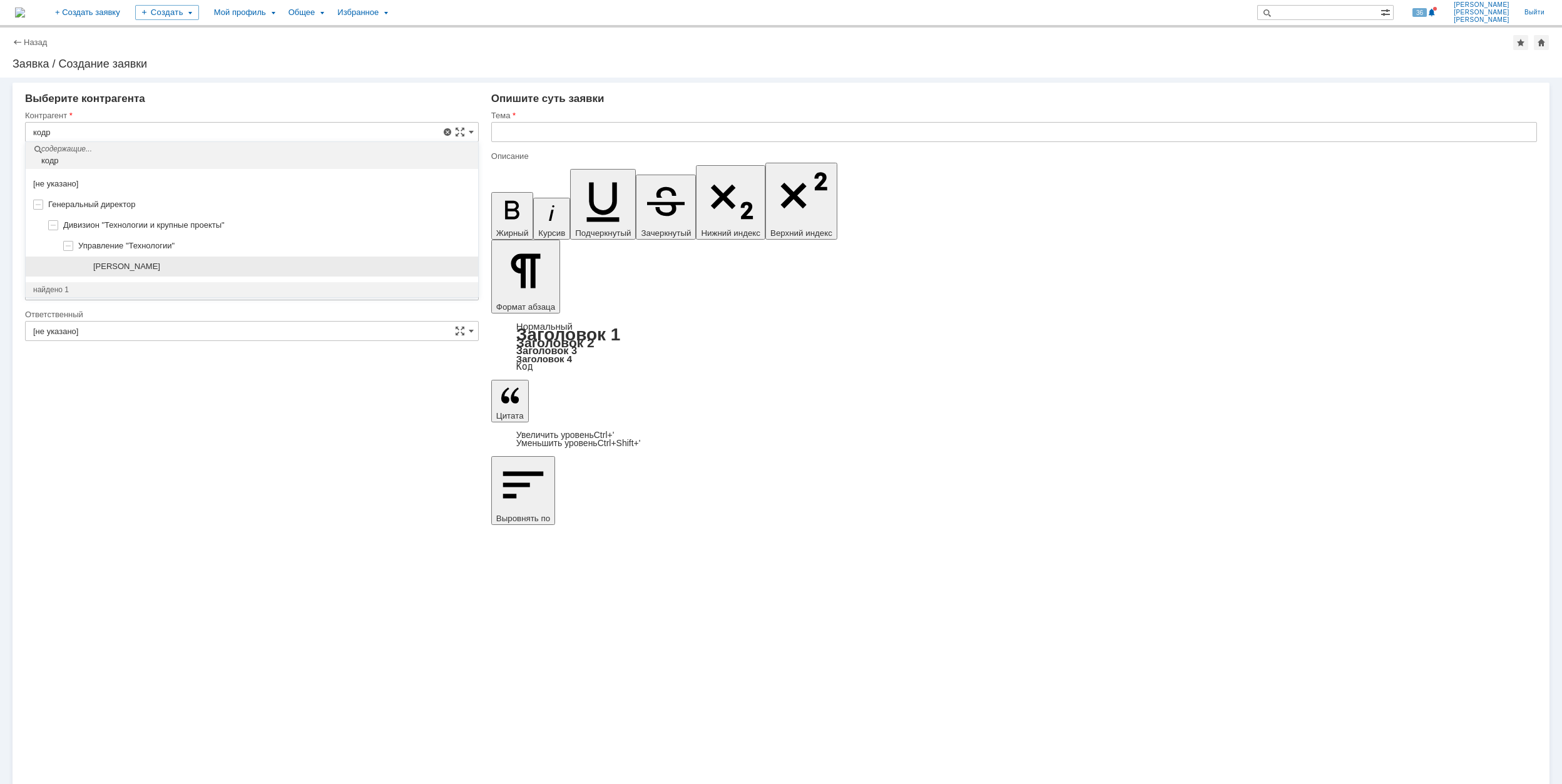
click at [208, 270] on div "[PERSON_NAME]" at bounding box center [282, 266] width 377 height 10
type input "[PERSON_NAME]"
type input "[GEOGRAPHIC_DATA]"
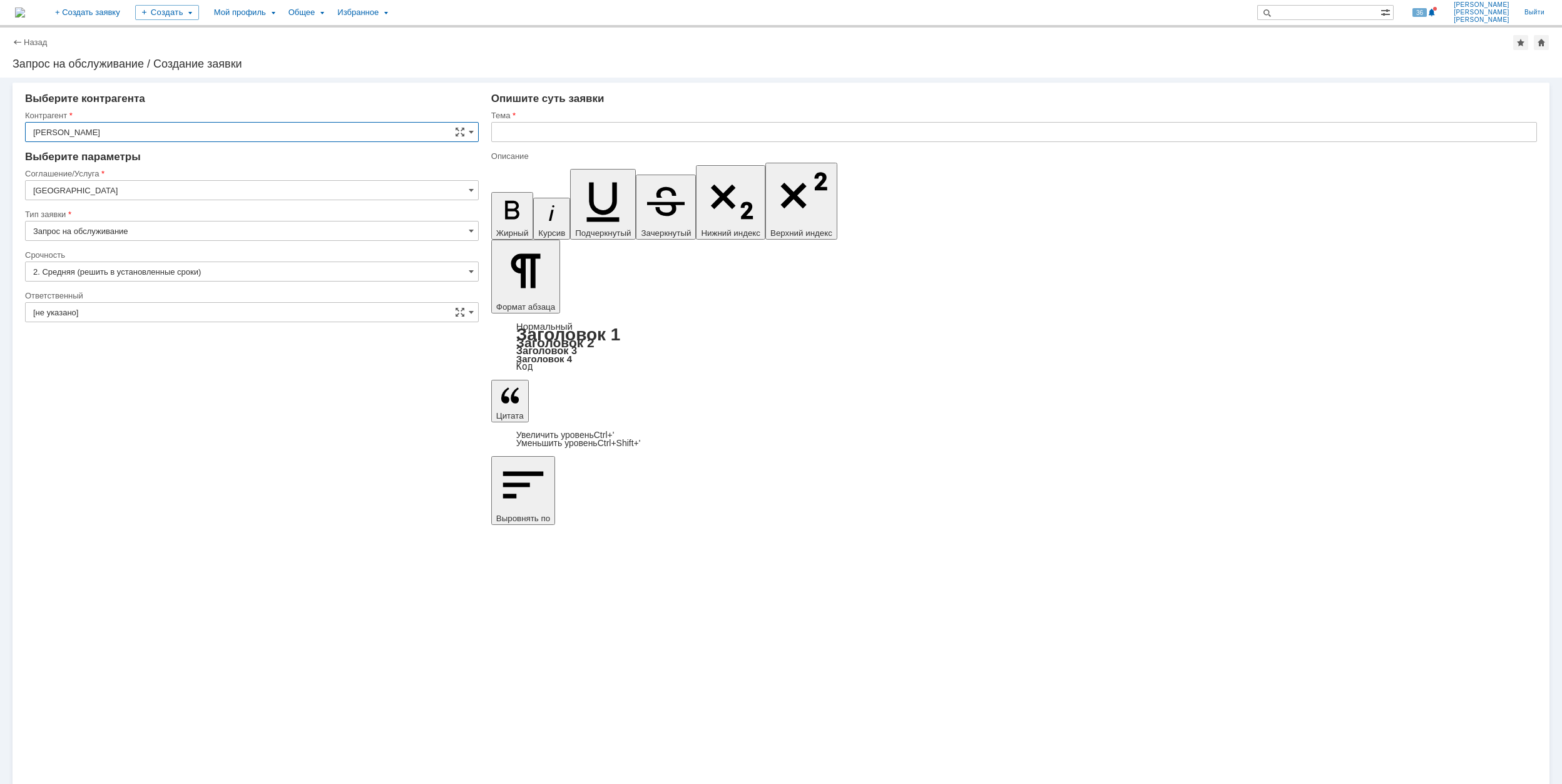
click at [133, 188] on input "[GEOGRAPHIC_DATA]" at bounding box center [252, 190] width 454 height 20
click at [213, 275] on span "Программное обеспечение" at bounding box center [252, 272] width 437 height 10
type input "Программное обеспечение"
click at [140, 231] on input "Запрос на обслуживание" at bounding box center [252, 231] width 454 height 20
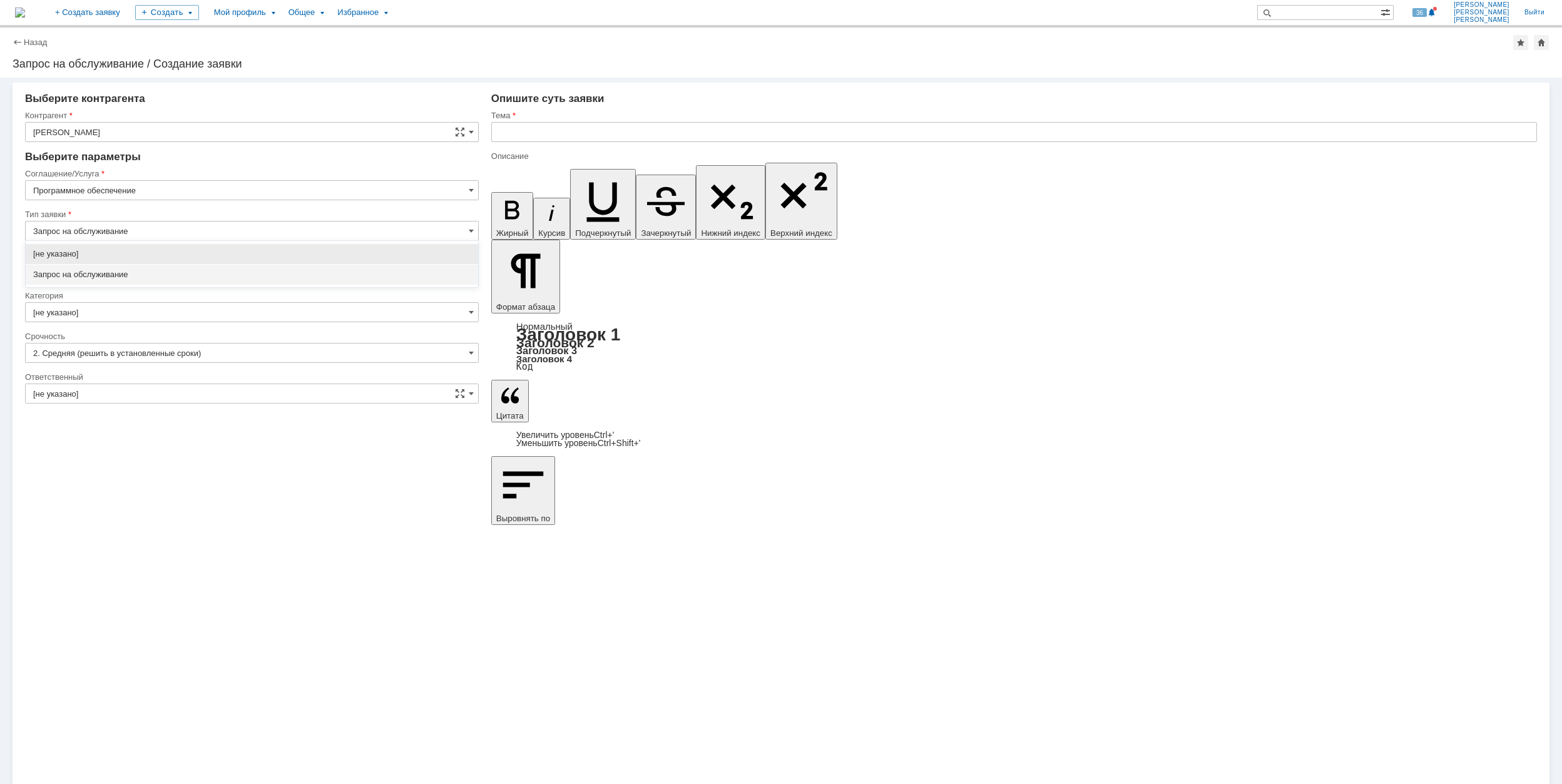
click at [192, 270] on span "Запрос на обслуживание" at bounding box center [252, 275] width 437 height 10
click at [145, 272] on input "[не указано]" at bounding box center [252, 272] width 454 height 20
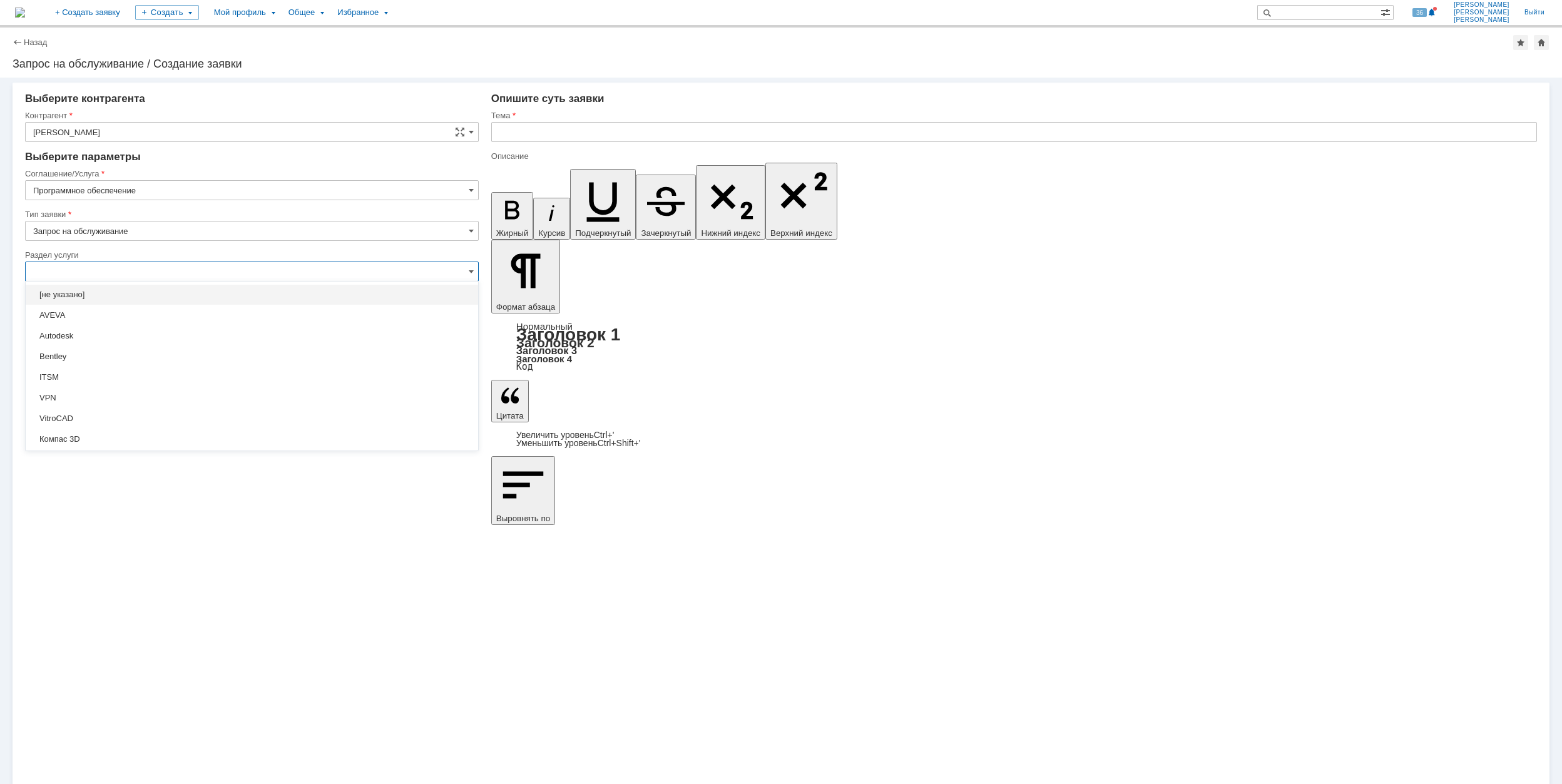
type input "Запрос на обслуживание"
click at [125, 402] on span "Механики" at bounding box center [252, 401] width 437 height 10
type input "Механики"
click at [416, 316] on input "[не указано]" at bounding box center [252, 312] width 454 height 20
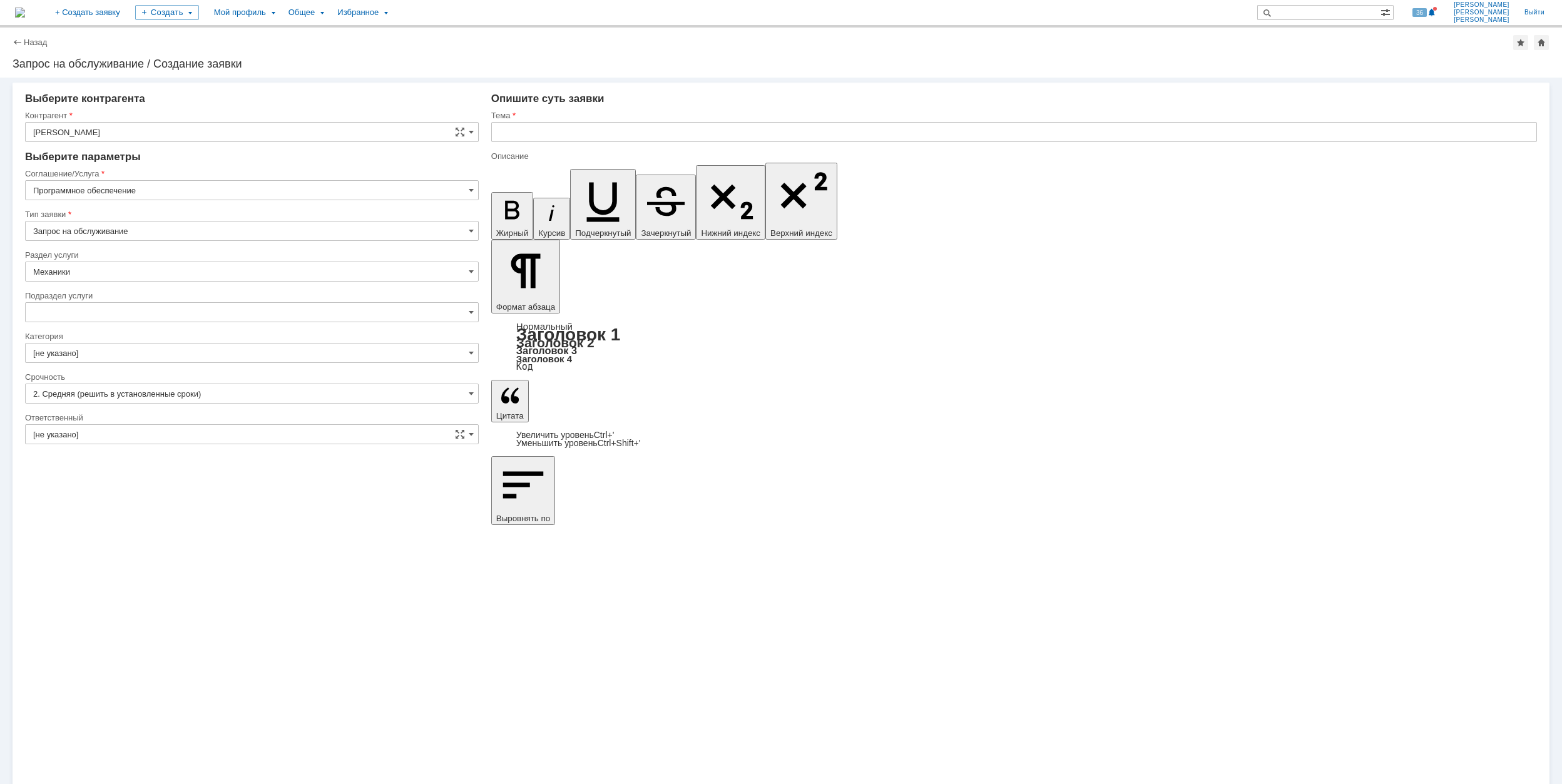
type input "[не указано]"
click at [216, 358] on input "[не указано]" at bounding box center [252, 353] width 454 height 20
click at [158, 439] on span "Autodesk Navisworks" at bounding box center [252, 434] width 437 height 10
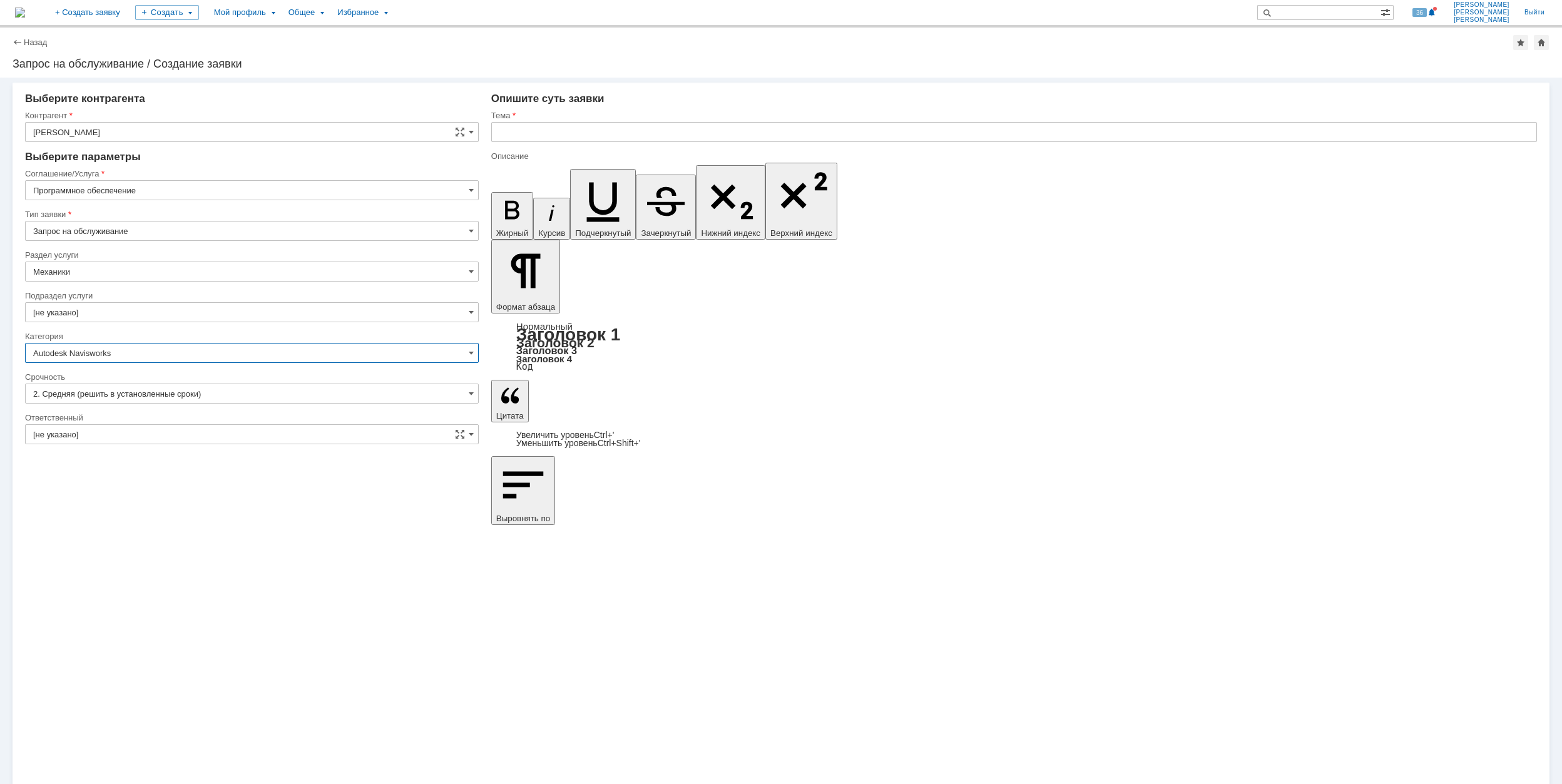
type input "Autodesk Navisworks"
click at [125, 317] on input "[не указано]" at bounding box center [252, 312] width 454 height 20
type input "[не указано]"
click at [140, 312] on input "[не указано]" at bounding box center [252, 312] width 454 height 20
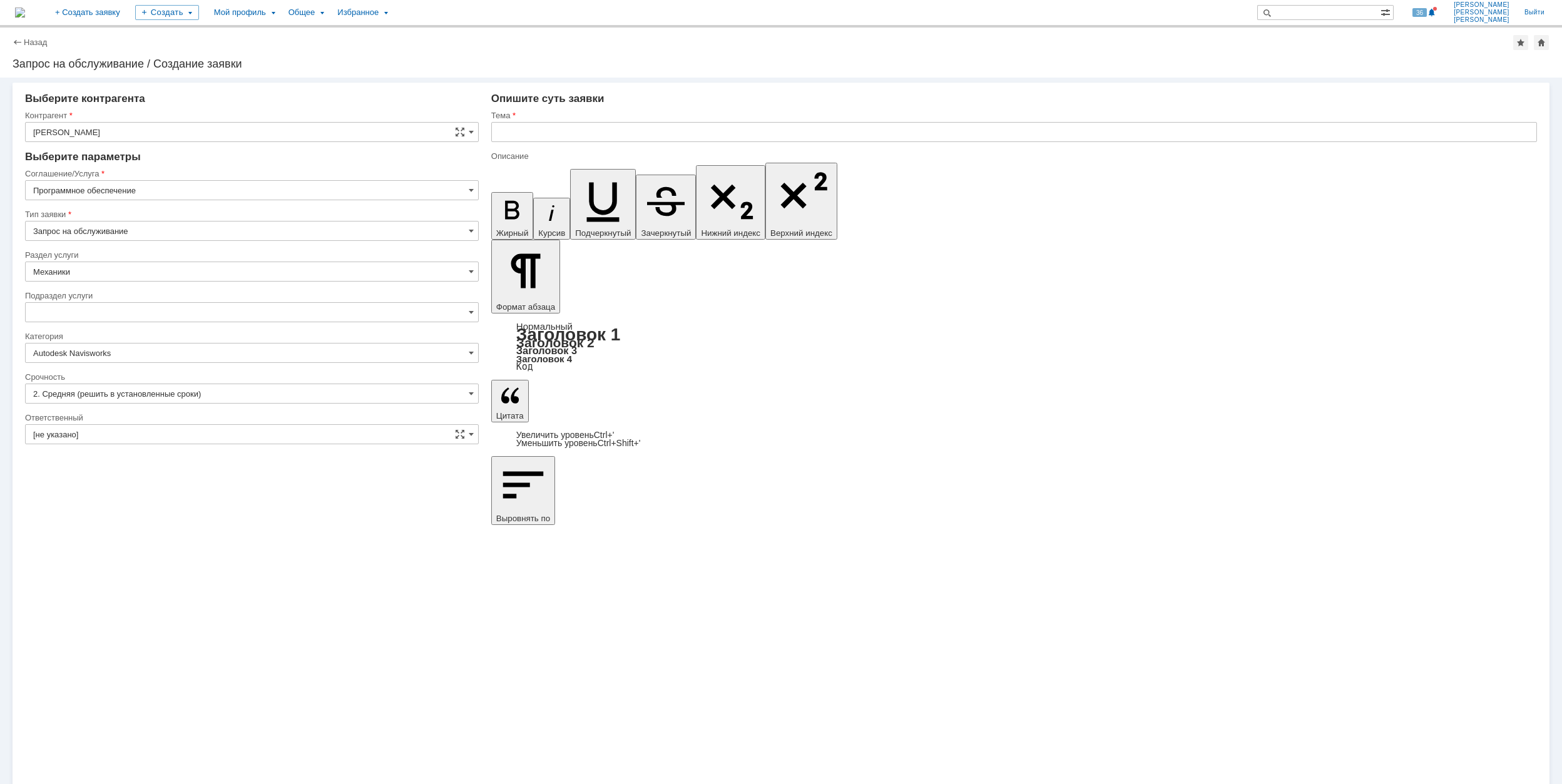
type input "[не указано]"
click at [246, 439] on input "[не указано]" at bounding box center [252, 434] width 454 height 20
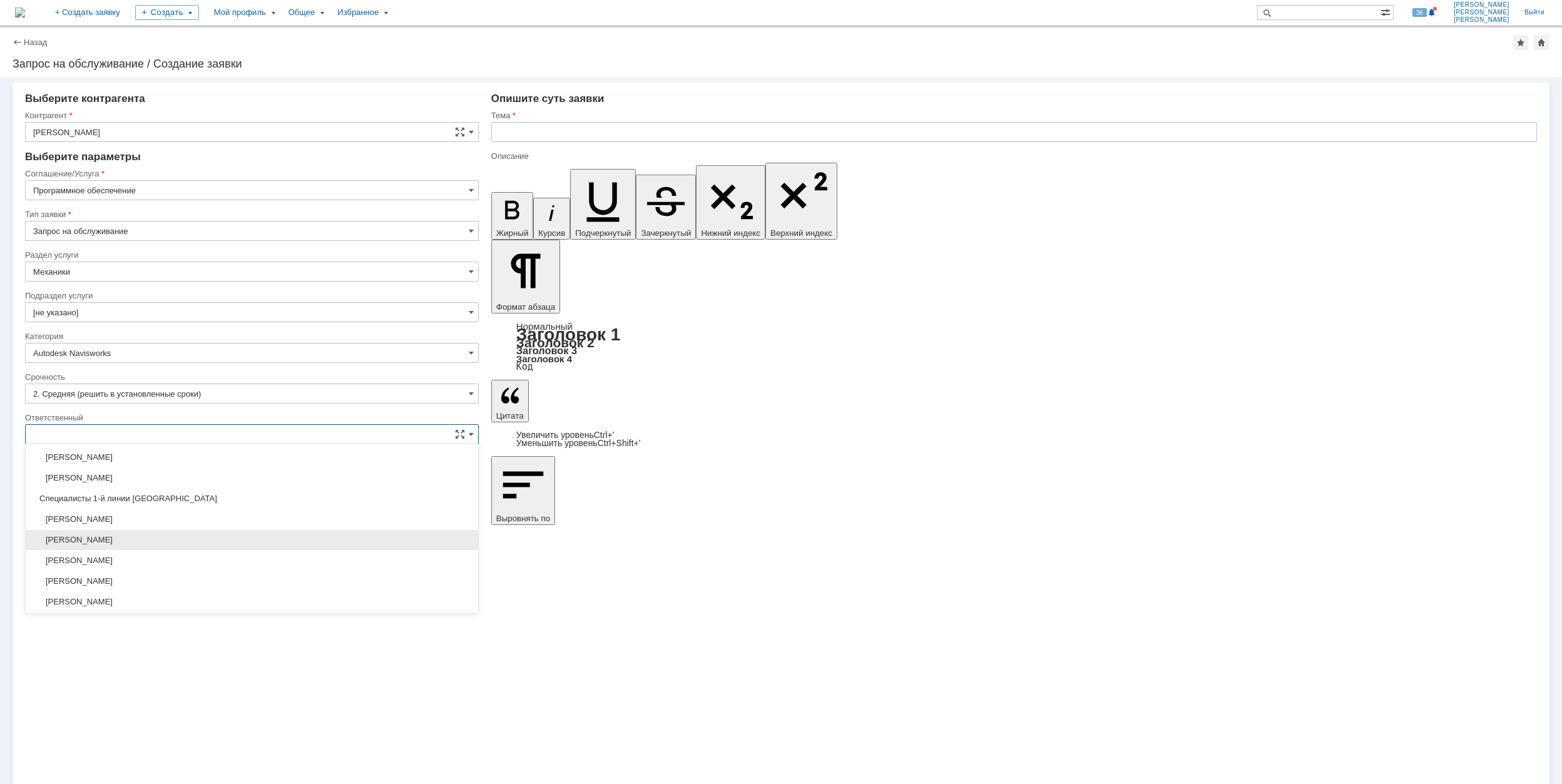
scroll to position [455, 0]
click at [256, 563] on span "[PERSON_NAME]" at bounding box center [252, 559] width 437 height 10
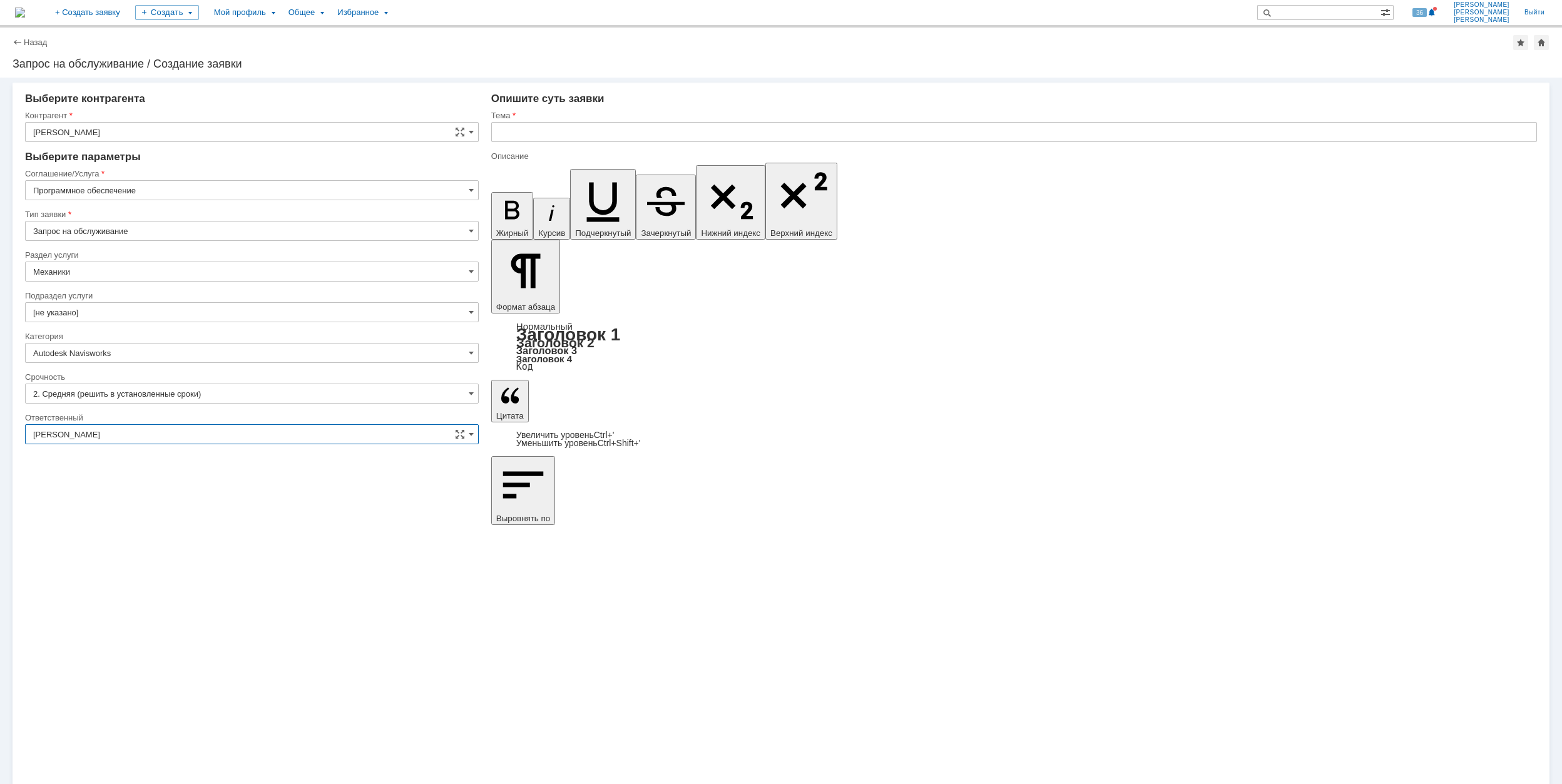
type input "[PERSON_NAME]"
click at [548, 135] on input "text" at bounding box center [1013, 132] width 1046 height 20
type input "Autodesk_Navisworks_Freedom"
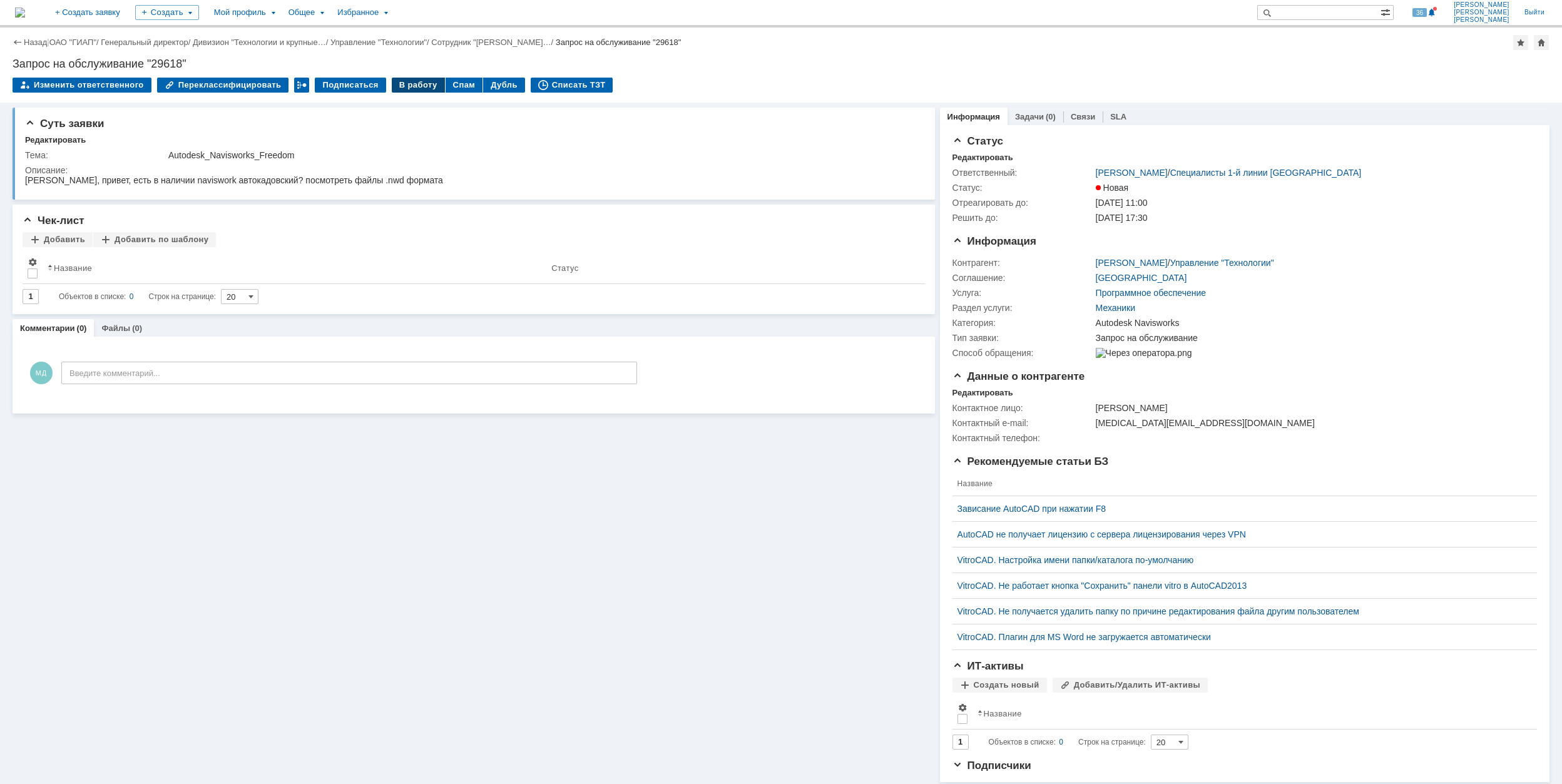
click at [409, 88] on div "В работу" at bounding box center [418, 85] width 53 height 15
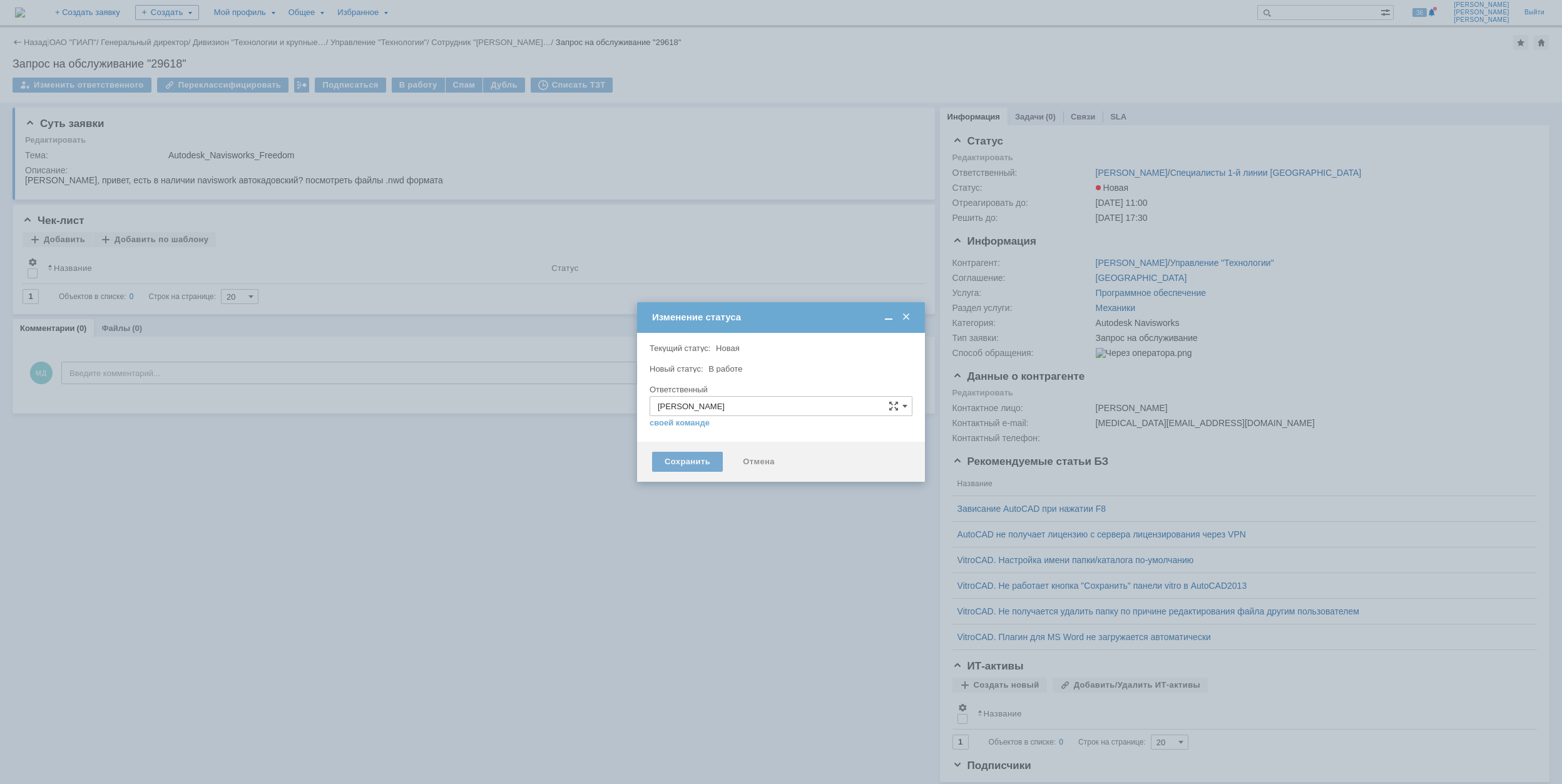
type input "Autodesk Navisworks"
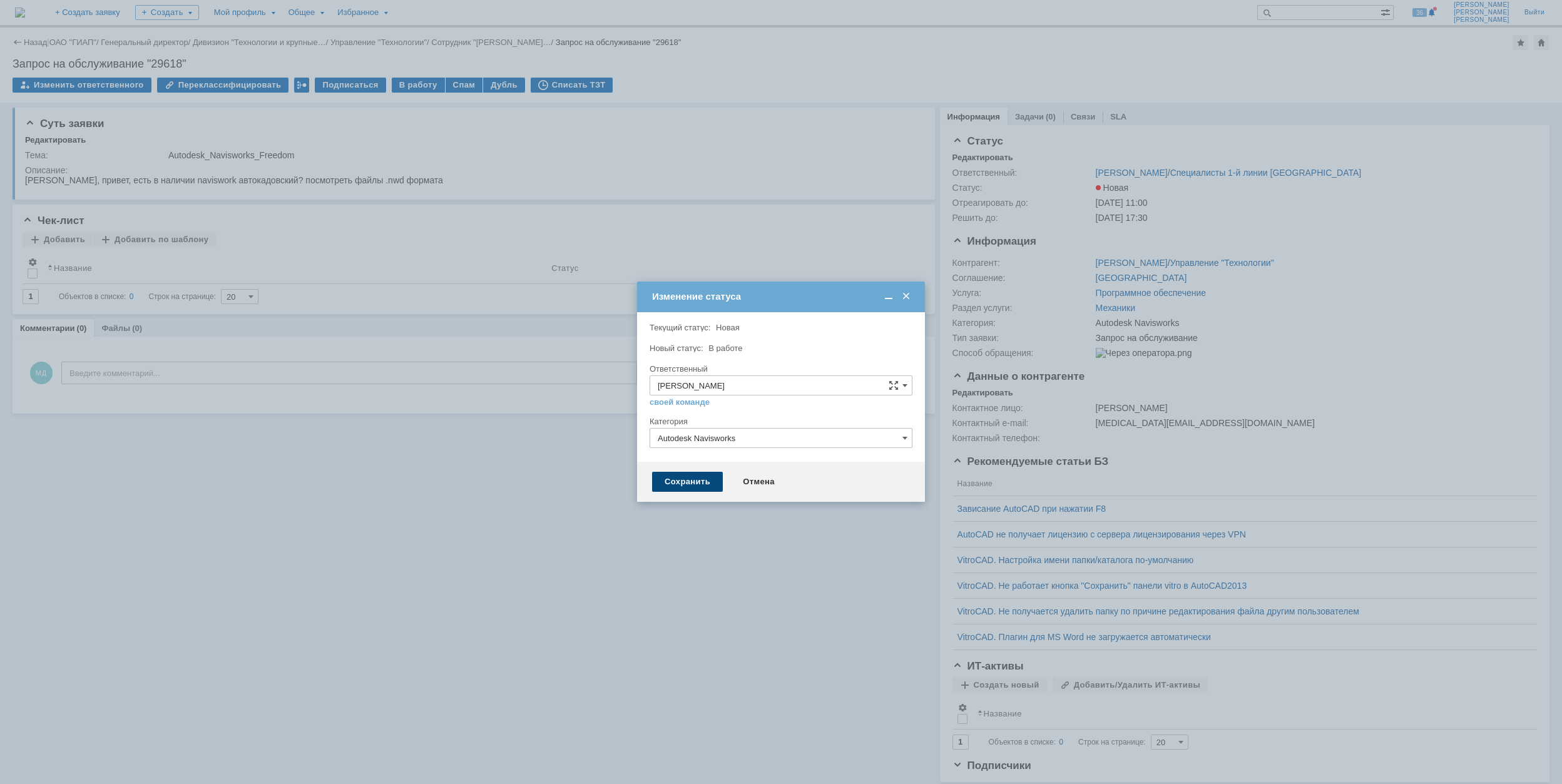
click at [695, 484] on div "Сохранить" at bounding box center [687, 482] width 71 height 20
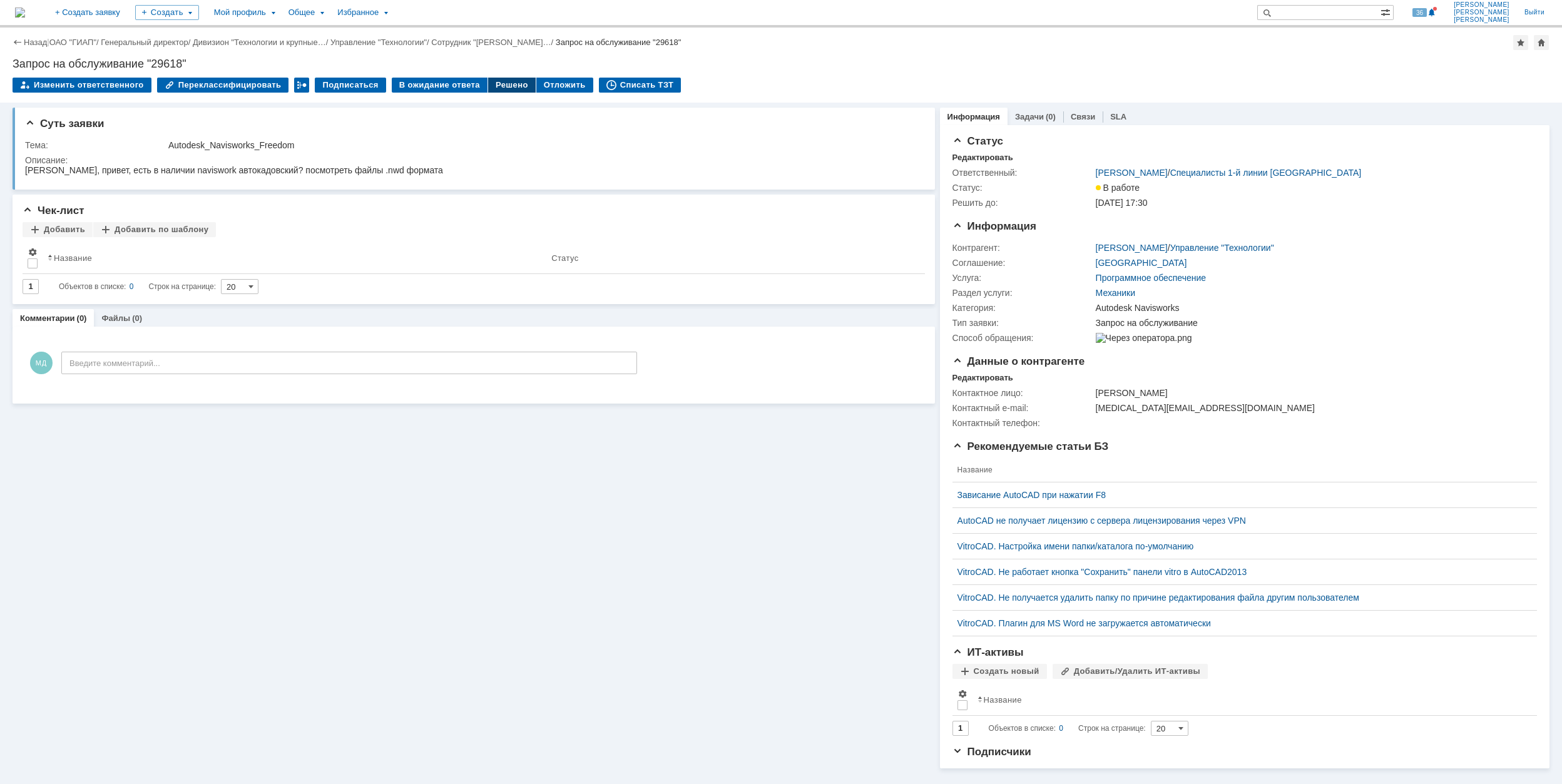
click at [516, 85] on div "Решено" at bounding box center [512, 85] width 48 height 15
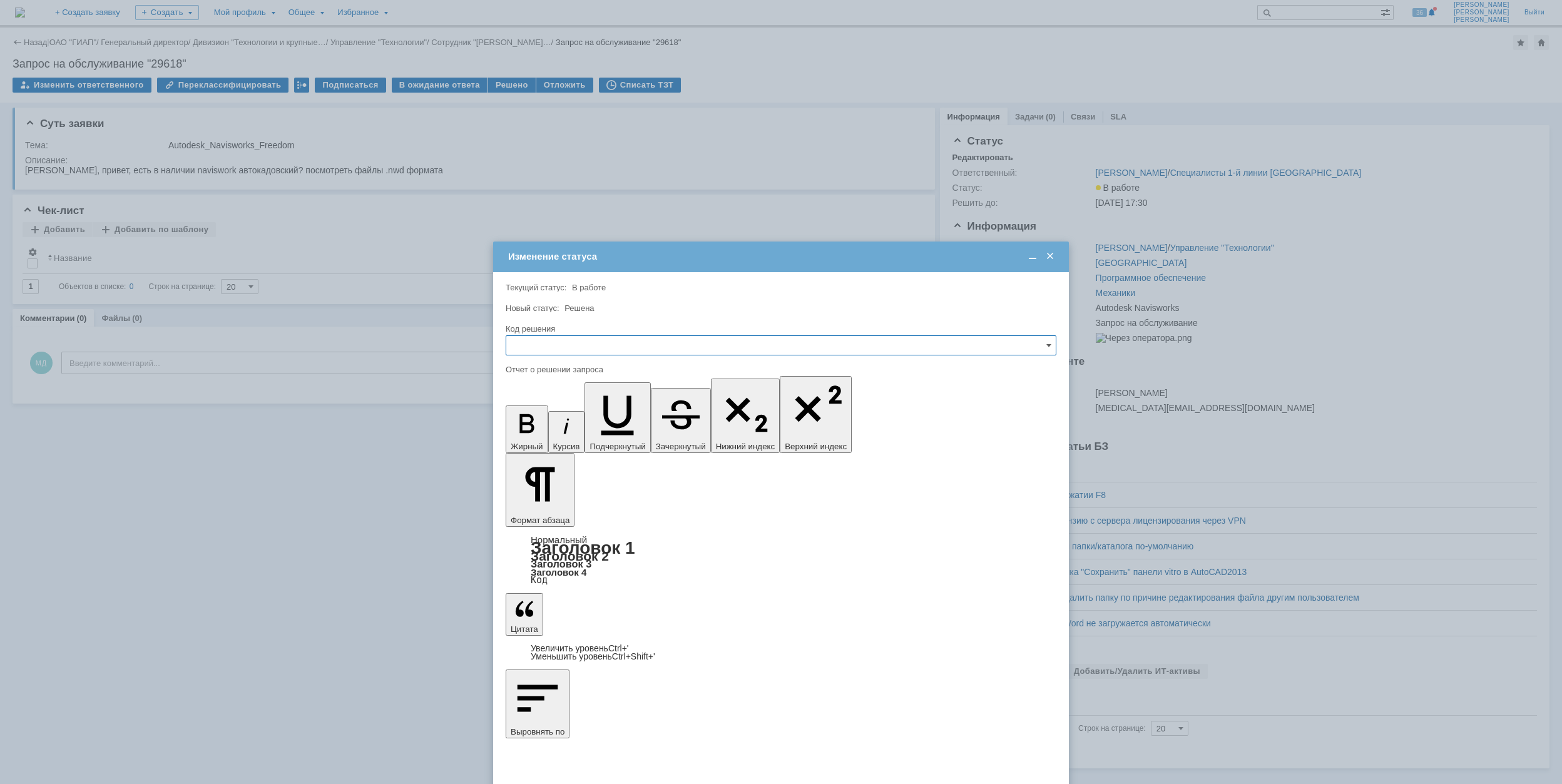
click at [583, 343] on input "text" at bounding box center [781, 345] width 551 height 20
click at [579, 437] on div "Решено" at bounding box center [781, 430] width 549 height 20
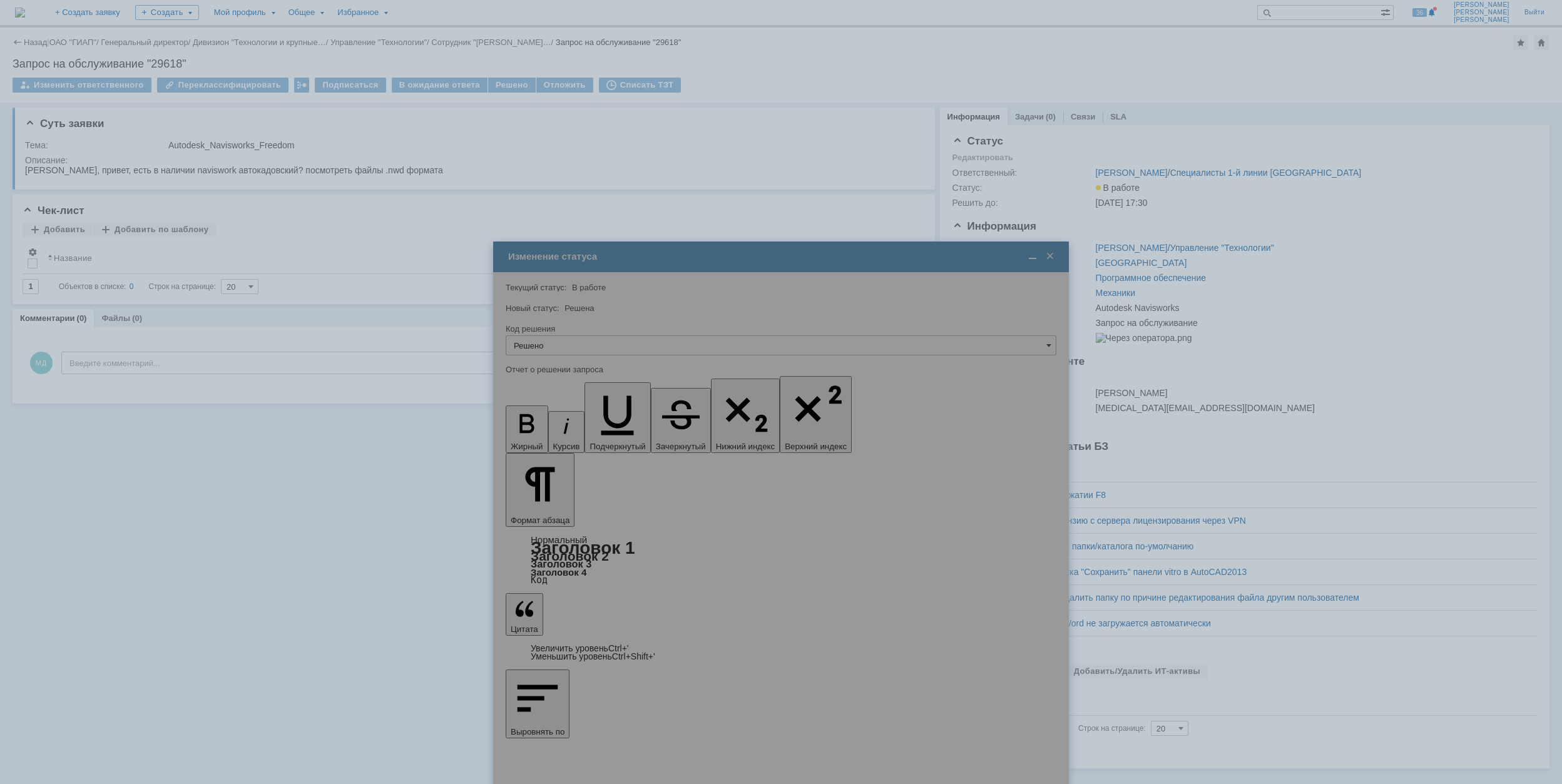
type input "Решено"
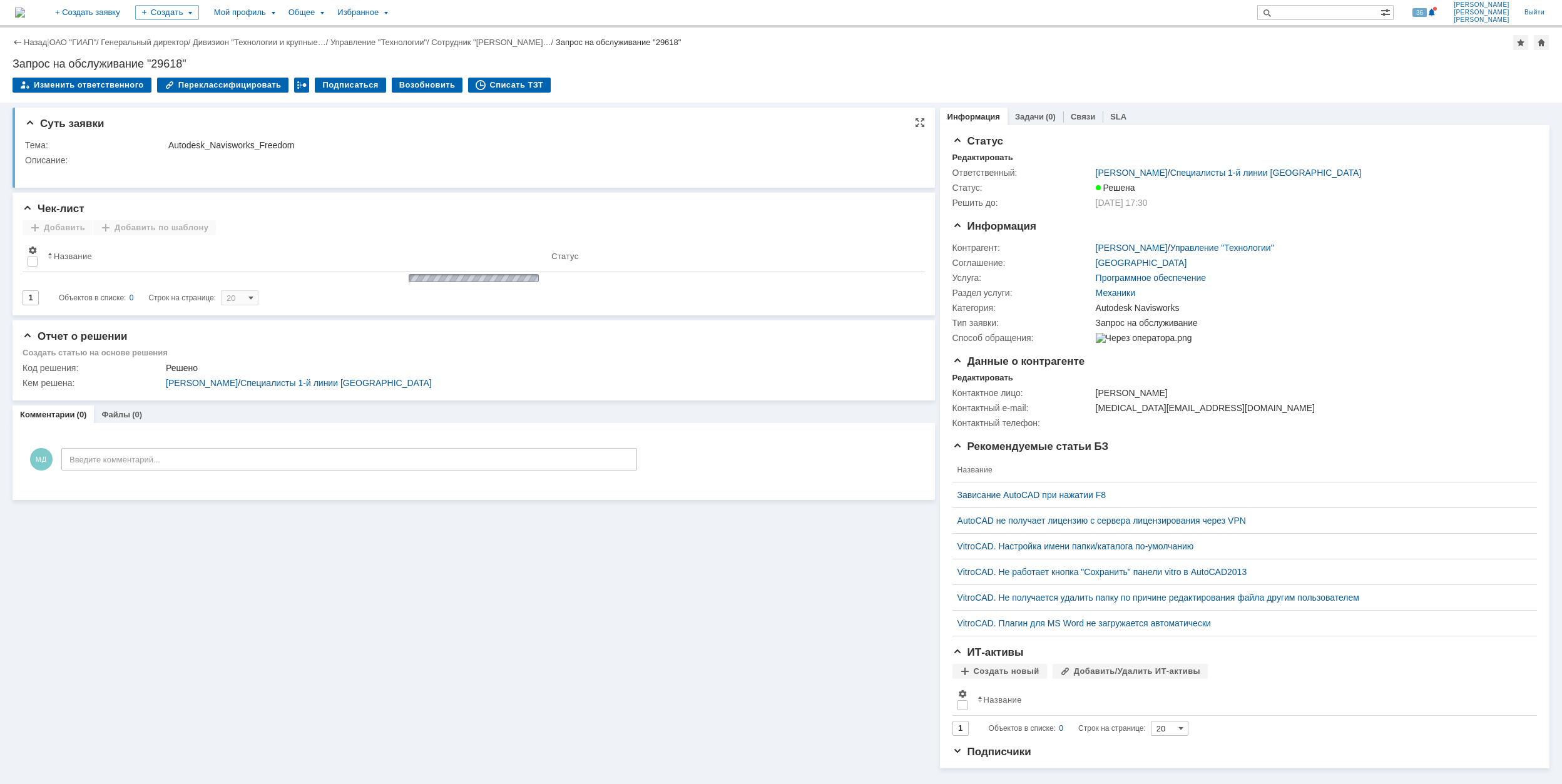
drag, startPoint x: 506, startPoint y: 78, endPoint x: 506, endPoint y: 146, distance: 68.0
click at [491, 85] on div "Списать ТЗТ" at bounding box center [509, 85] width 82 height 15
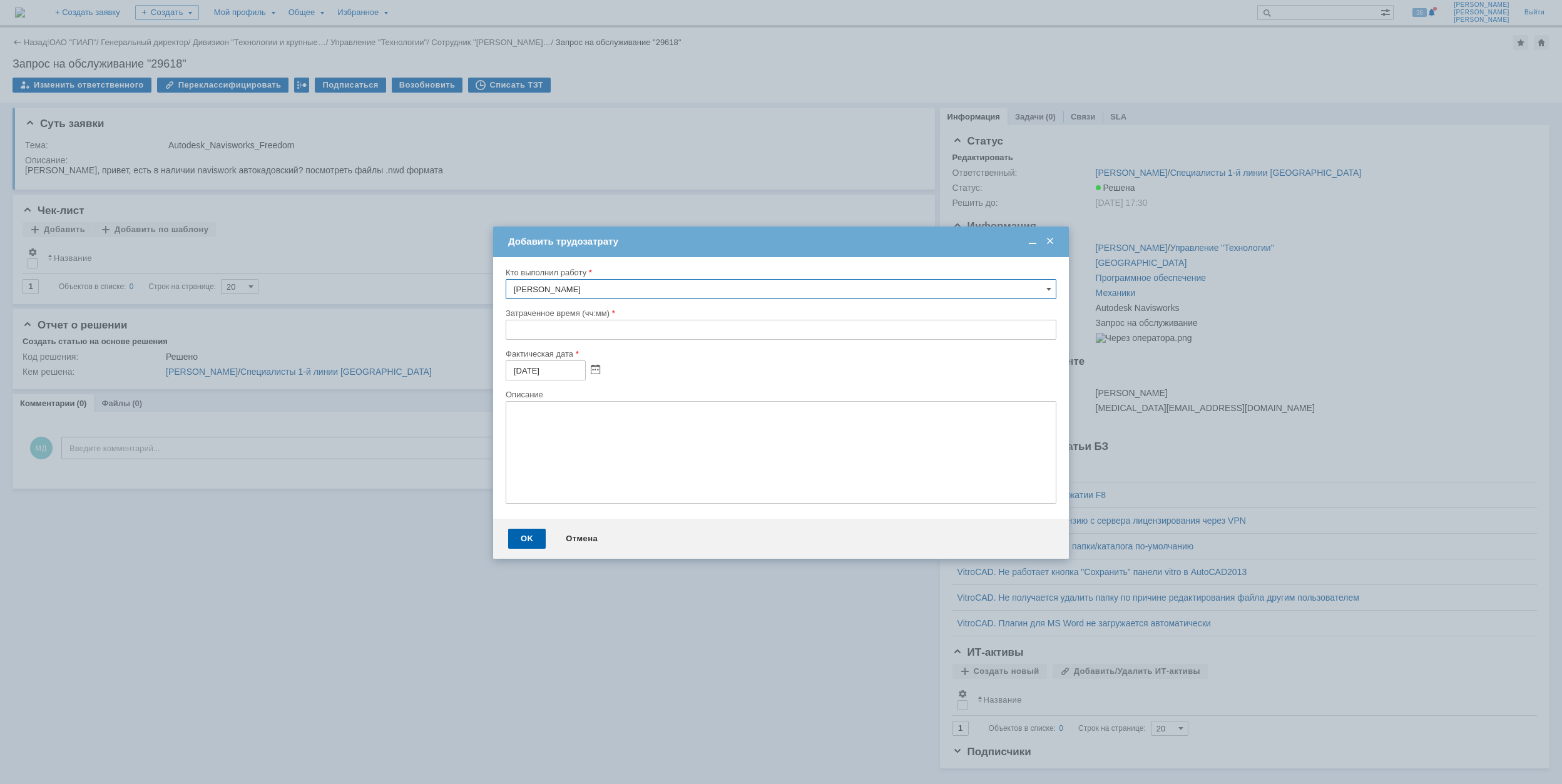
drag, startPoint x: 511, startPoint y: 328, endPoint x: 536, endPoint y: 325, distance: 25.2
click at [526, 329] on input "text" at bounding box center [781, 330] width 551 height 20
type input "00:30"
click at [518, 539] on div "OK" at bounding box center [526, 539] width 38 height 20
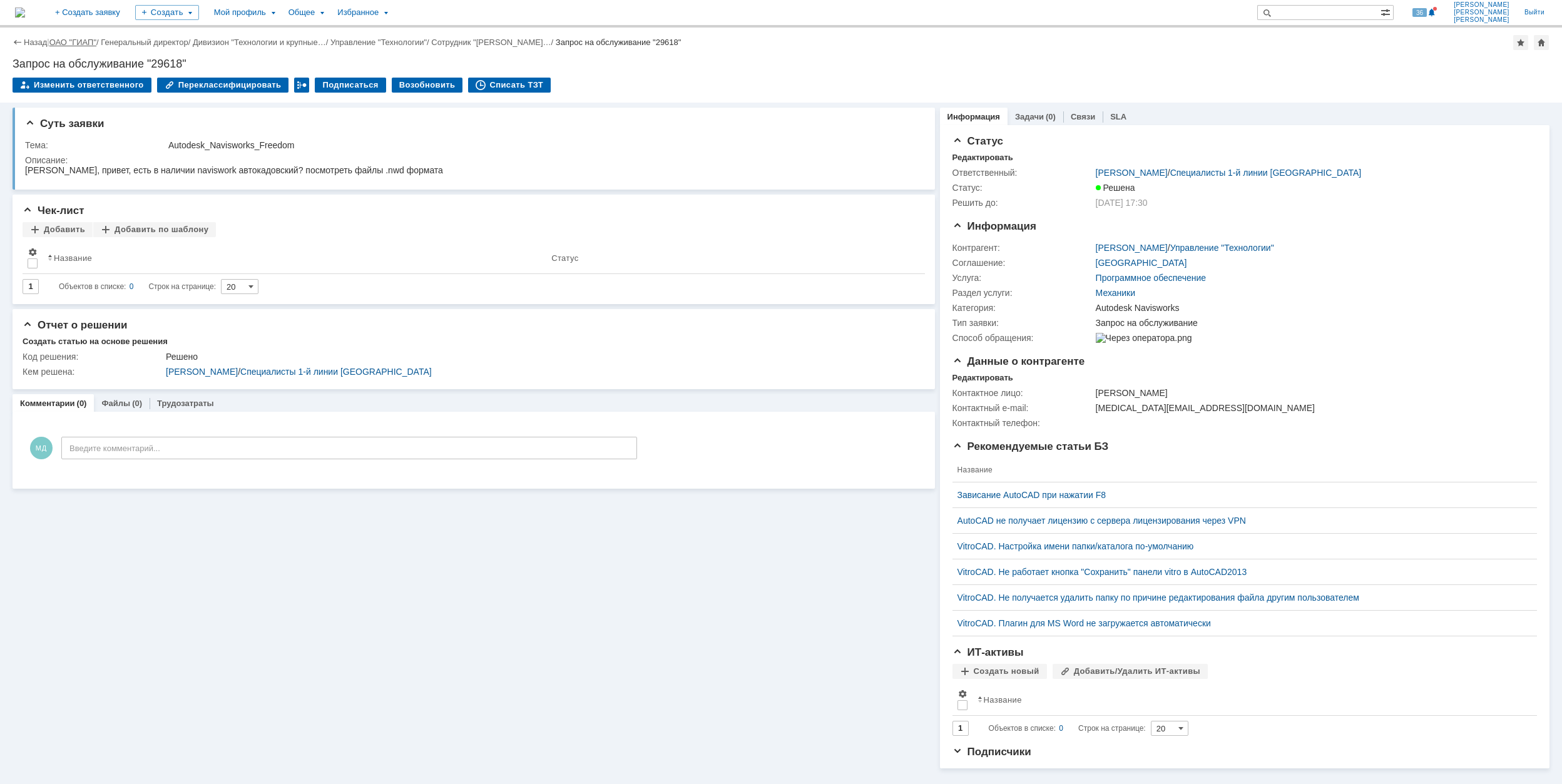
click at [64, 42] on link "ОАО "ГИАП"" at bounding box center [72, 42] width 47 height 9
